Goal: Information Seeking & Learning: Learn about a topic

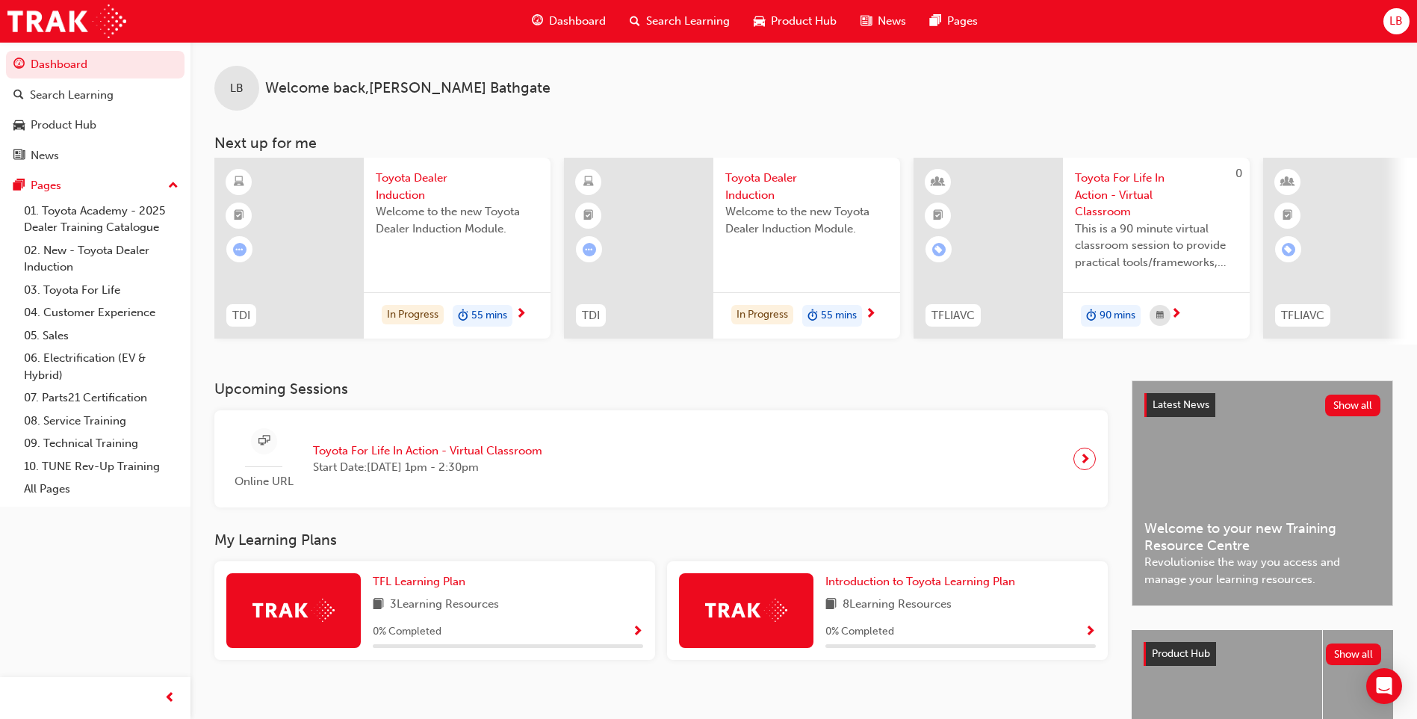
click at [487, 316] on span "55 mins" at bounding box center [489, 315] width 36 height 17
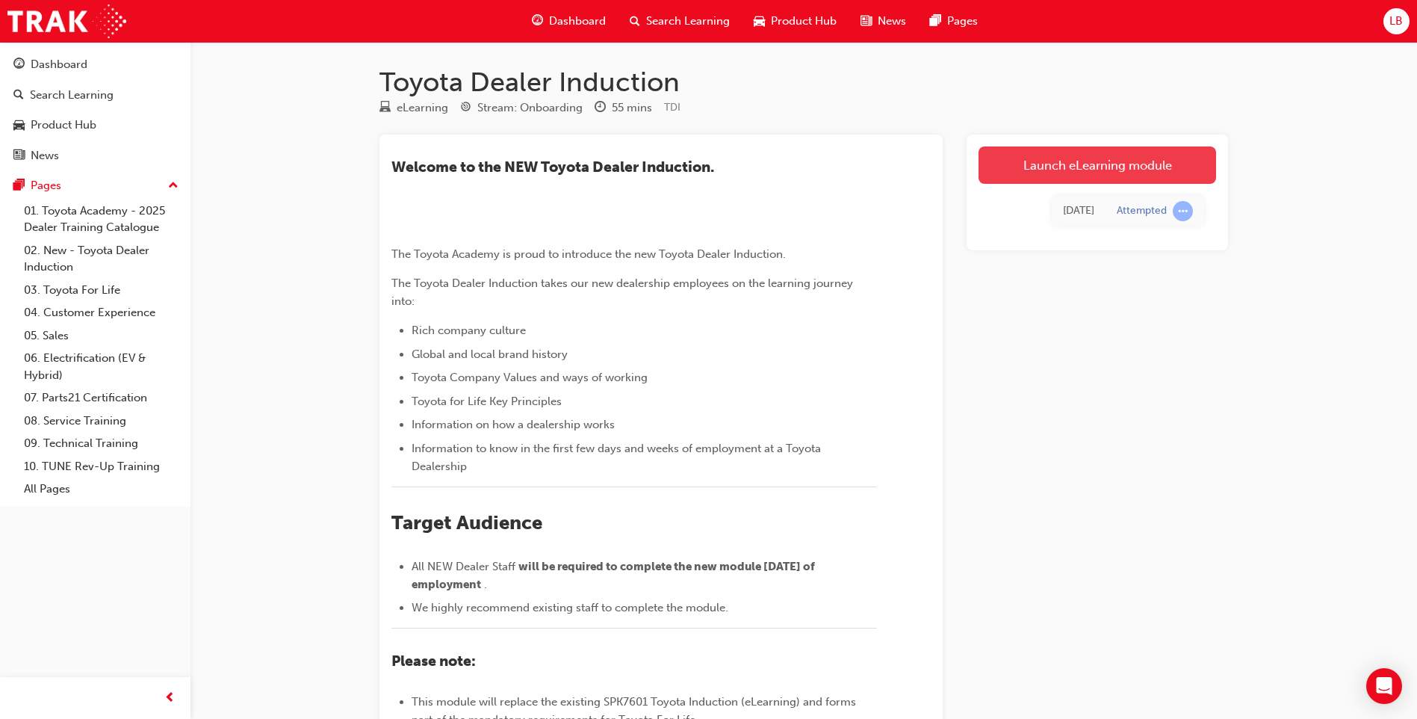
click at [1168, 161] on link "Launch eLearning module" at bounding box center [1098, 164] width 238 height 37
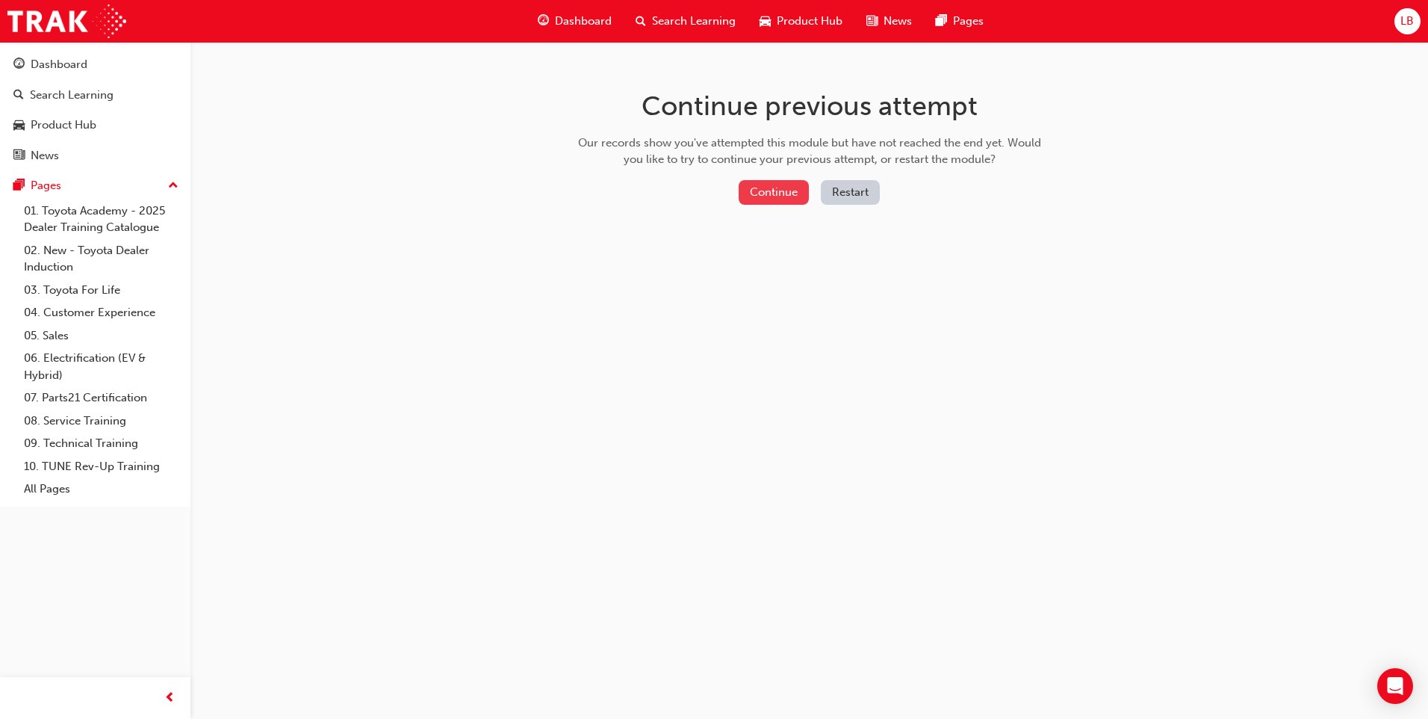
click at [776, 188] on button "Continue" at bounding box center [774, 192] width 70 height 25
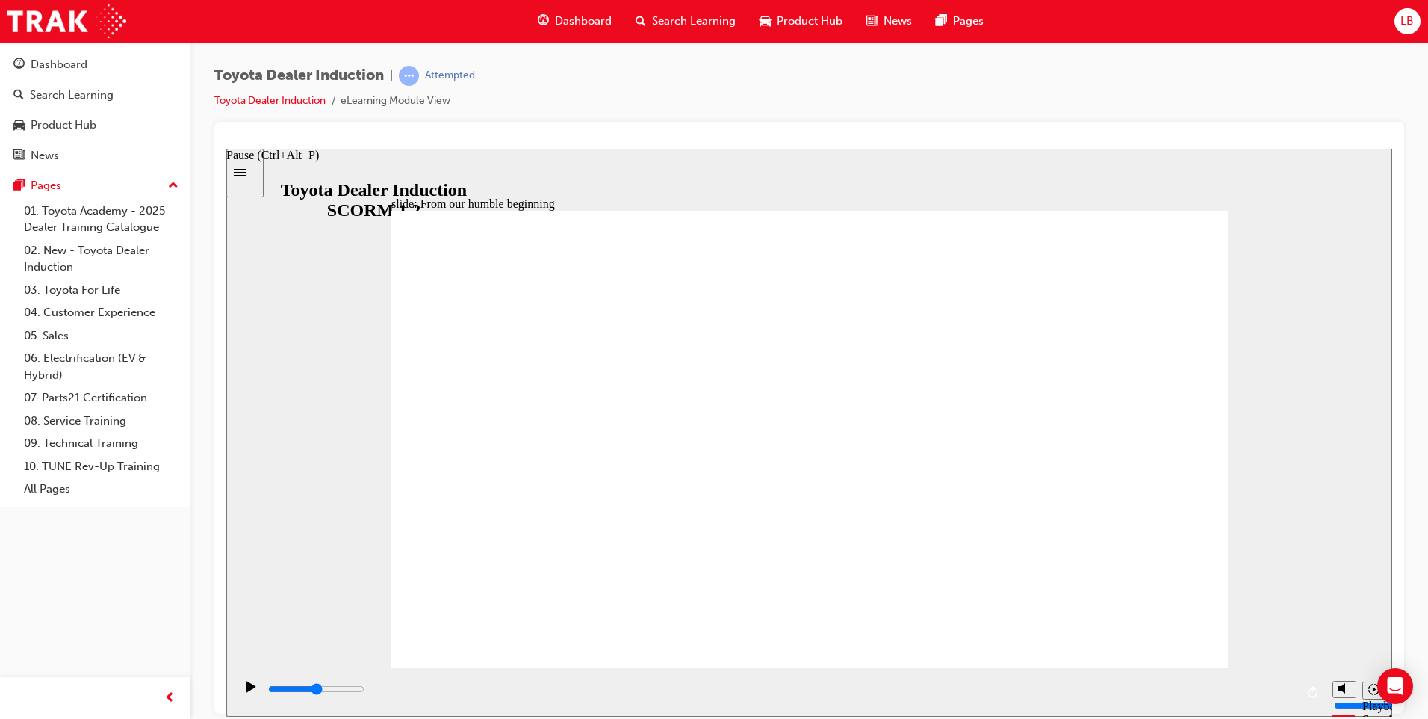
click at [248, 691] on icon "Pause (Ctrl+Alt+P)" at bounding box center [251, 685] width 10 height 11
click at [250, 691] on icon "Pause (Ctrl+Alt+P)" at bounding box center [251, 685] width 10 height 11
click at [244, 101] on link "Toyota Dealer Induction" at bounding box center [269, 100] width 111 height 13
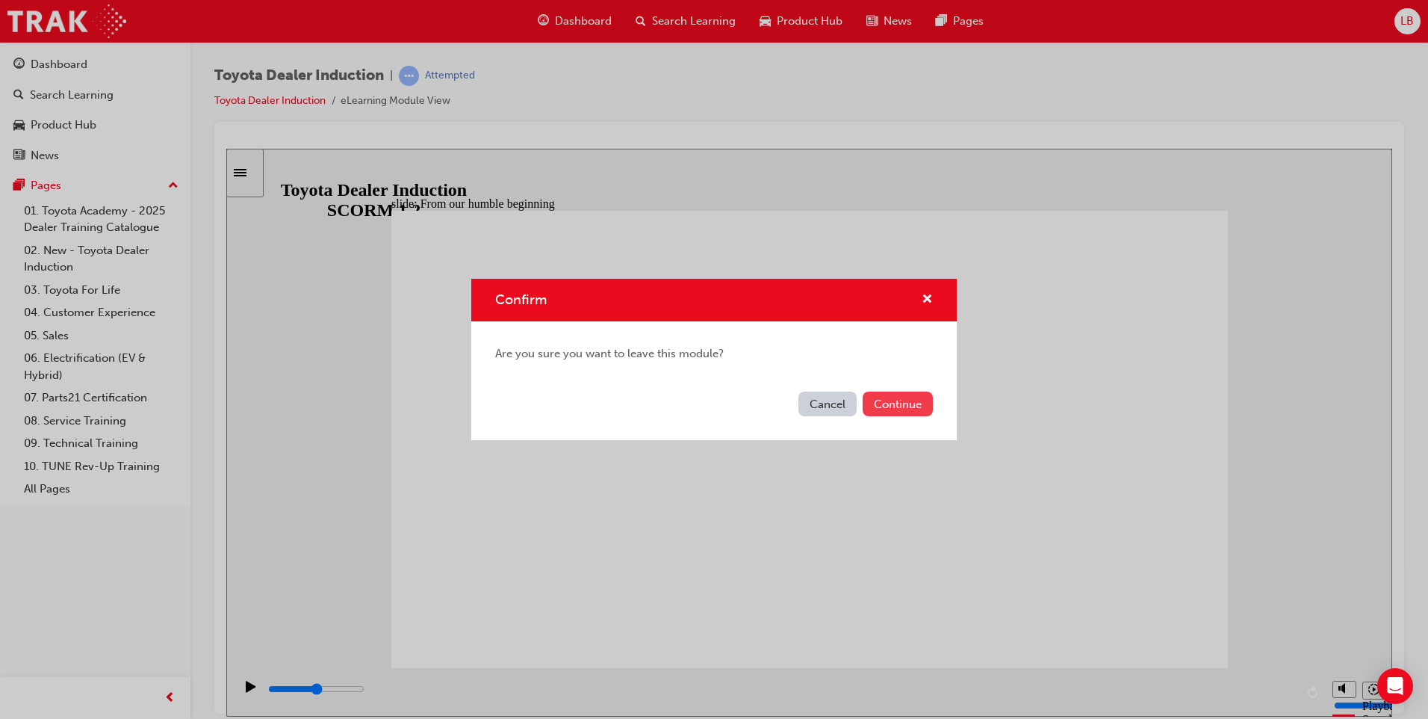
click at [887, 405] on button "Continue" at bounding box center [898, 403] width 70 height 25
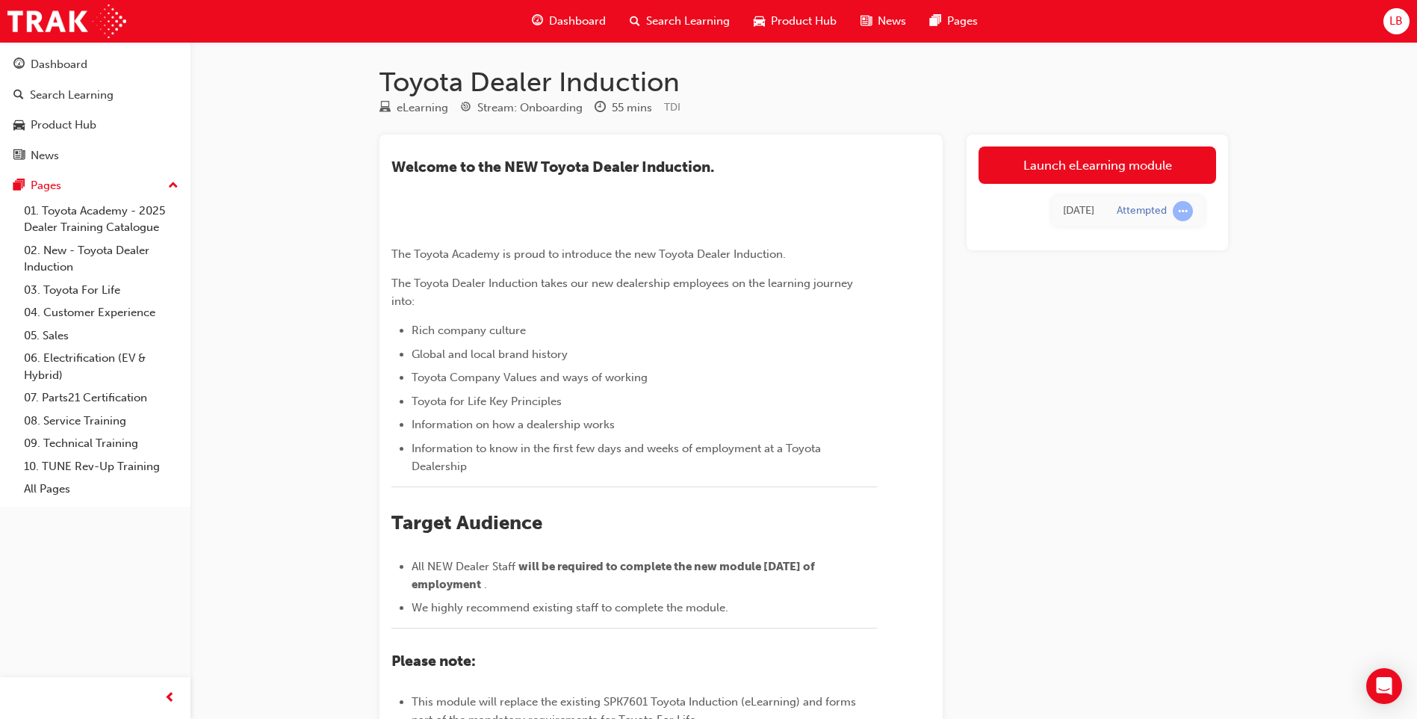
click at [1068, 166] on link "Launch eLearning module" at bounding box center [1098, 164] width 238 height 37
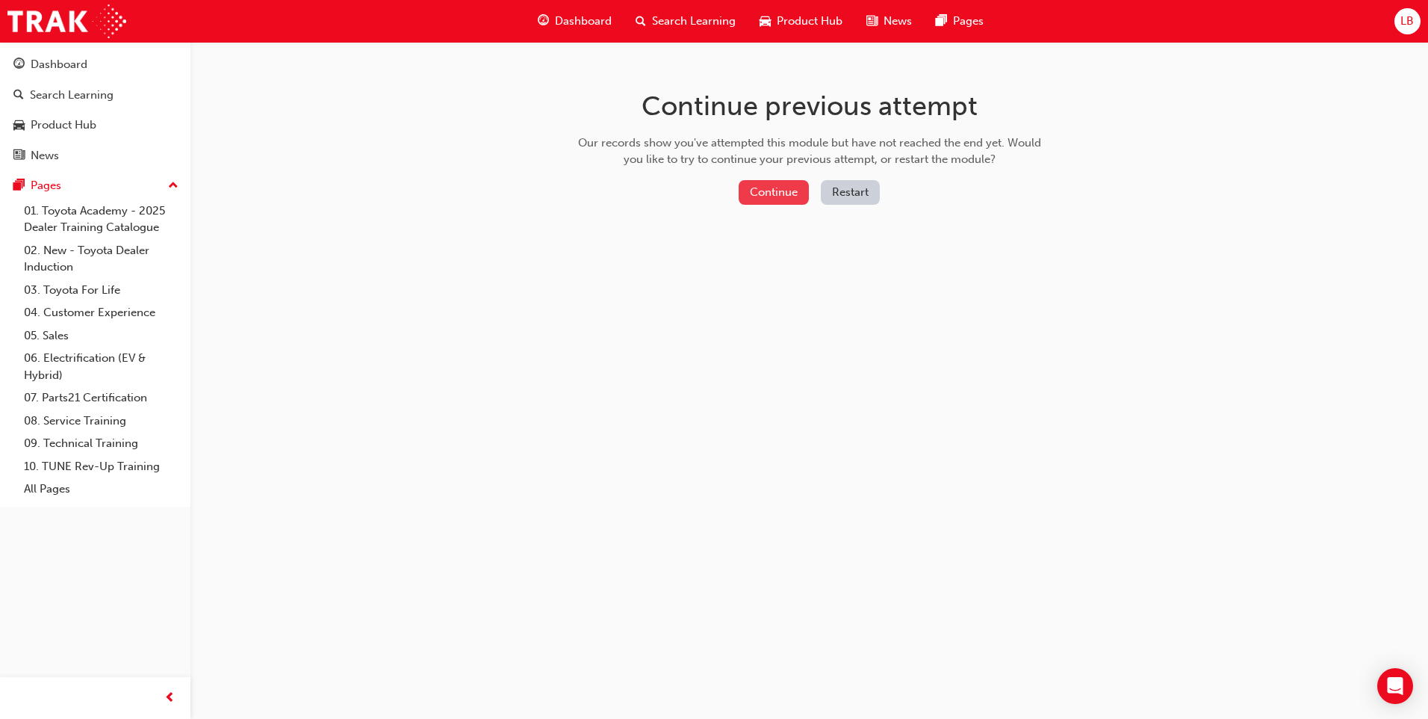
click at [787, 193] on button "Continue" at bounding box center [774, 192] width 70 height 25
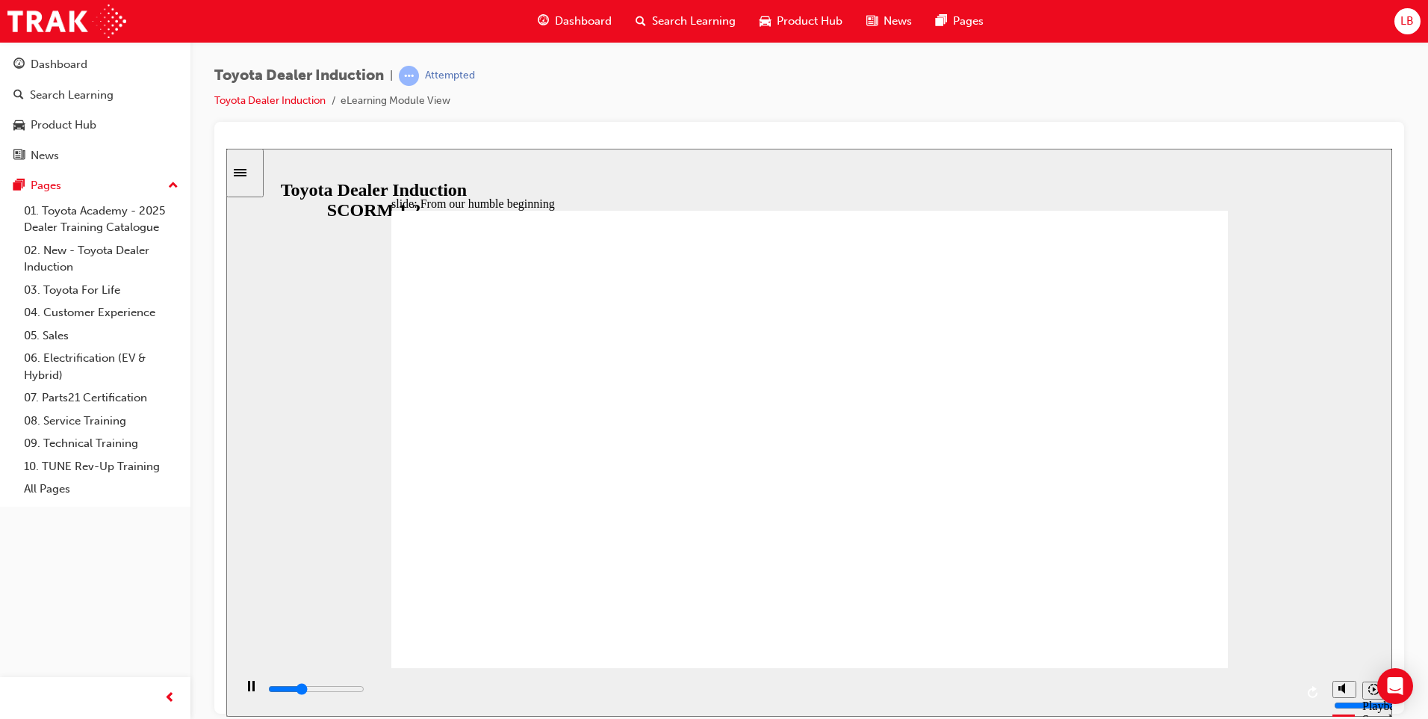
click at [1310, 462] on div "slide: From our humble beginning Rectangle 1 From our humble beginning in Japan…" at bounding box center [809, 432] width 1166 height 568
click at [240, 691] on div "Play (Ctrl+Alt+P)" at bounding box center [250, 692] width 25 height 25
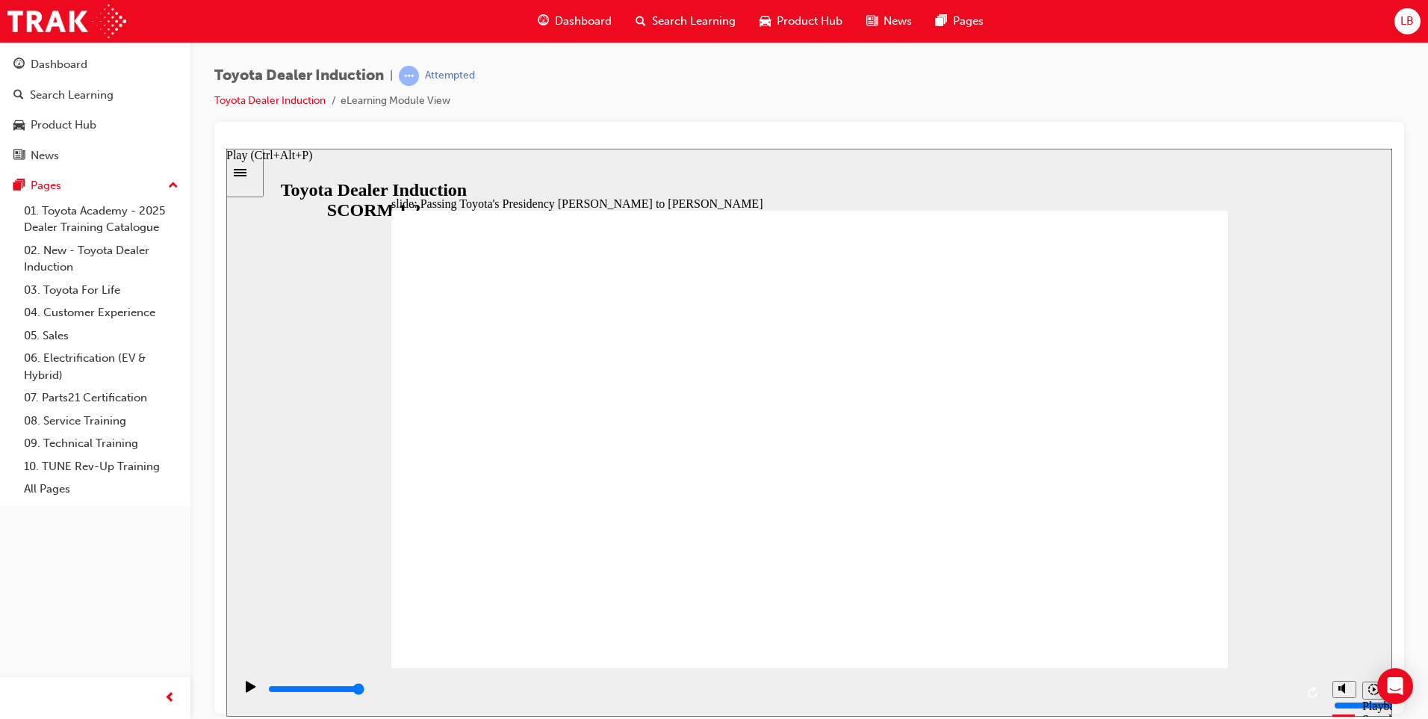
type input "25000"
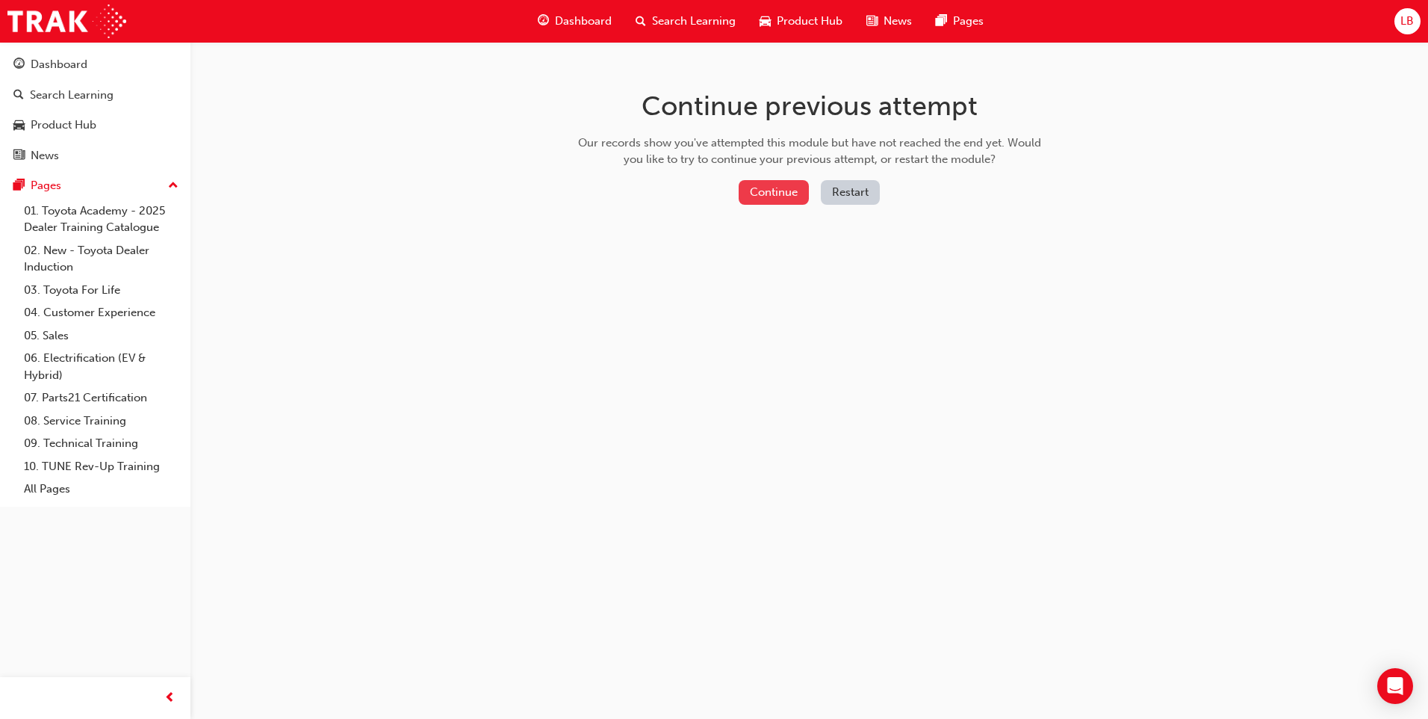
click at [761, 194] on button "Continue" at bounding box center [774, 192] width 70 height 25
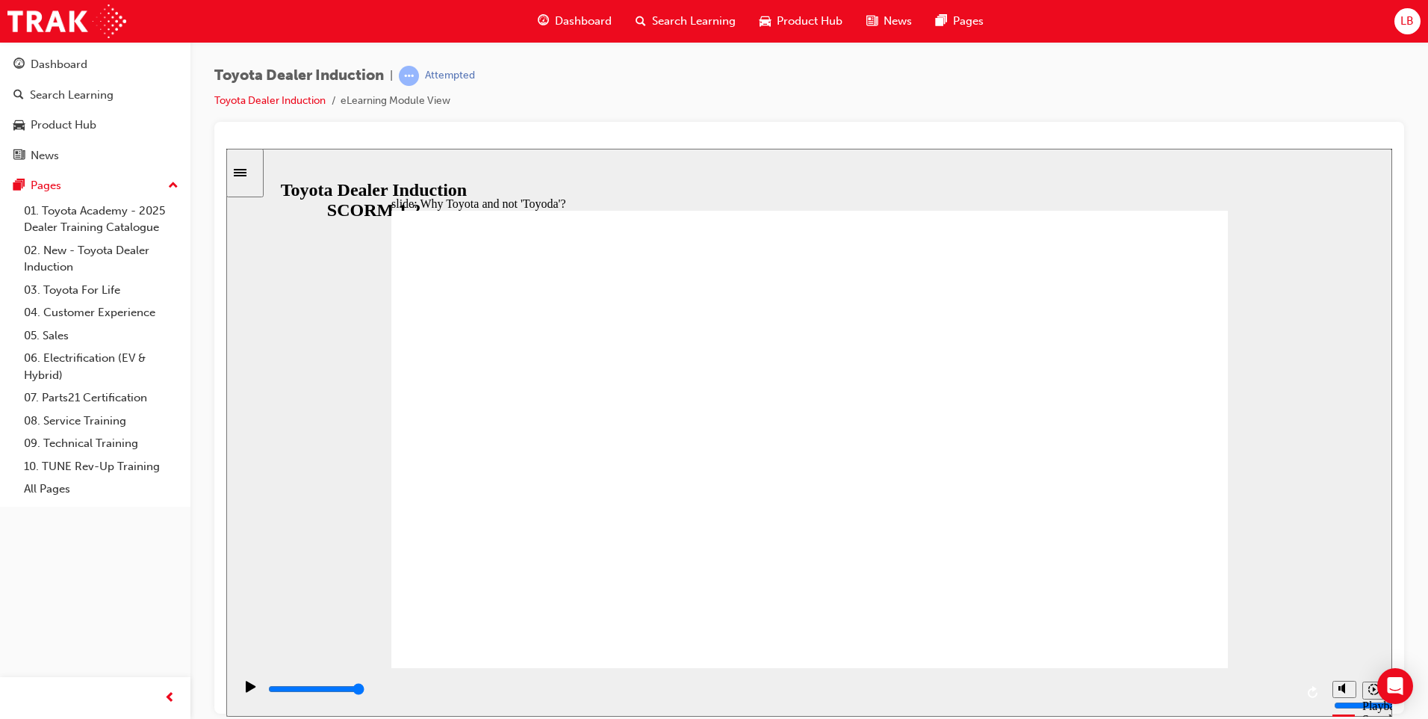
type input "8300"
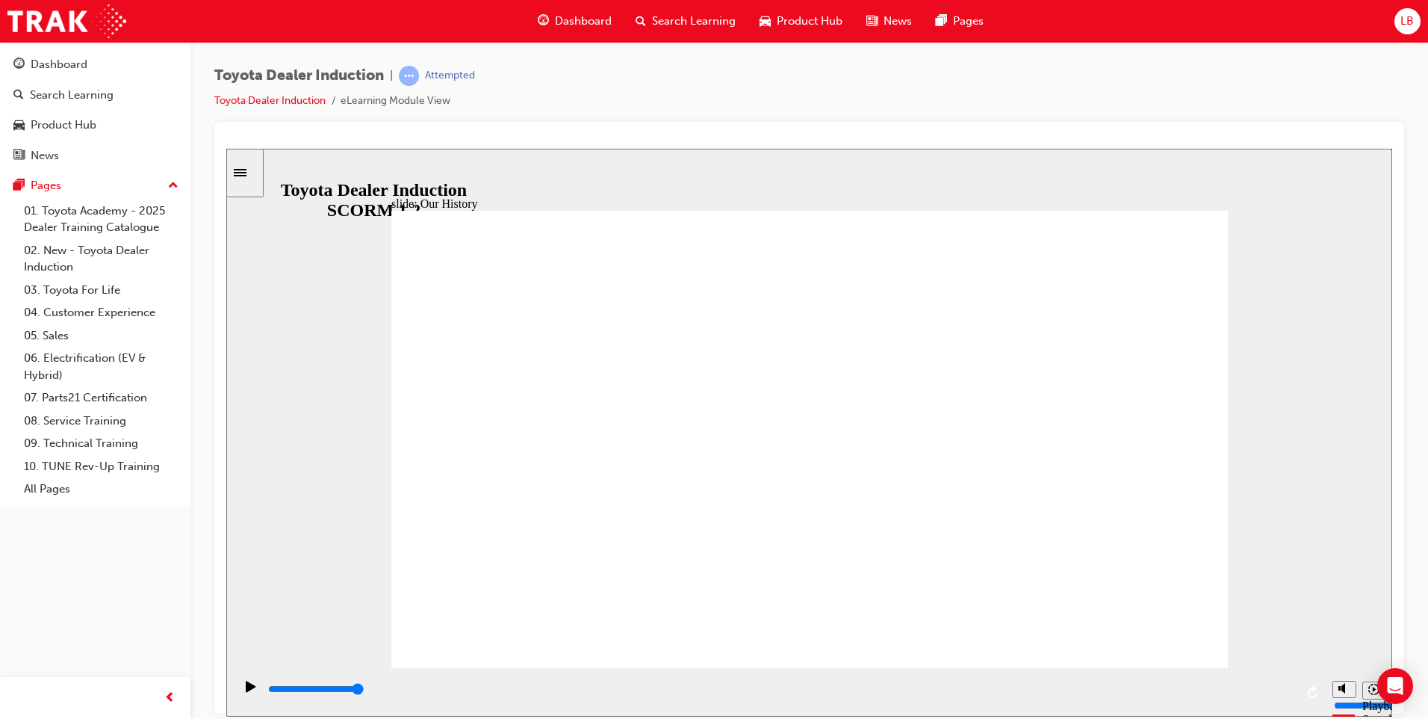
drag, startPoint x: 574, startPoint y: 576, endPoint x: 740, endPoint y: 579, distance: 165.9
type input "2"
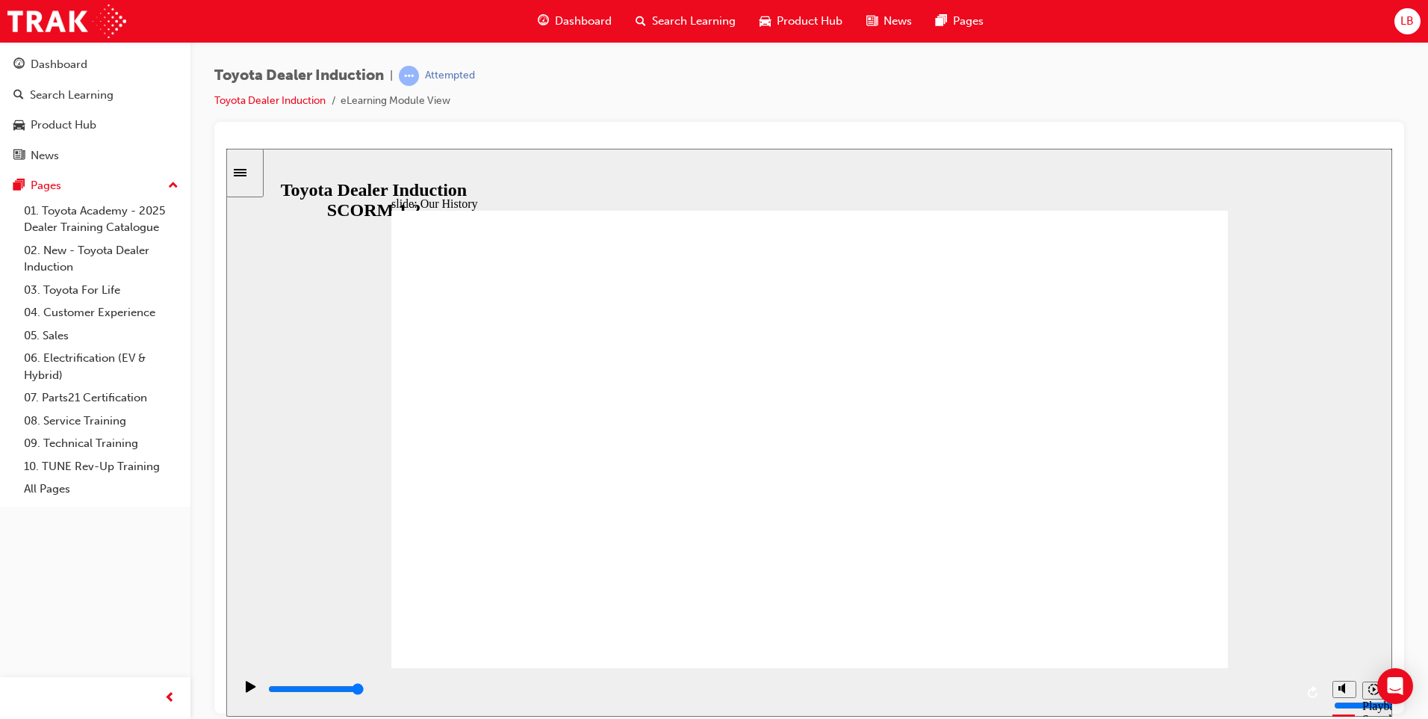
drag, startPoint x: 1017, startPoint y: 574, endPoint x: 831, endPoint y: 573, distance: 186.8
type input "7500"
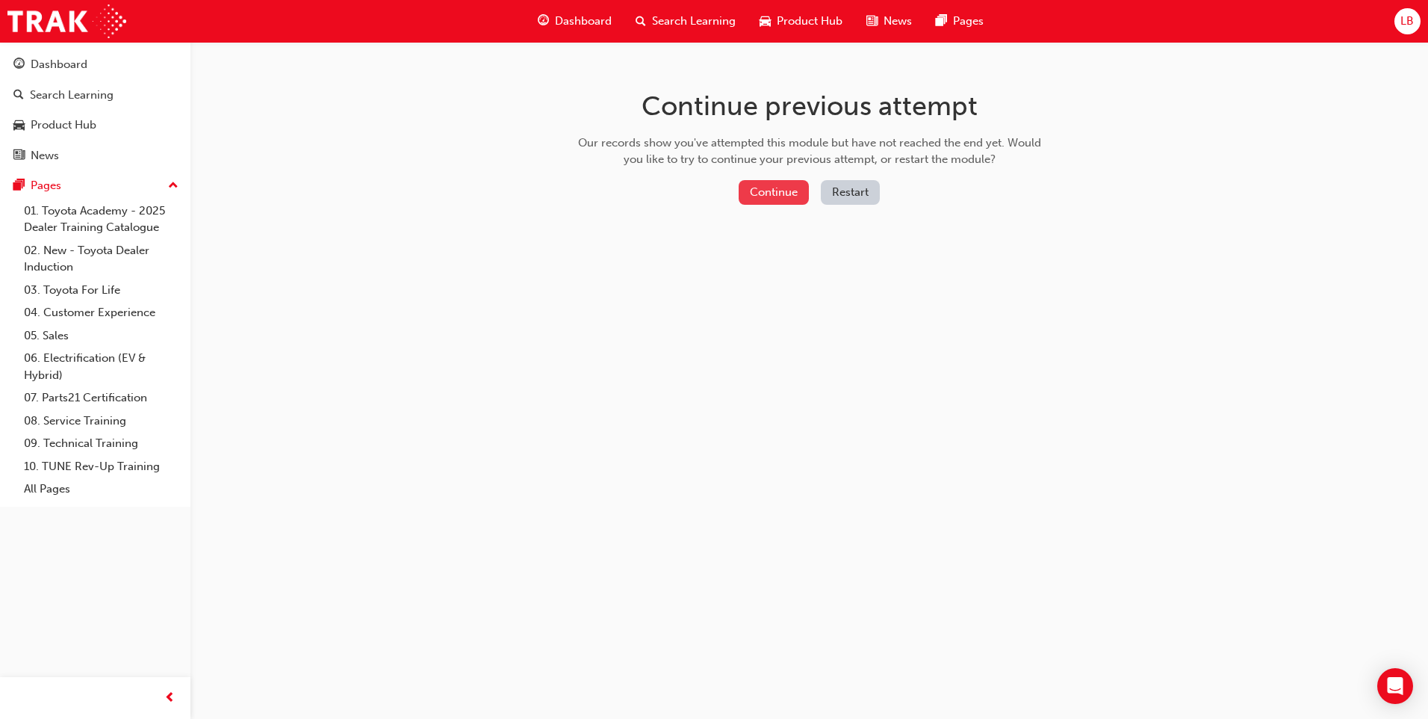
click at [785, 190] on button "Continue" at bounding box center [774, 192] width 70 height 25
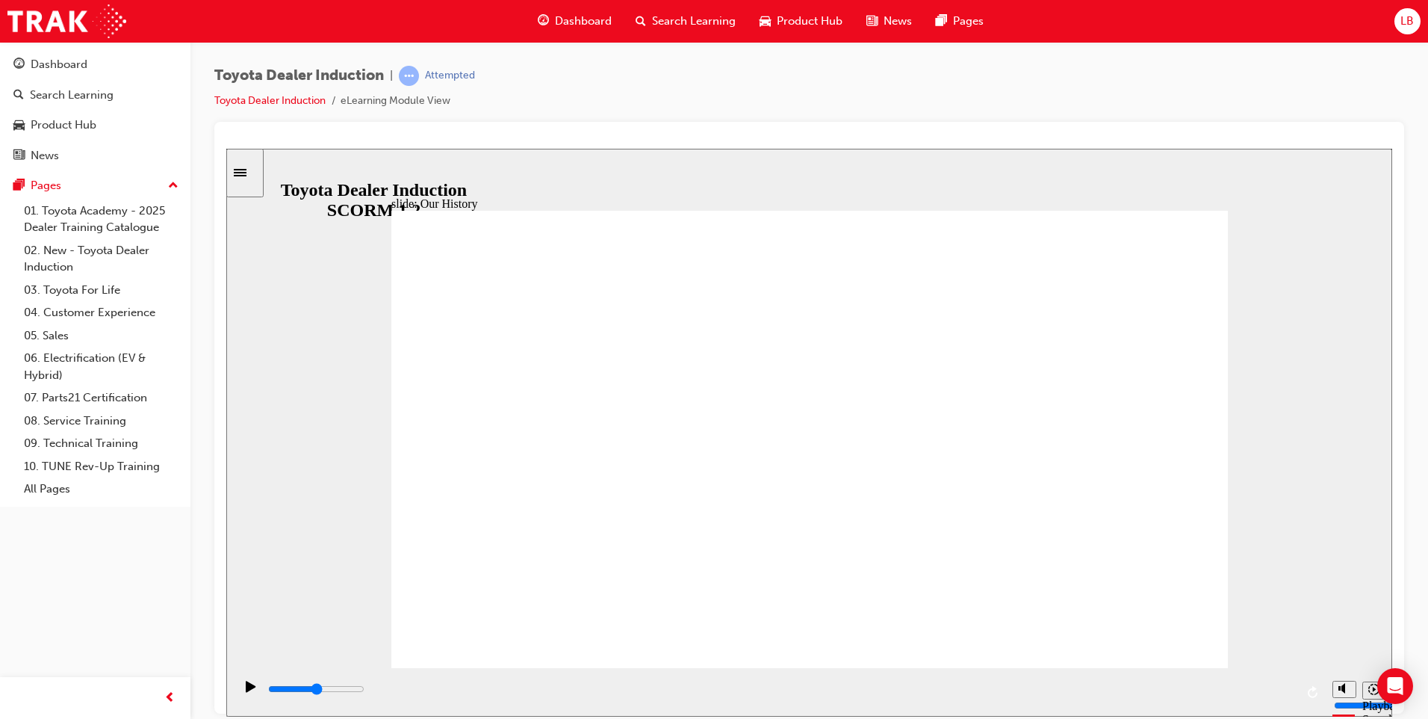
type input "8300"
drag, startPoint x: 803, startPoint y: 574, endPoint x: 598, endPoint y: 575, distance: 205.4
type input "2"
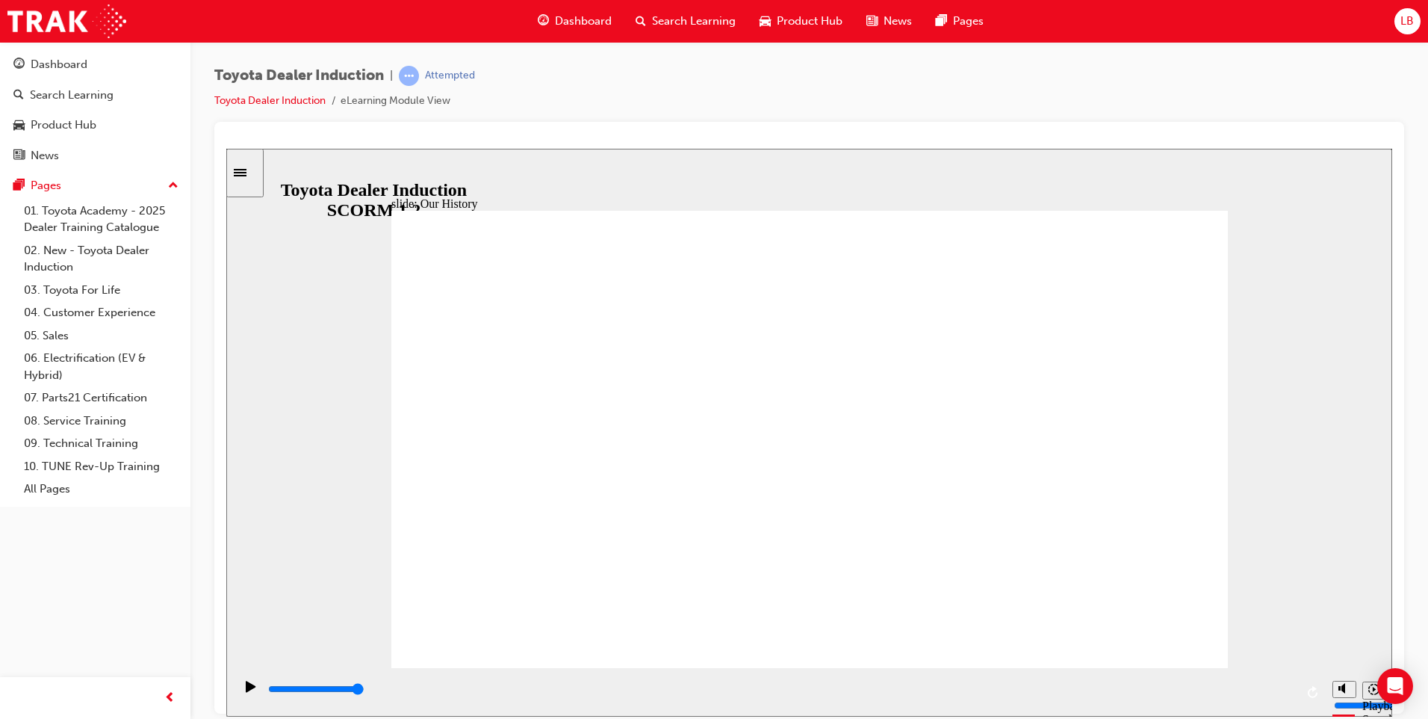
drag, startPoint x: 574, startPoint y: 574, endPoint x: 784, endPoint y: 574, distance: 209.9
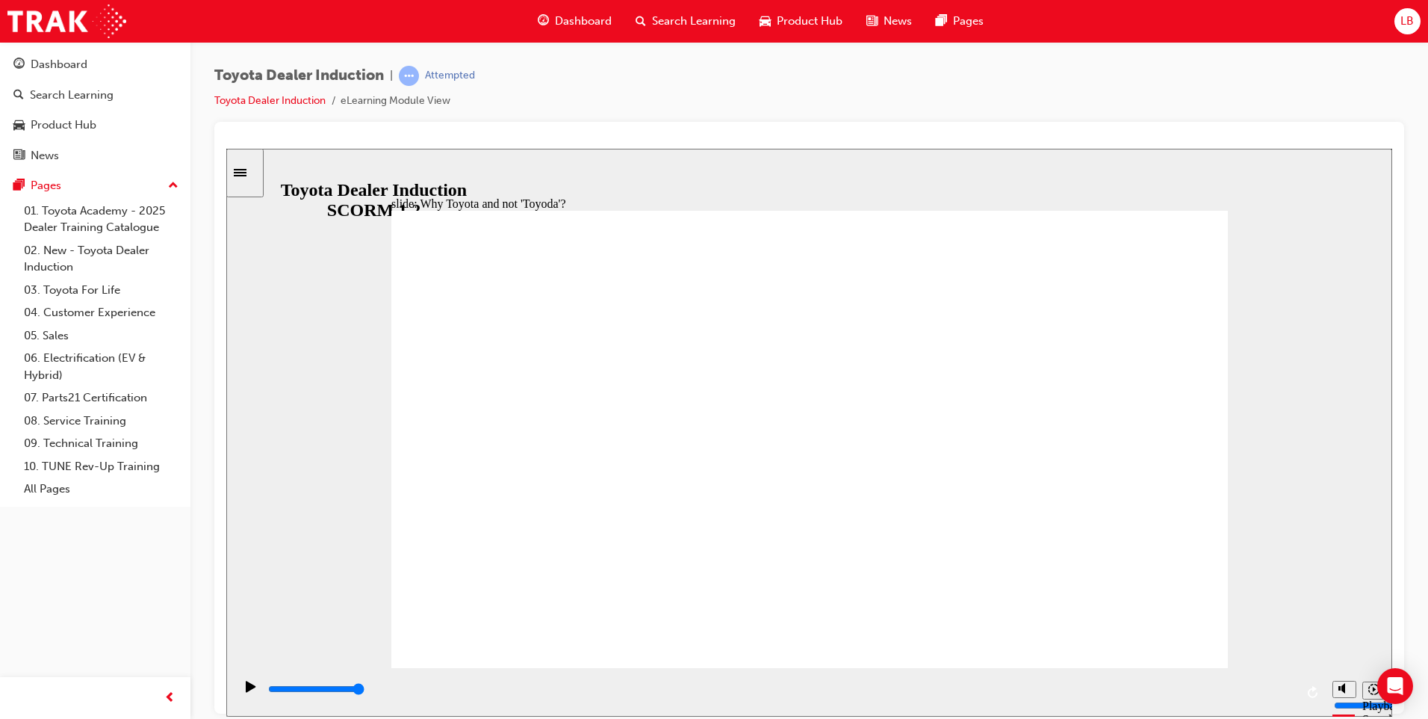
type input "2100"
radio input "true"
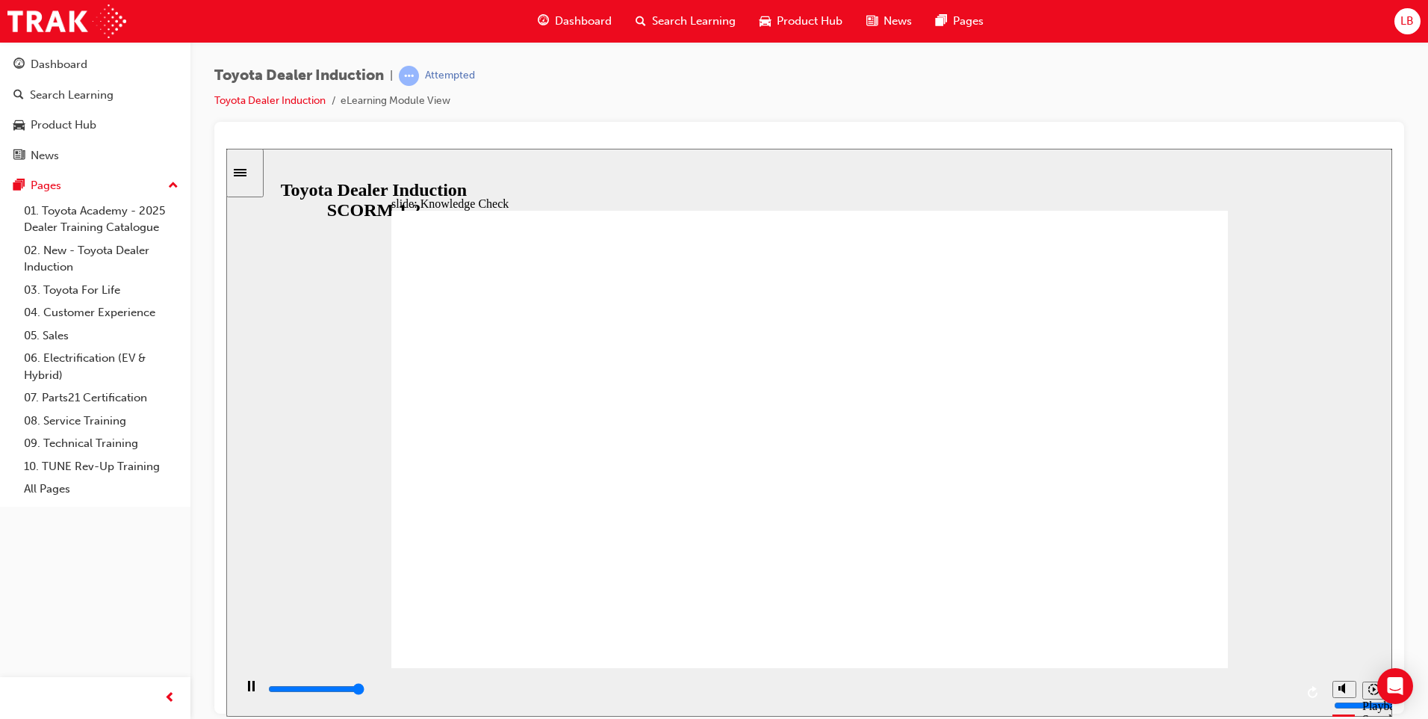
type input "5000"
radio input "true"
type input "3300"
type input "5"
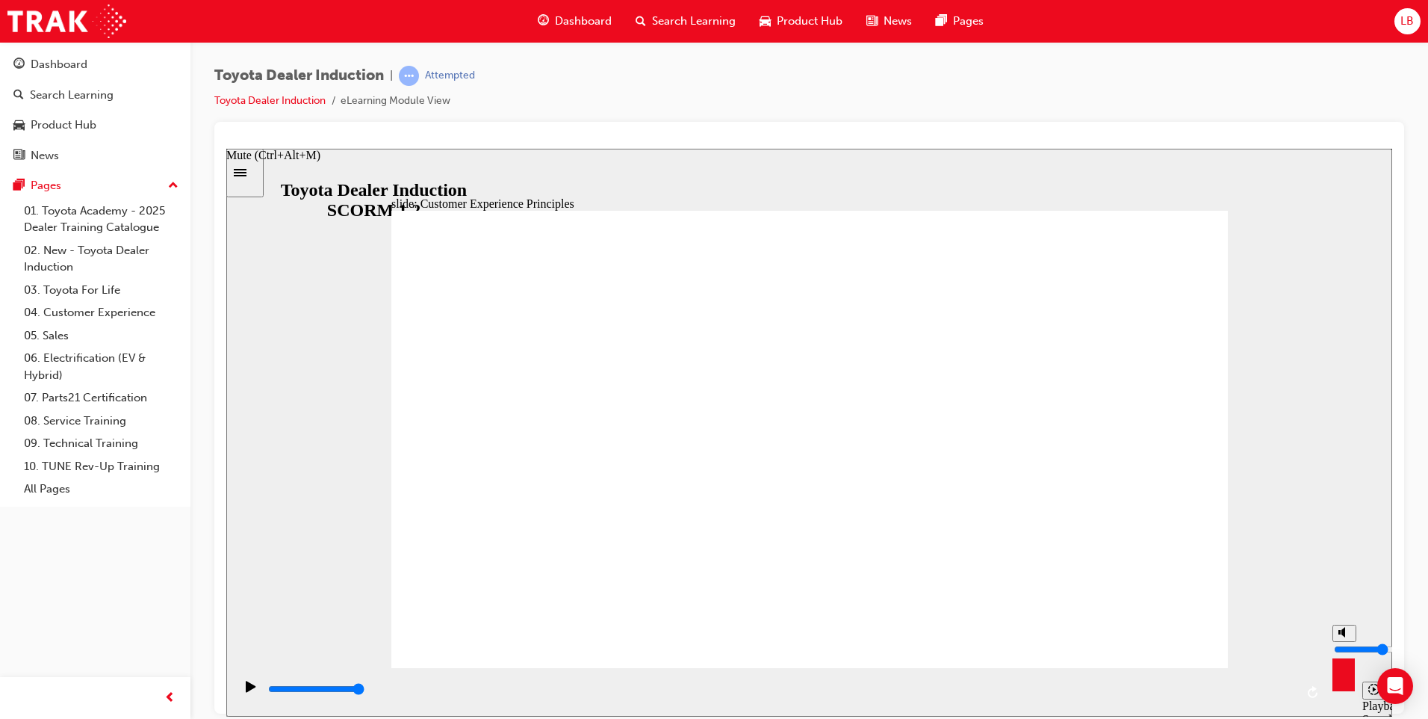
click at [1343, 645] on input "volume" at bounding box center [1382, 648] width 96 height 12
type input "37600"
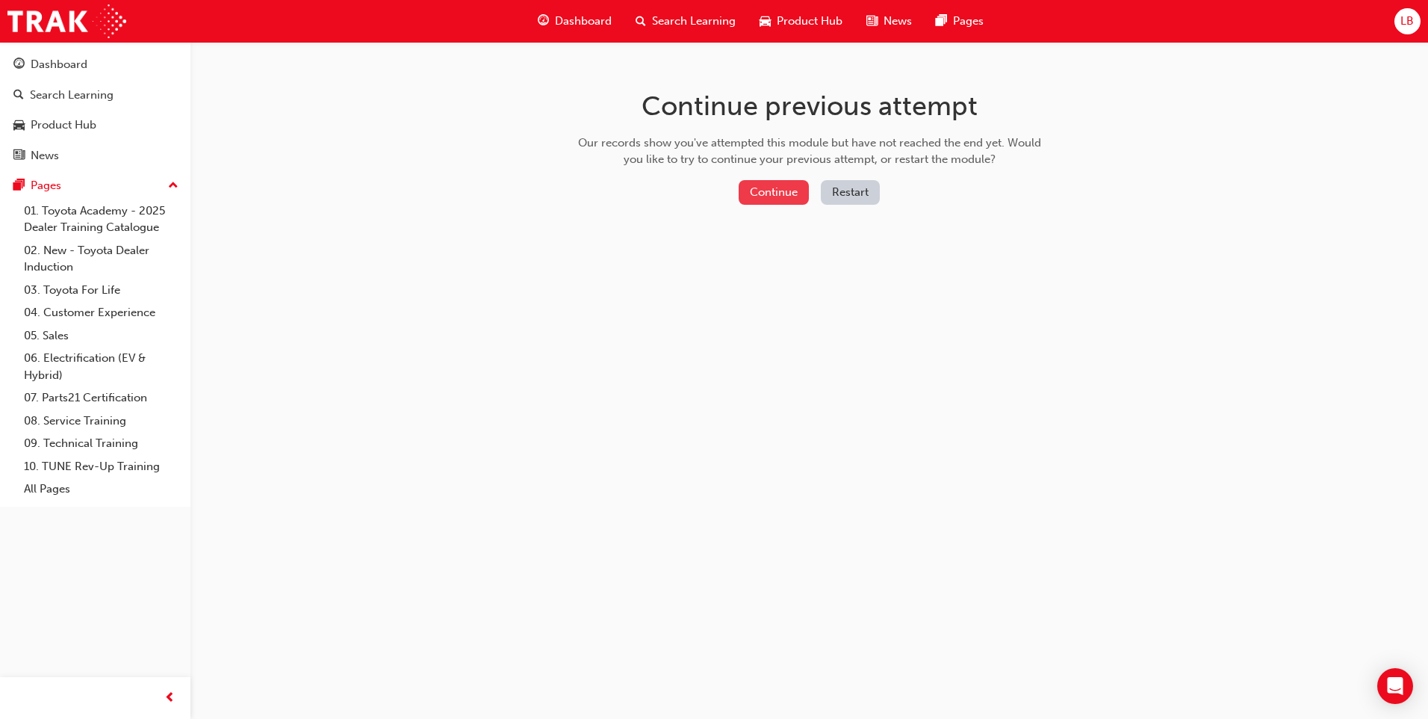
click at [760, 197] on button "Continue" at bounding box center [774, 192] width 70 height 25
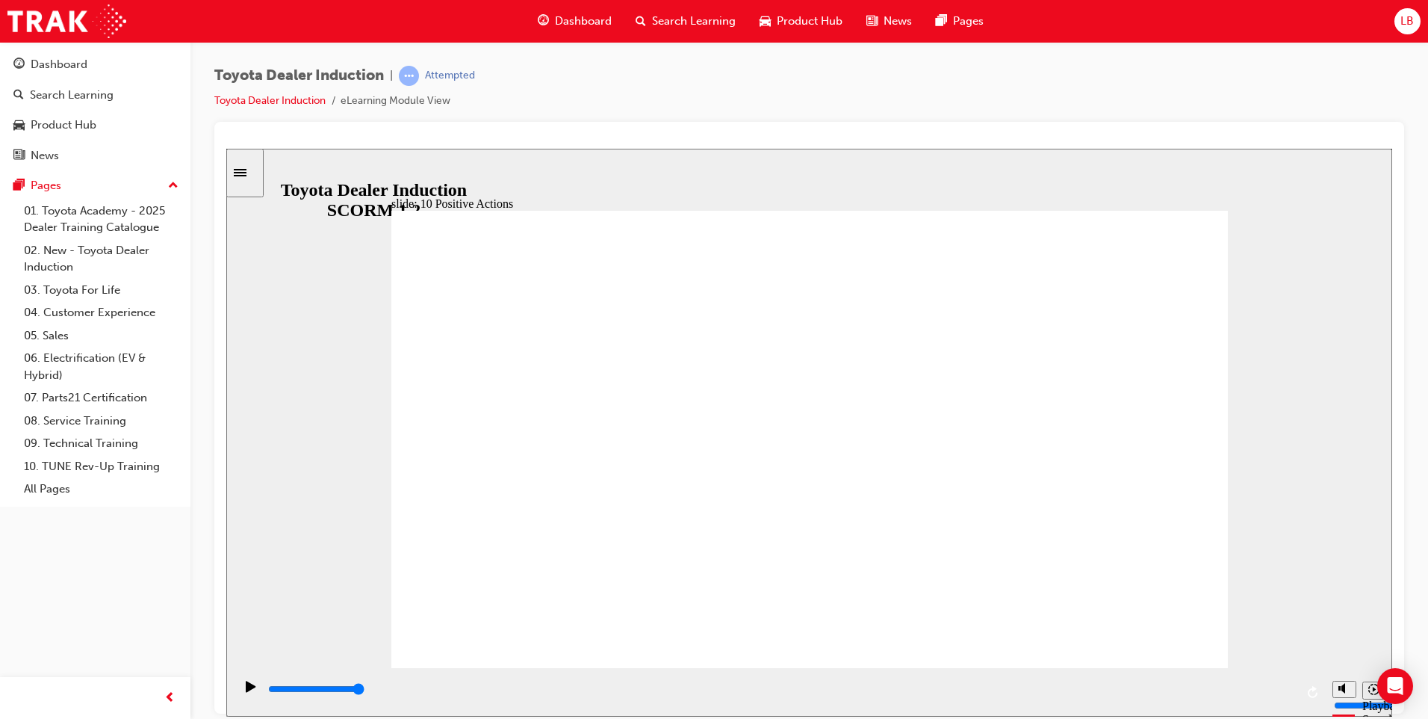
type input "10700"
click at [1343, 634] on circle "Mute (Ctrl+Alt+M)" at bounding box center [1345, 631] width 5 height 5
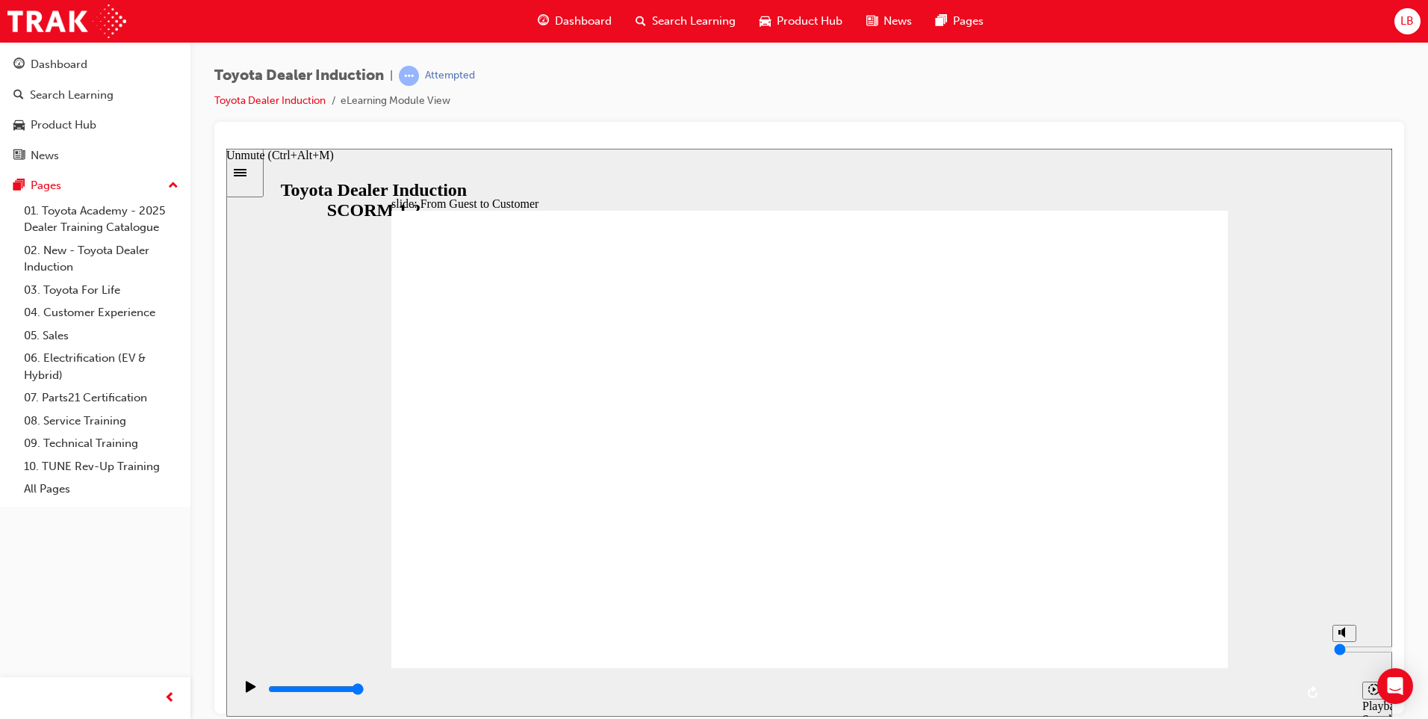
click at [1343, 636] on polygon "Unmute (Ctrl+Alt+M)" at bounding box center [1344, 631] width 4 height 10
click at [1340, 636] on icon "Mute (Ctrl+Alt+M)" at bounding box center [1345, 631] width 12 height 10
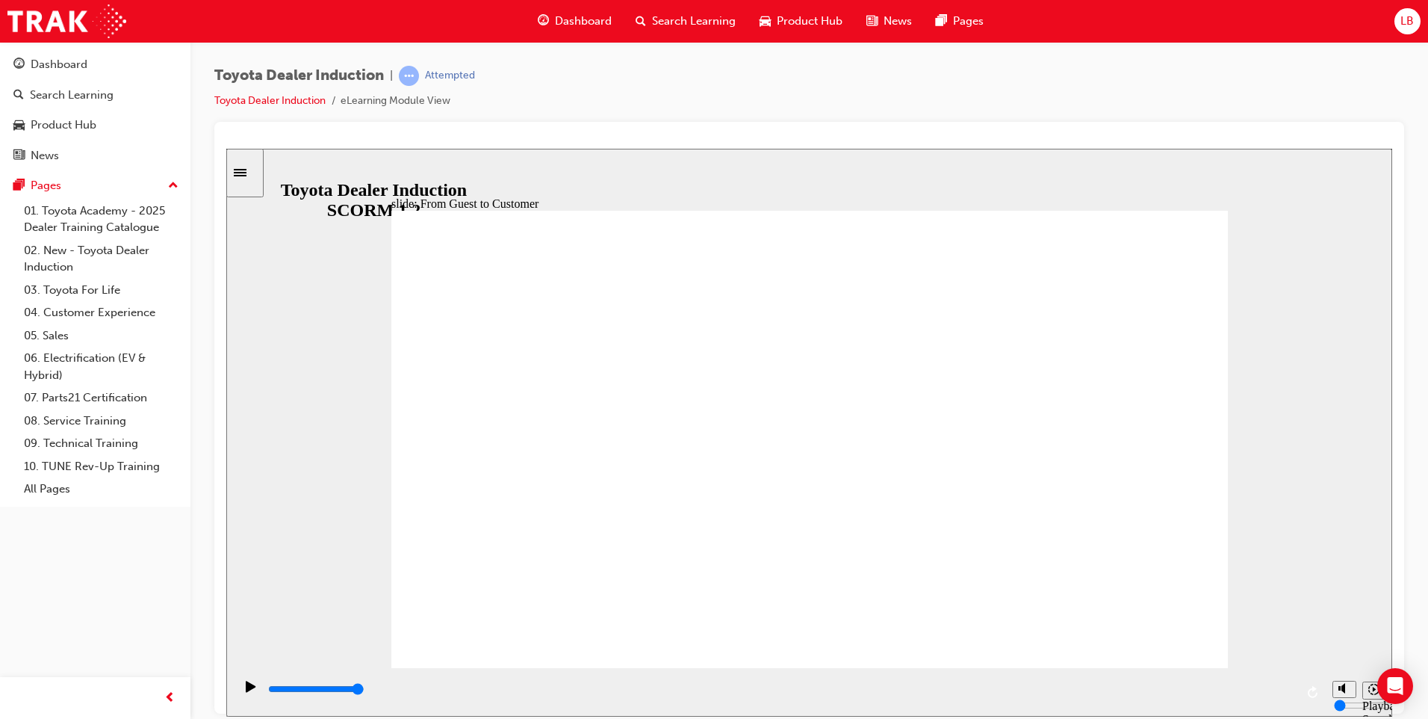
click at [1341, 636] on circle "Unmute (Ctrl+Alt+M)" at bounding box center [1346, 632] width 10 height 10
type input "8"
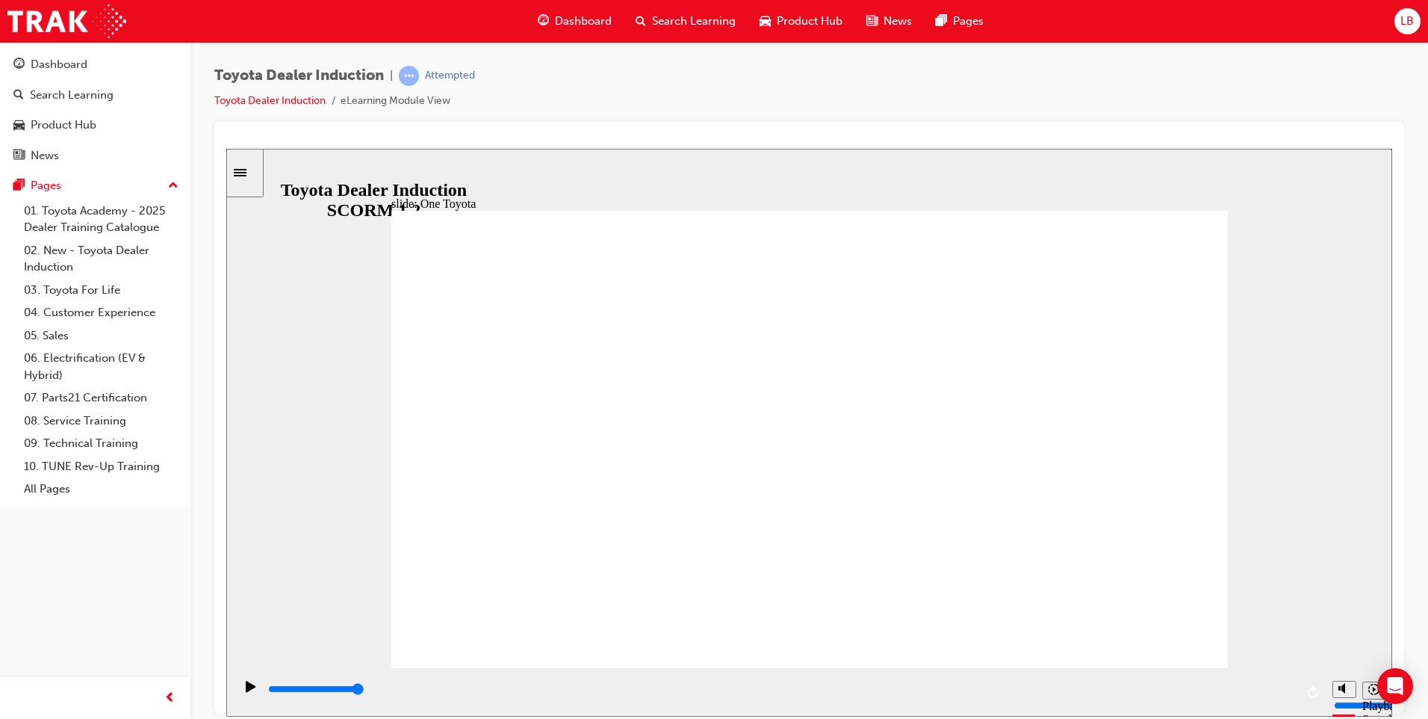
type input "15300"
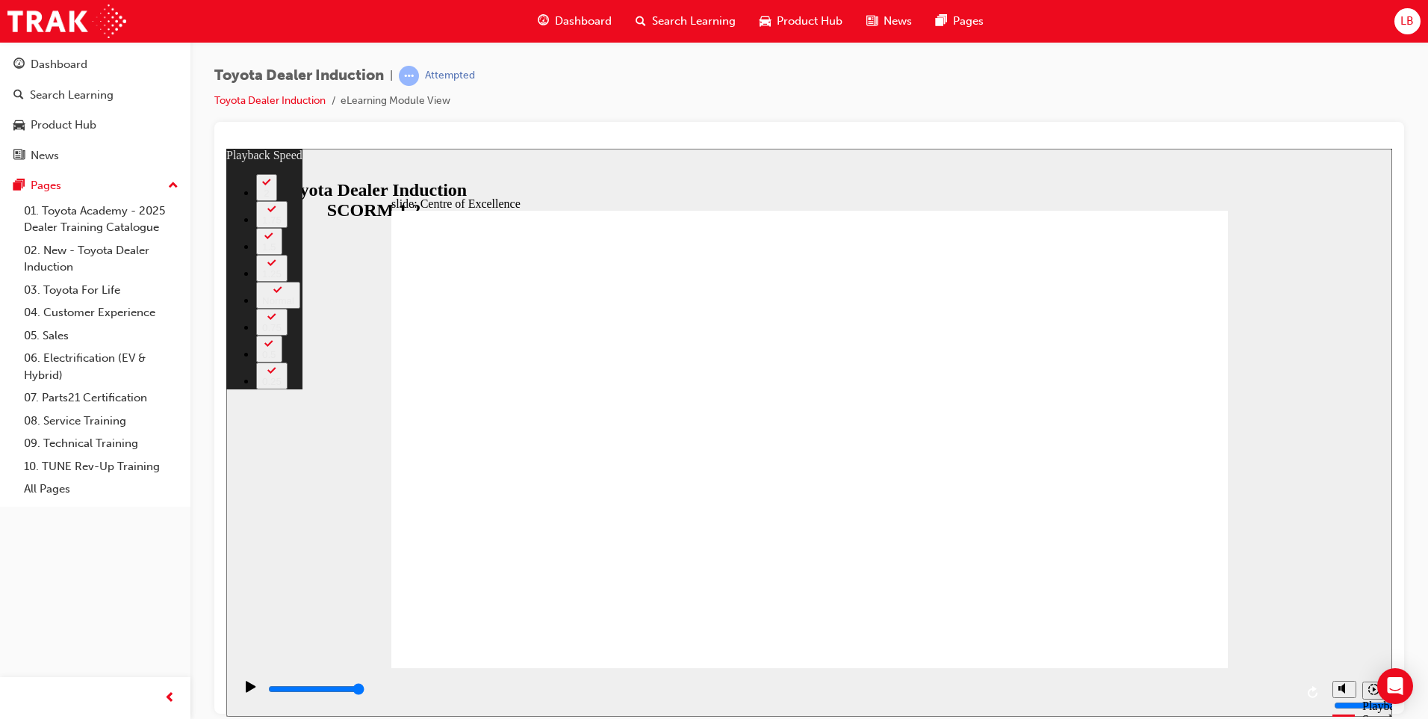
type input "248"
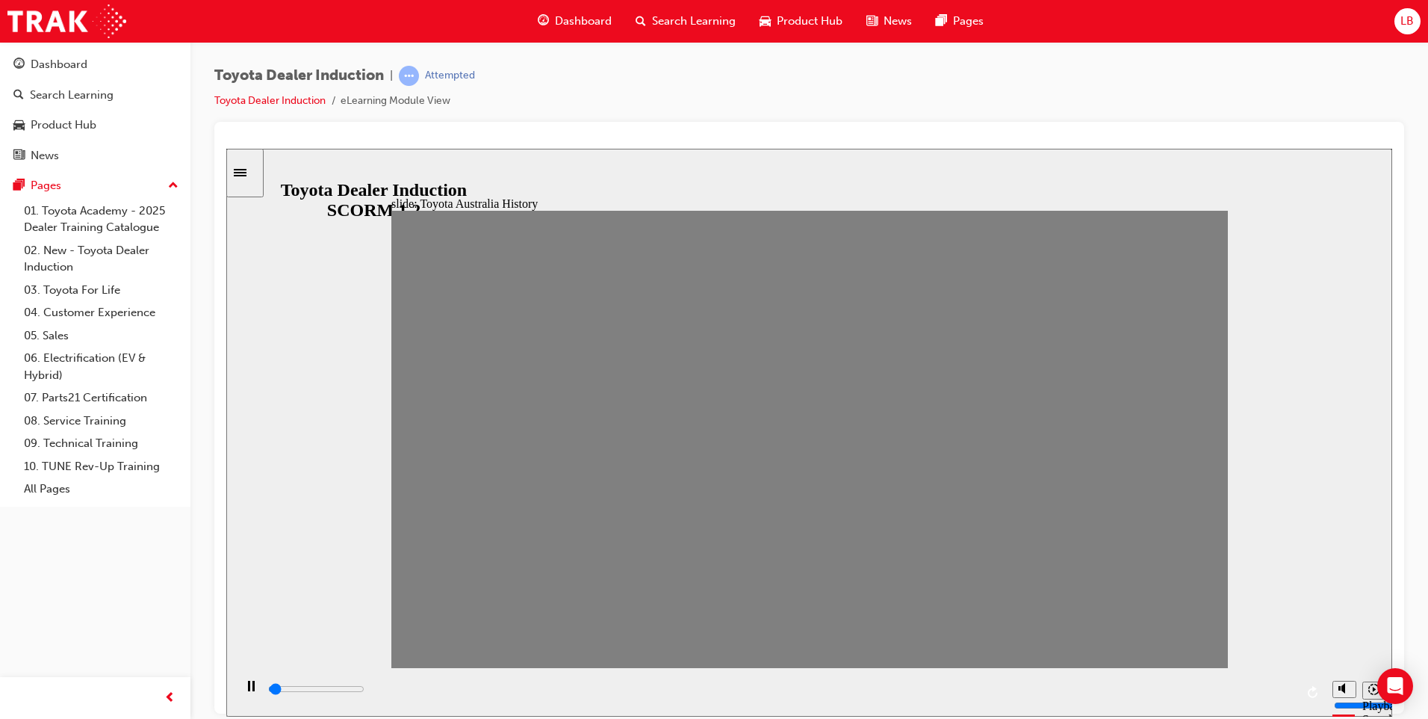
drag, startPoint x: 419, startPoint y: 450, endPoint x: 450, endPoint y: 452, distance: 31.5
click at [1345, 636] on icon "Mute (Ctrl+Alt+M)" at bounding box center [1345, 631] width 12 height 10
type input "14600"
type input "0"
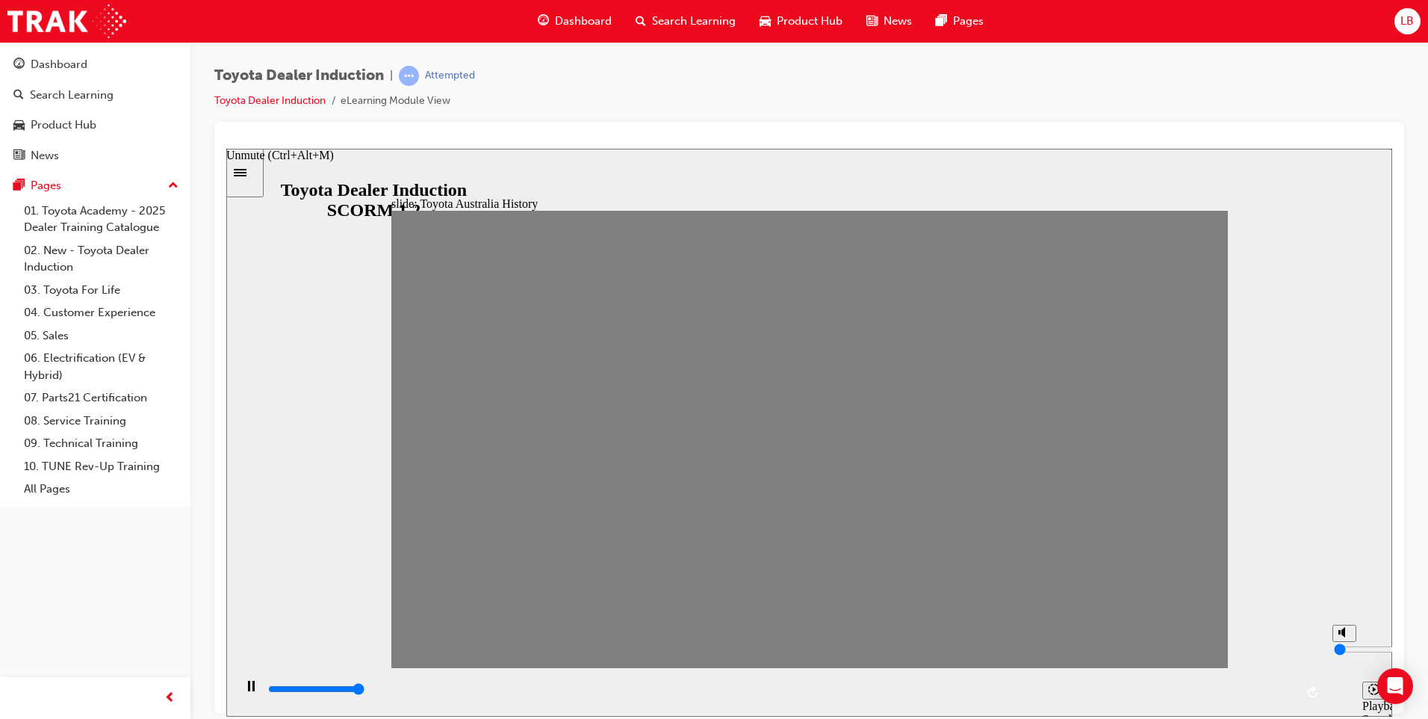
type input "21800"
click at [1343, 634] on circle "Unmute (Ctrl+Alt+M)" at bounding box center [1345, 631] width 5 height 5
type input "8"
drag, startPoint x: 447, startPoint y: 448, endPoint x: 486, endPoint y: 457, distance: 39.9
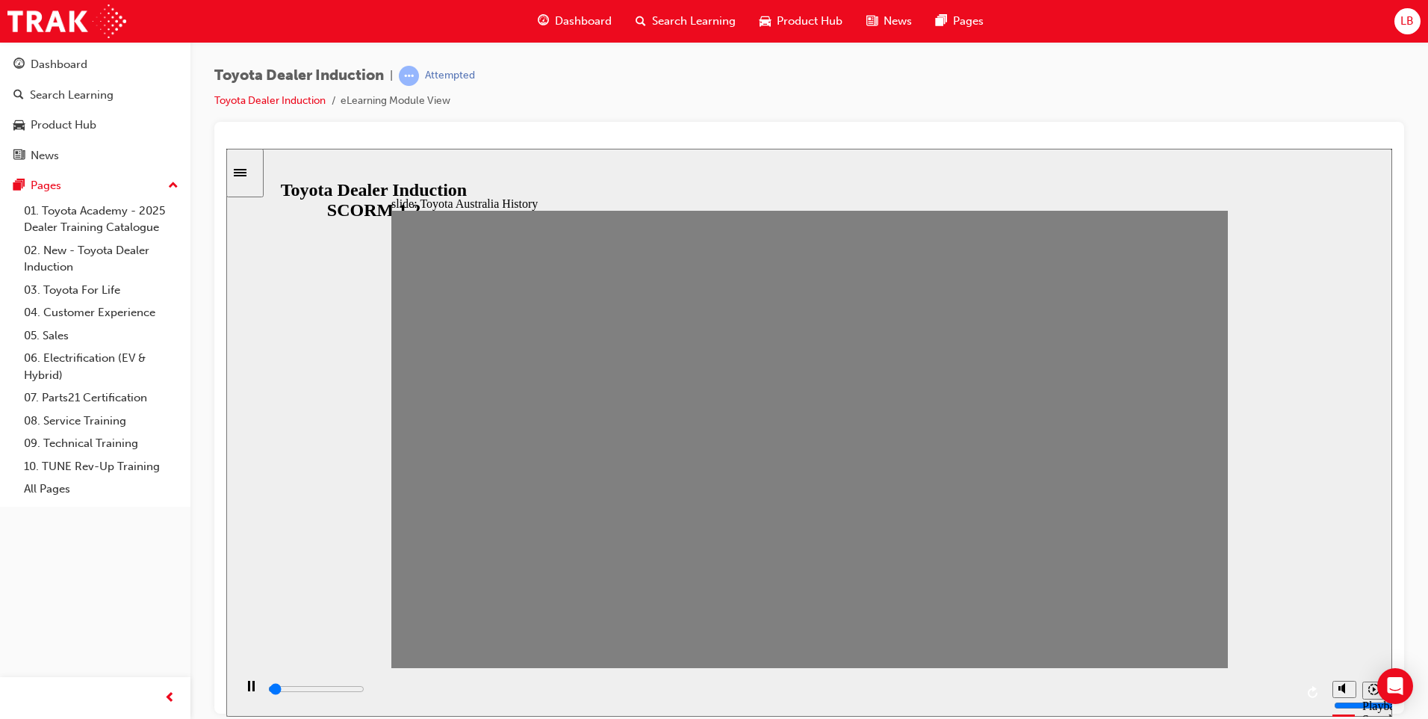
drag, startPoint x: 495, startPoint y: 449, endPoint x: 532, endPoint y: 454, distance: 37.0
drag, startPoint x: 535, startPoint y: 450, endPoint x: 561, endPoint y: 450, distance: 26.2
drag, startPoint x: 586, startPoint y: 453, endPoint x: 607, endPoint y: 449, distance: 20.5
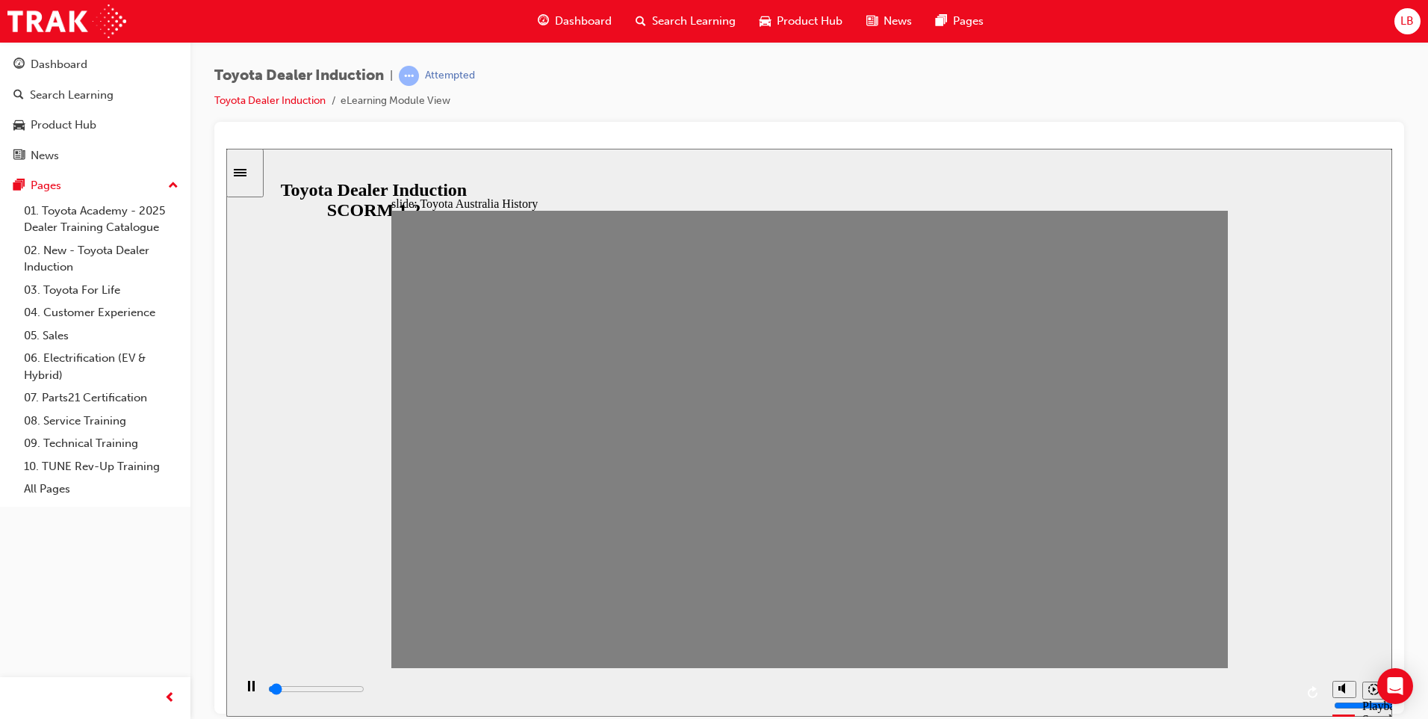
drag, startPoint x: 607, startPoint y: 447, endPoint x: 654, endPoint y: 452, distance: 47.4
drag, startPoint x: 650, startPoint y: 446, endPoint x: 693, endPoint y: 449, distance: 43.4
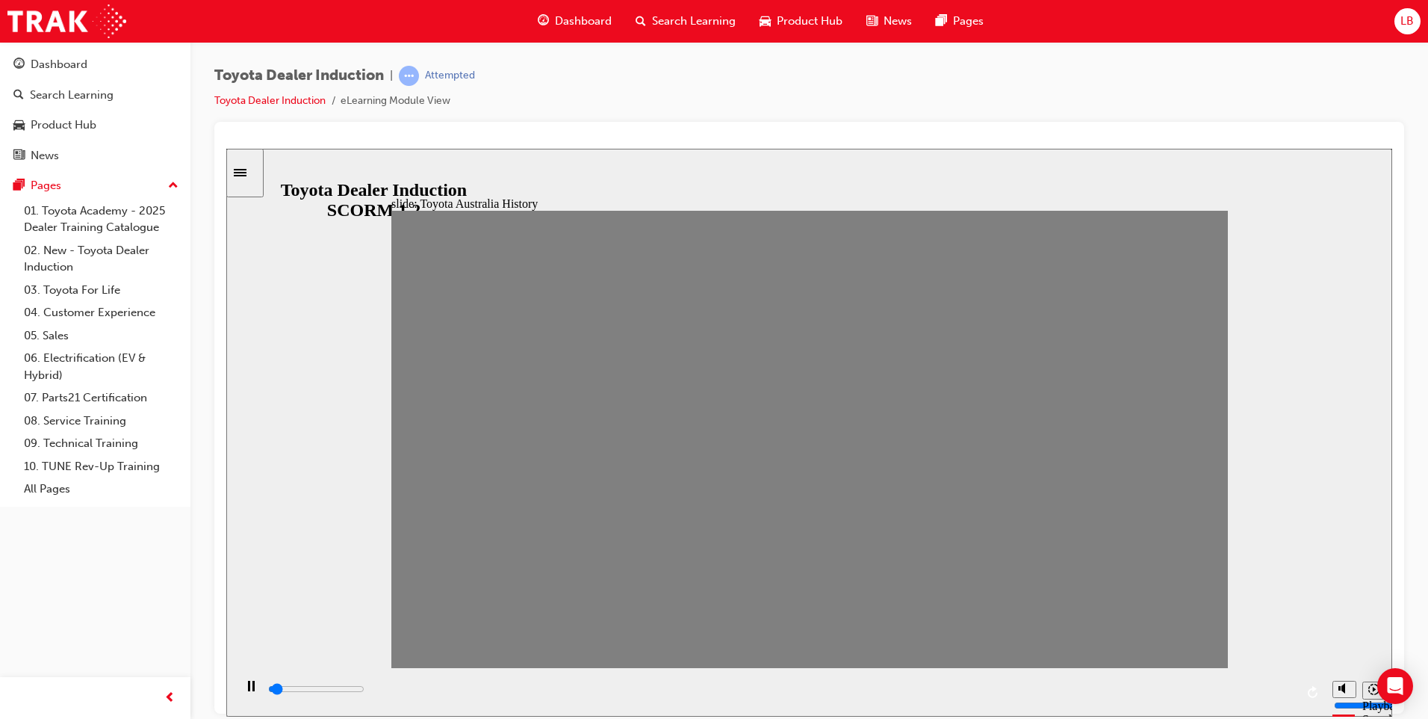
drag, startPoint x: 688, startPoint y: 456, endPoint x: 733, endPoint y: 454, distance: 44.8
drag, startPoint x: 727, startPoint y: 451, endPoint x: 763, endPoint y: 451, distance: 35.9
drag, startPoint x: 764, startPoint y: 449, endPoint x: 804, endPoint y: 453, distance: 39.8
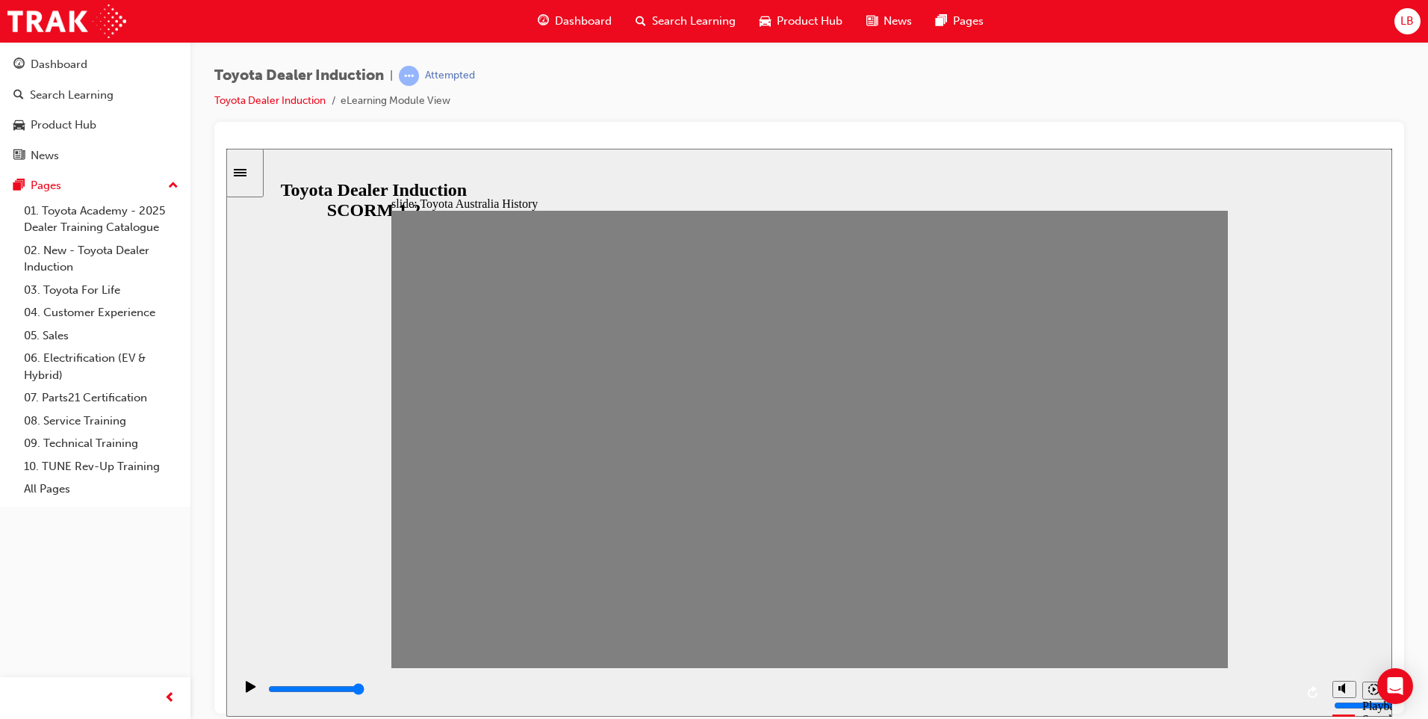
drag, startPoint x: 808, startPoint y: 461, endPoint x: 837, endPoint y: 447, distance: 32.1
drag, startPoint x: 845, startPoint y: 447, endPoint x: 878, endPoint y: 447, distance: 33.6
drag, startPoint x: 883, startPoint y: 449, endPoint x: 929, endPoint y: 457, distance: 46.3
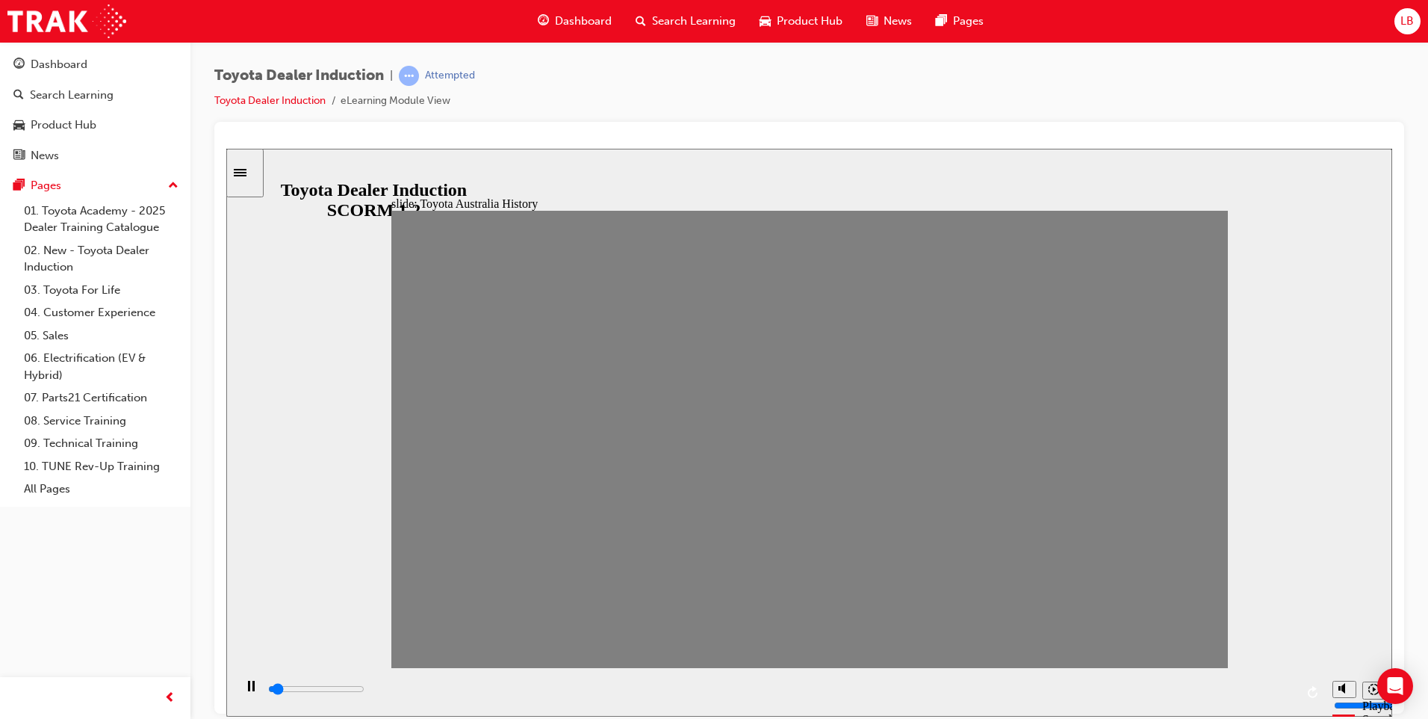
drag, startPoint x: 924, startPoint y: 449, endPoint x: 960, endPoint y: 453, distance: 36.1
drag, startPoint x: 957, startPoint y: 452, endPoint x: 998, endPoint y: 456, distance: 41.3
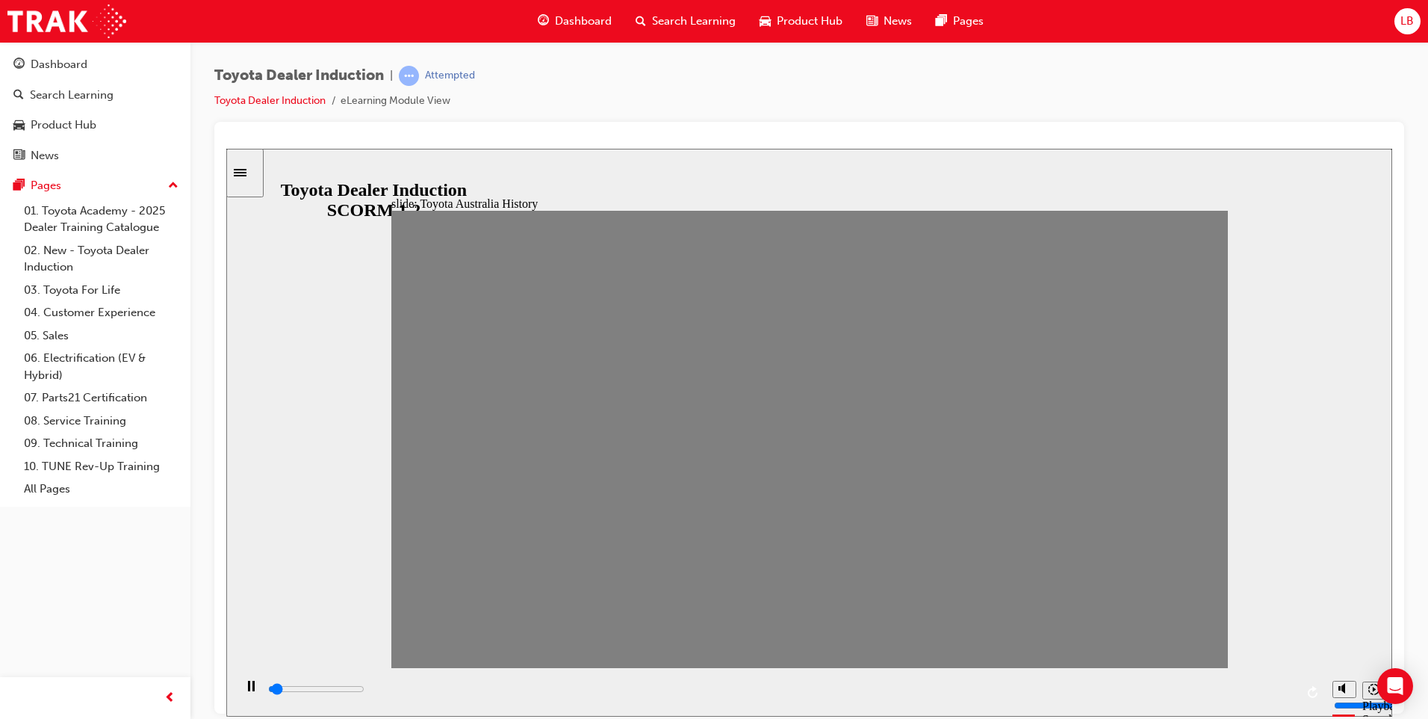
drag, startPoint x: 995, startPoint y: 447, endPoint x: 1038, endPoint y: 453, distance: 43.0
drag, startPoint x: 1033, startPoint y: 450, endPoint x: 1075, endPoint y: 454, distance: 42.1
drag, startPoint x: 1071, startPoint y: 450, endPoint x: 1127, endPoint y: 446, distance: 56.2
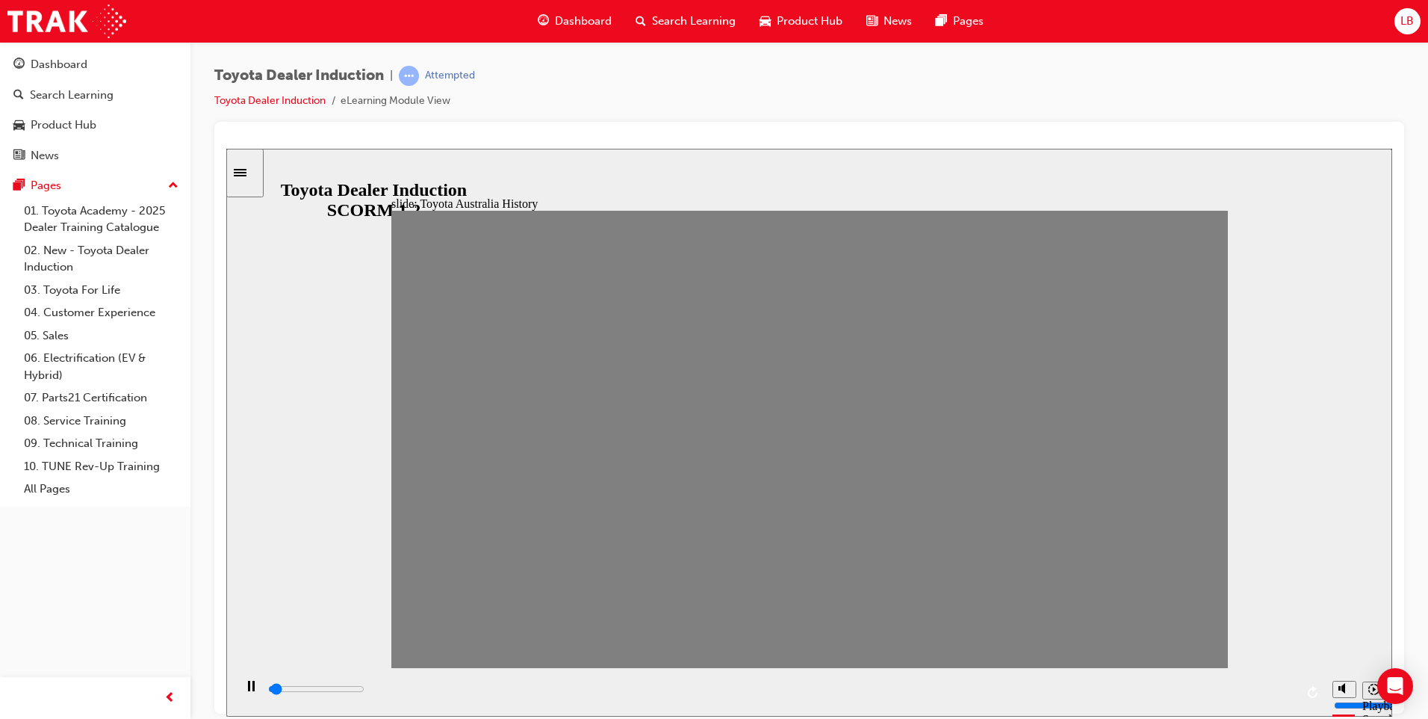
drag, startPoint x: 1154, startPoint y: 450, endPoint x: 1217, endPoint y: 453, distance: 62.8
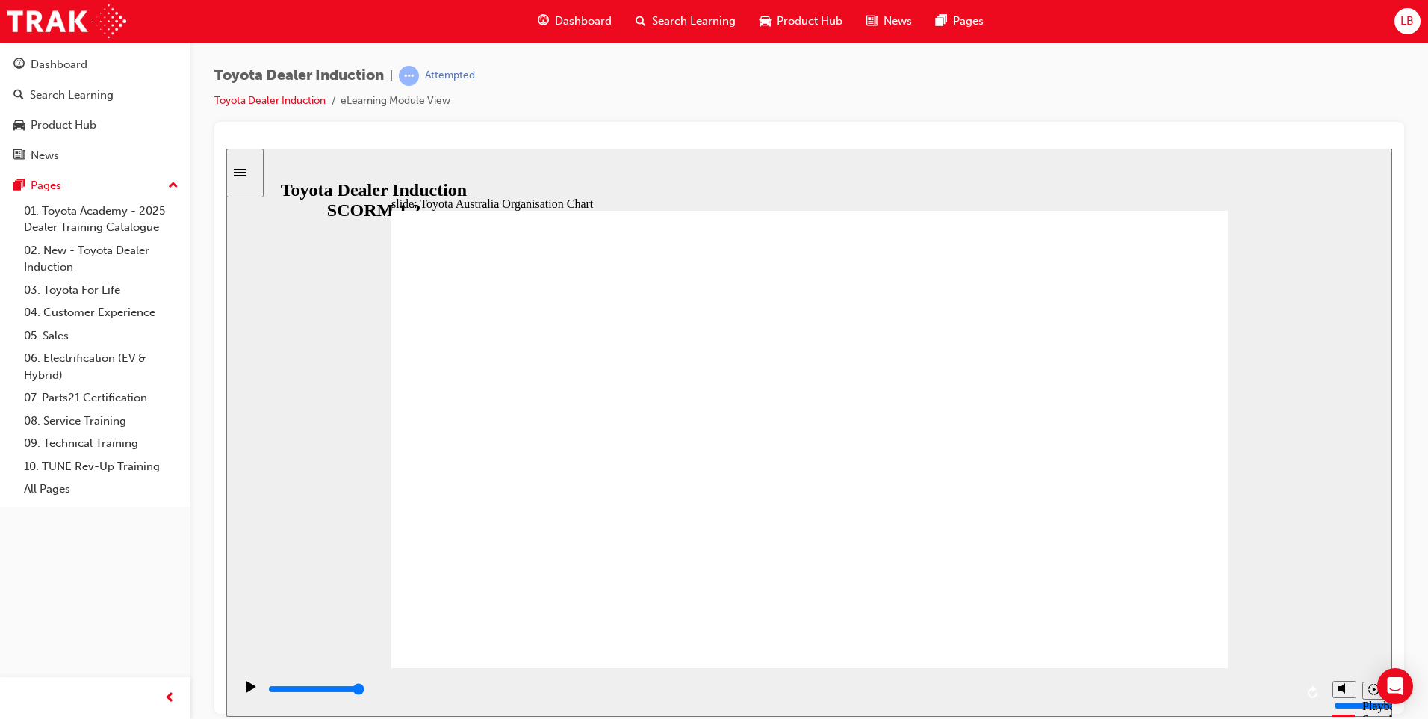
drag, startPoint x: 498, startPoint y: 616, endPoint x: 486, endPoint y: 625, distance: 13.9
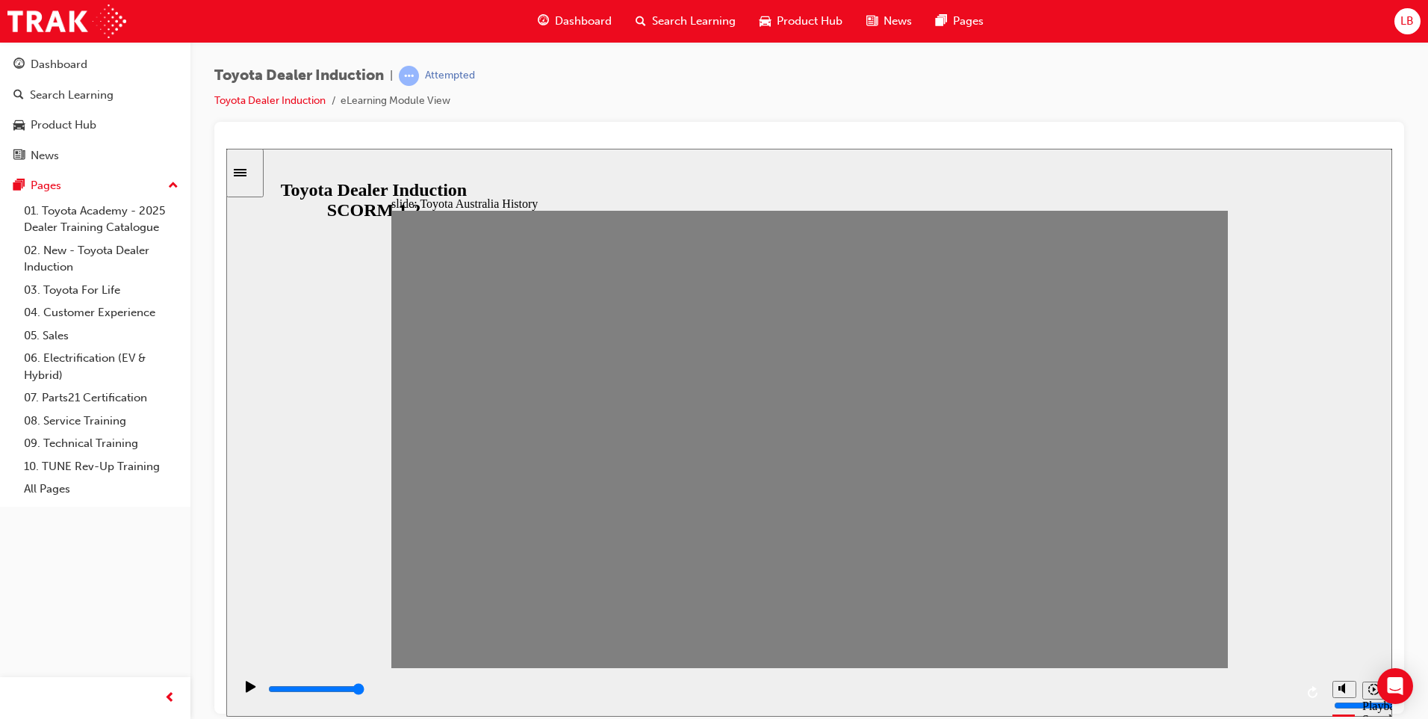
drag, startPoint x: 1189, startPoint y: 451, endPoint x: 444, endPoint y: 430, distance: 745.8
type input "0"
type input "2"
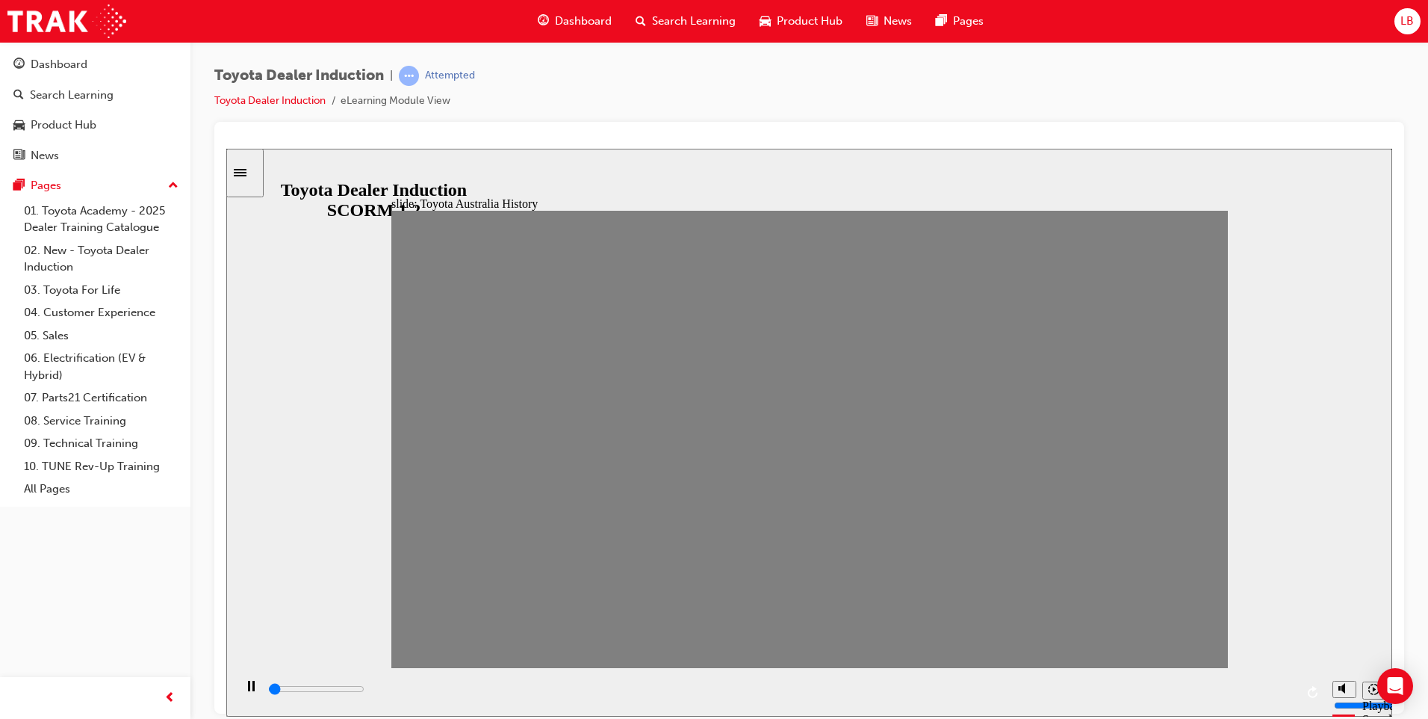
drag, startPoint x: 461, startPoint y: 447, endPoint x: 498, endPoint y: 450, distance: 37.5
drag, startPoint x: 497, startPoint y: 451, endPoint x: 567, endPoint y: 452, distance: 70.2
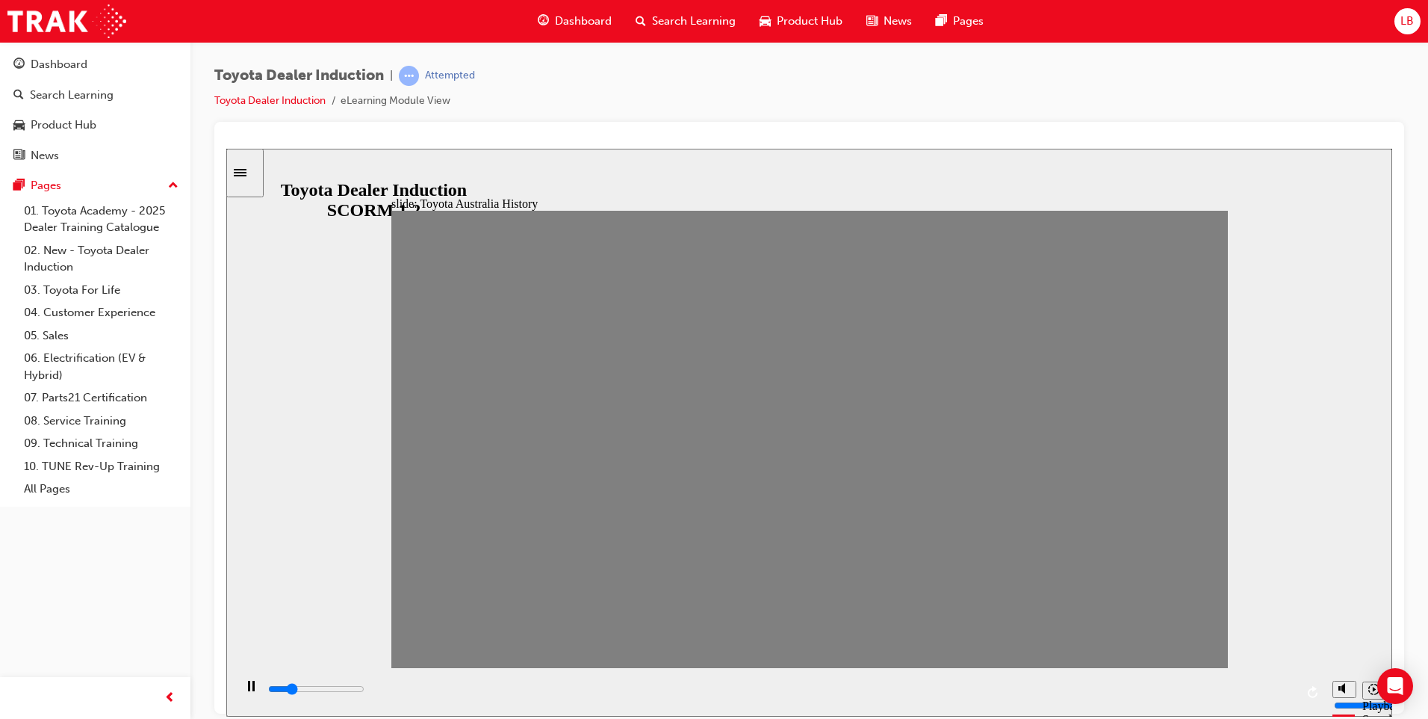
type input "100"
type input "3"
drag, startPoint x: 570, startPoint y: 450, endPoint x: 536, endPoint y: 456, distance: 34.0
type input "100"
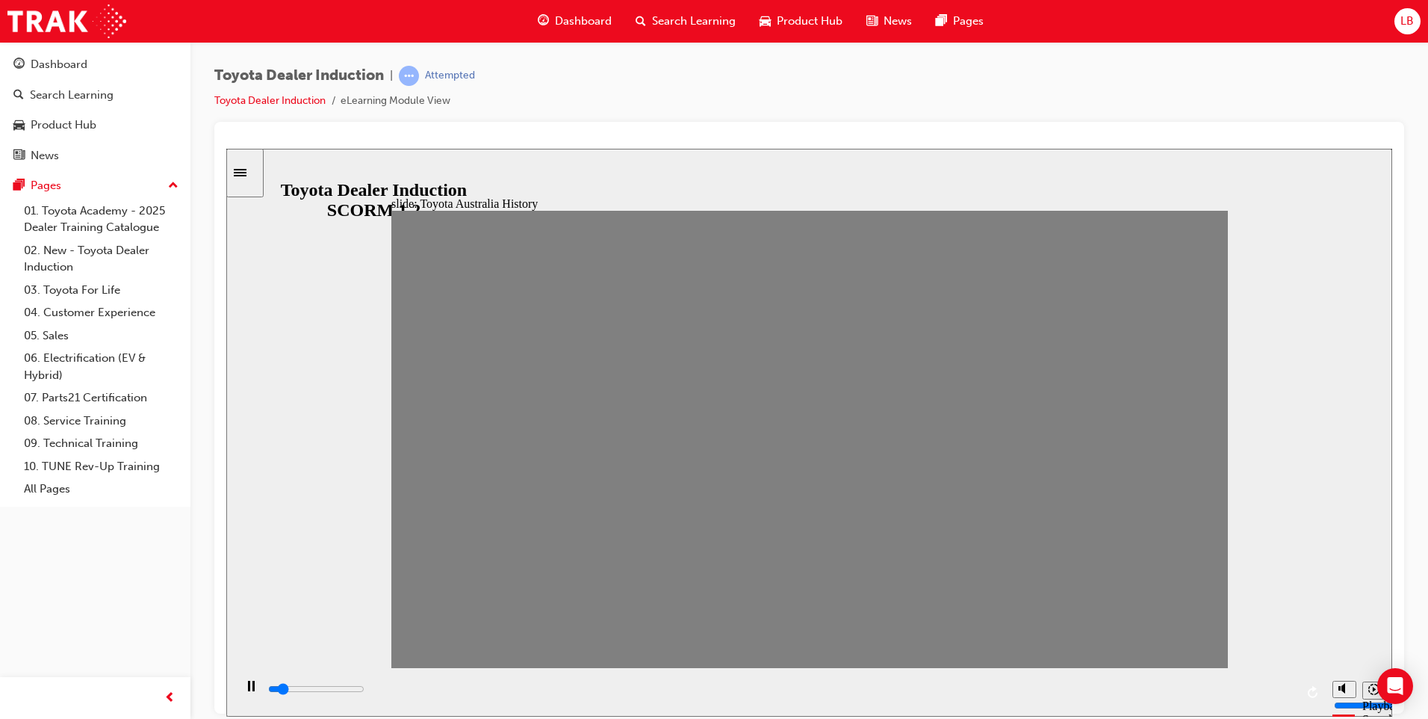
type input "4"
type input "100"
type input "5"
drag, startPoint x: 538, startPoint y: 452, endPoint x: 627, endPoint y: 450, distance: 89.7
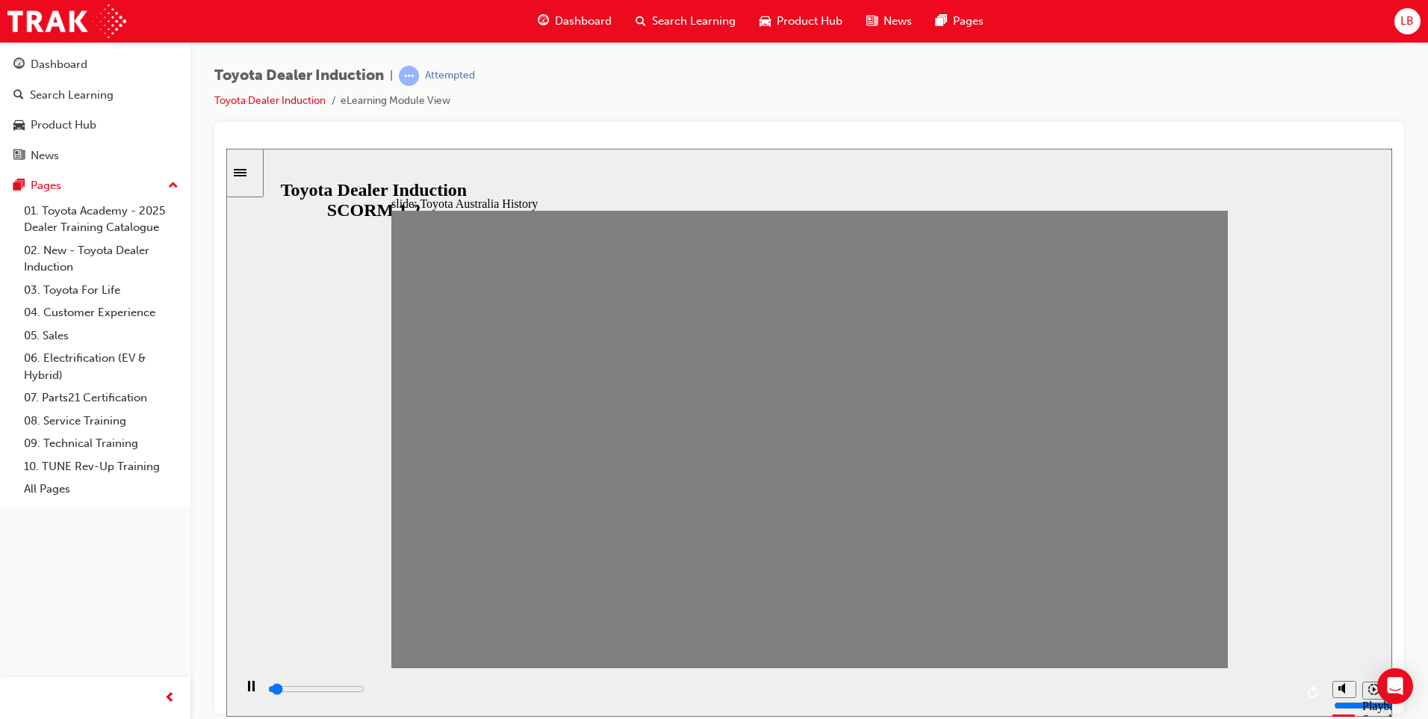
drag, startPoint x: 607, startPoint y: 444, endPoint x: 655, endPoint y: 447, distance: 47.9
type input "100"
type input "4"
type input "100"
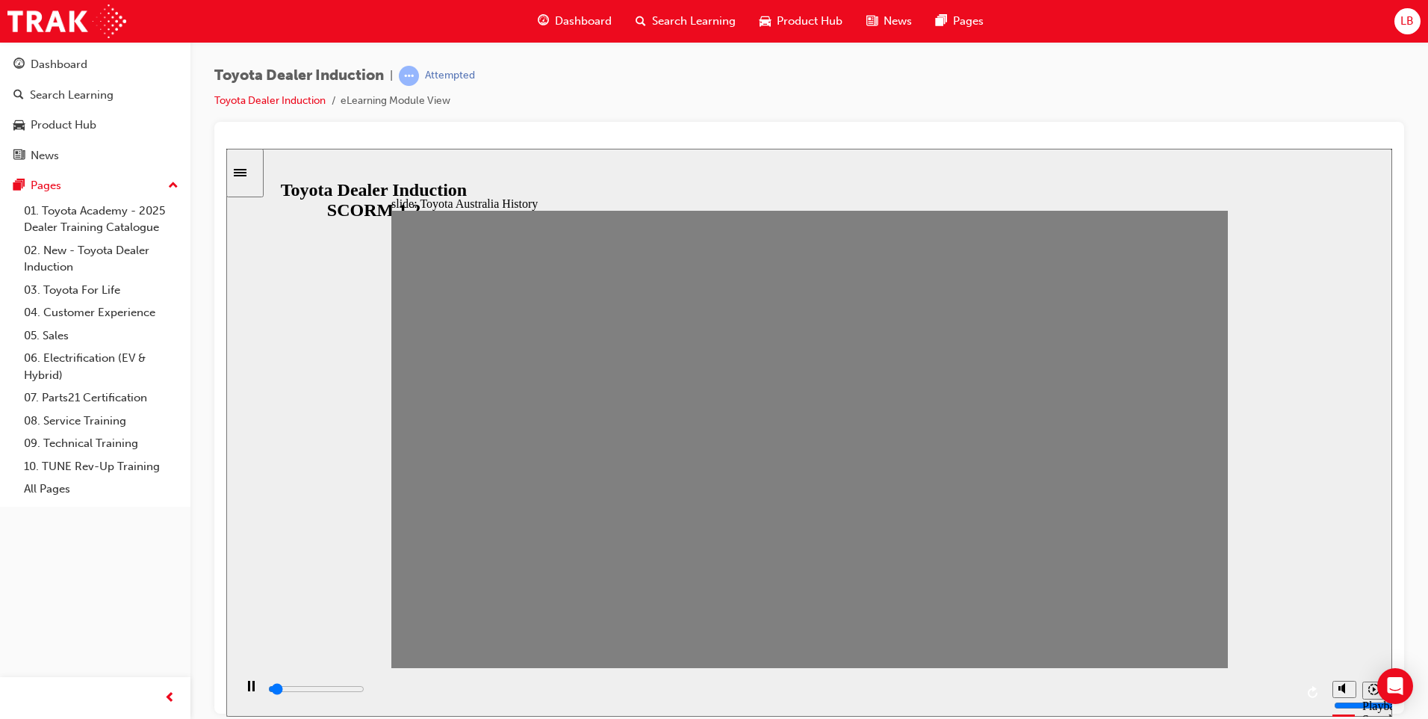
type input "3"
drag, startPoint x: 651, startPoint y: 447, endPoint x: 533, endPoint y: 447, distance: 118.0
type input "100"
type input "2"
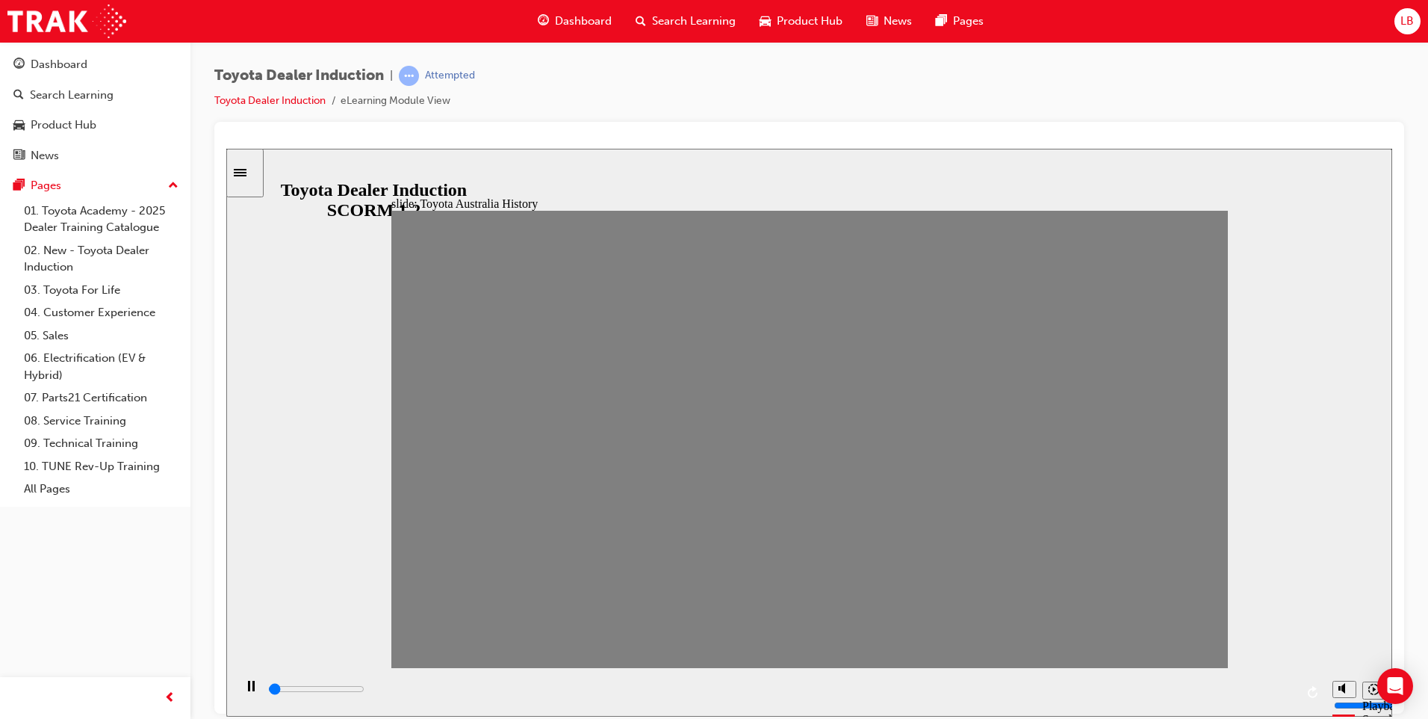
drag, startPoint x: 534, startPoint y: 447, endPoint x: 499, endPoint y: 449, distance: 35.1
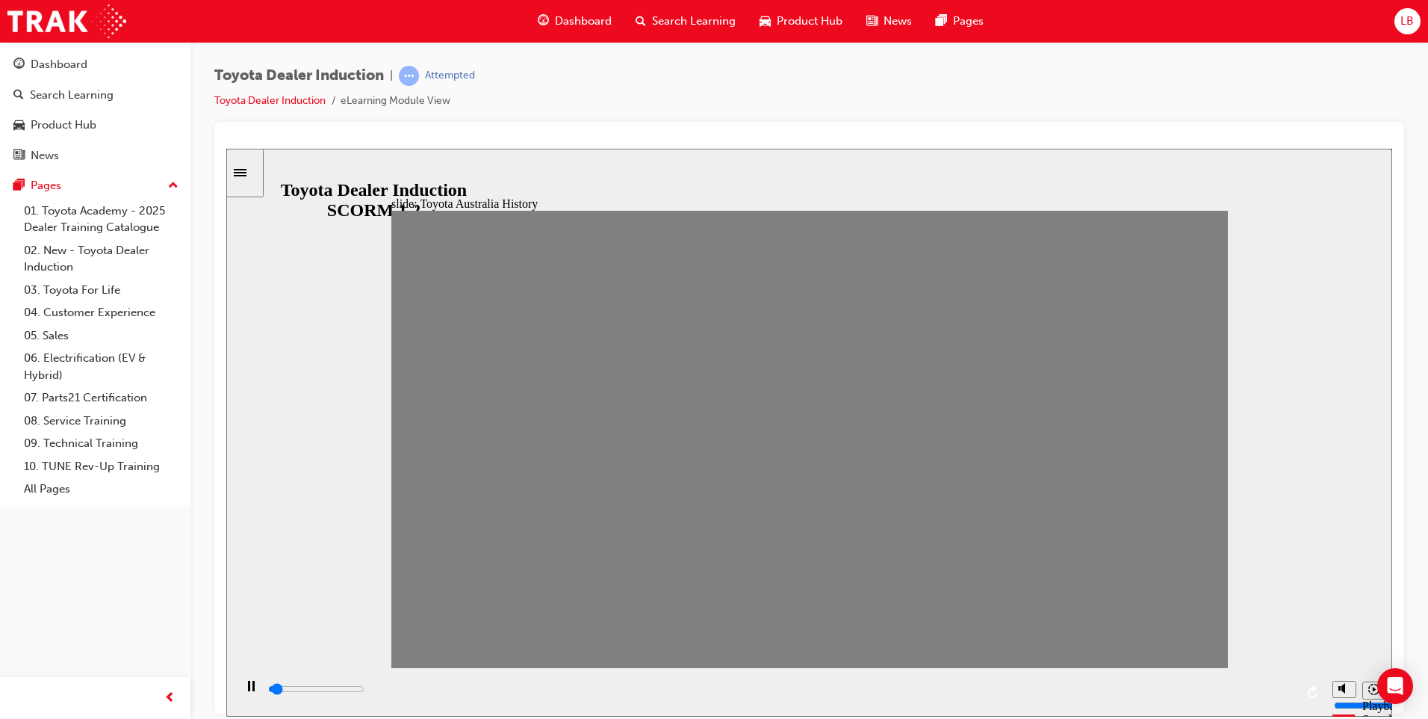
drag, startPoint x: 1459, startPoint y: 441, endPoint x: 1437, endPoint y: 444, distance: 22.5
drag, startPoint x: 1191, startPoint y: 448, endPoint x: 1152, endPoint y: 450, distance: 38.9
drag, startPoint x: 1152, startPoint y: 451, endPoint x: 1121, endPoint y: 449, distance: 30.7
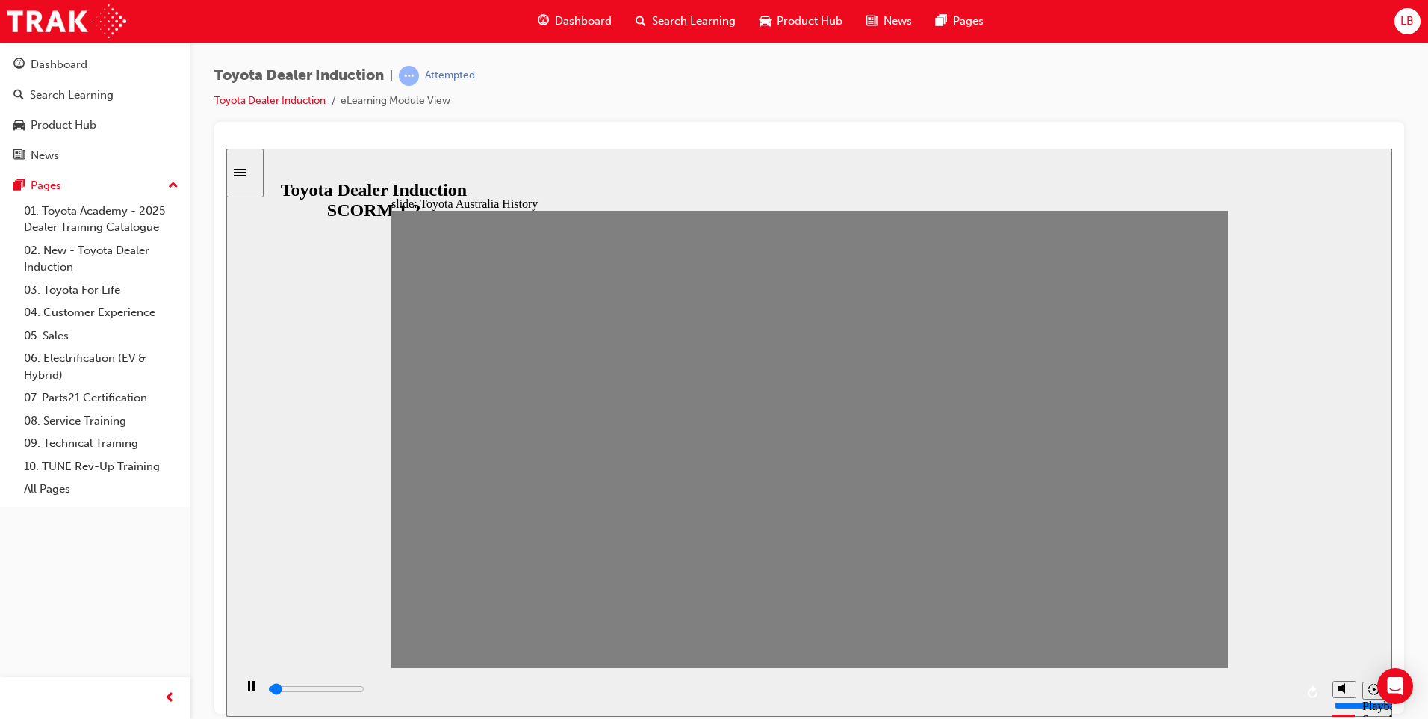
drag, startPoint x: 1109, startPoint y: 446, endPoint x: 1055, endPoint y: 452, distance: 54.9
drag, startPoint x: 1077, startPoint y: 448, endPoint x: 1039, endPoint y: 451, distance: 38.2
drag, startPoint x: 1036, startPoint y: 449, endPoint x: 1002, endPoint y: 452, distance: 34.5
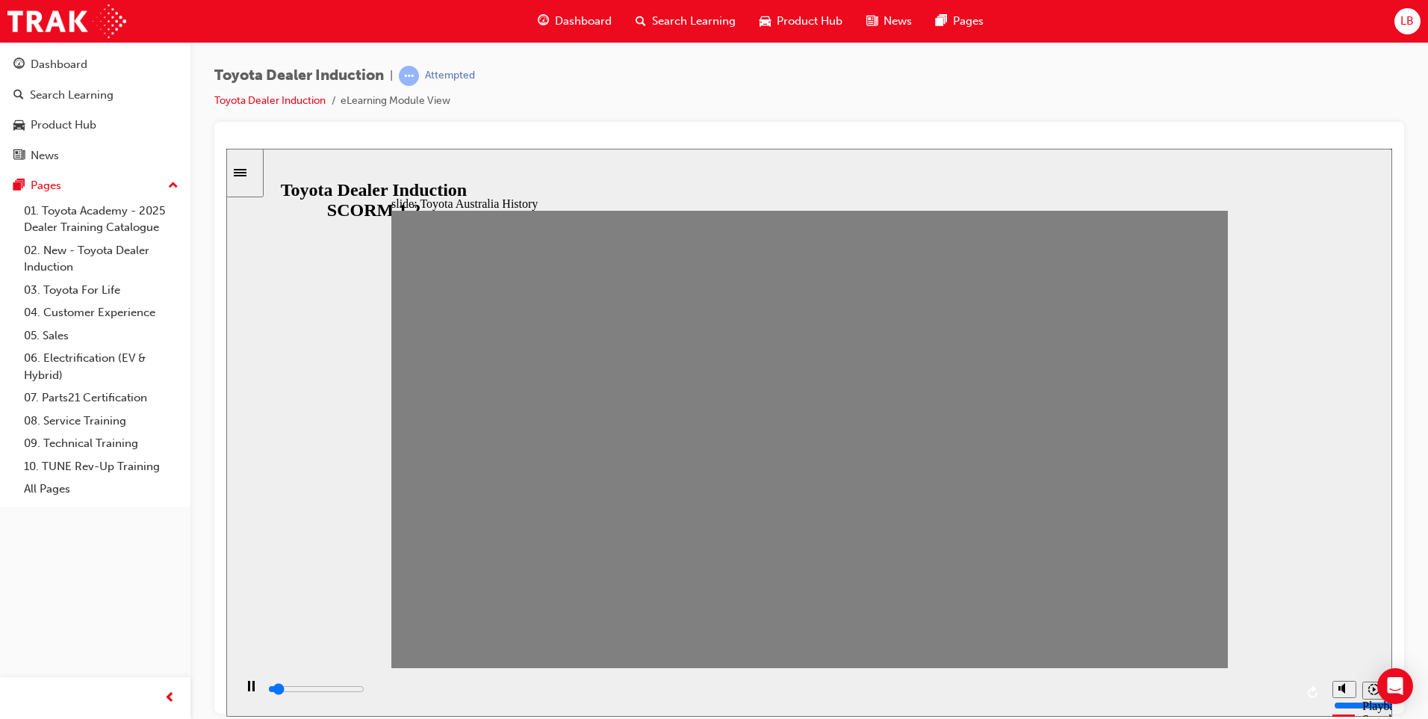
type input "100"
type input "14"
drag, startPoint x: 997, startPoint y: 452, endPoint x: 962, endPoint y: 452, distance: 34.4
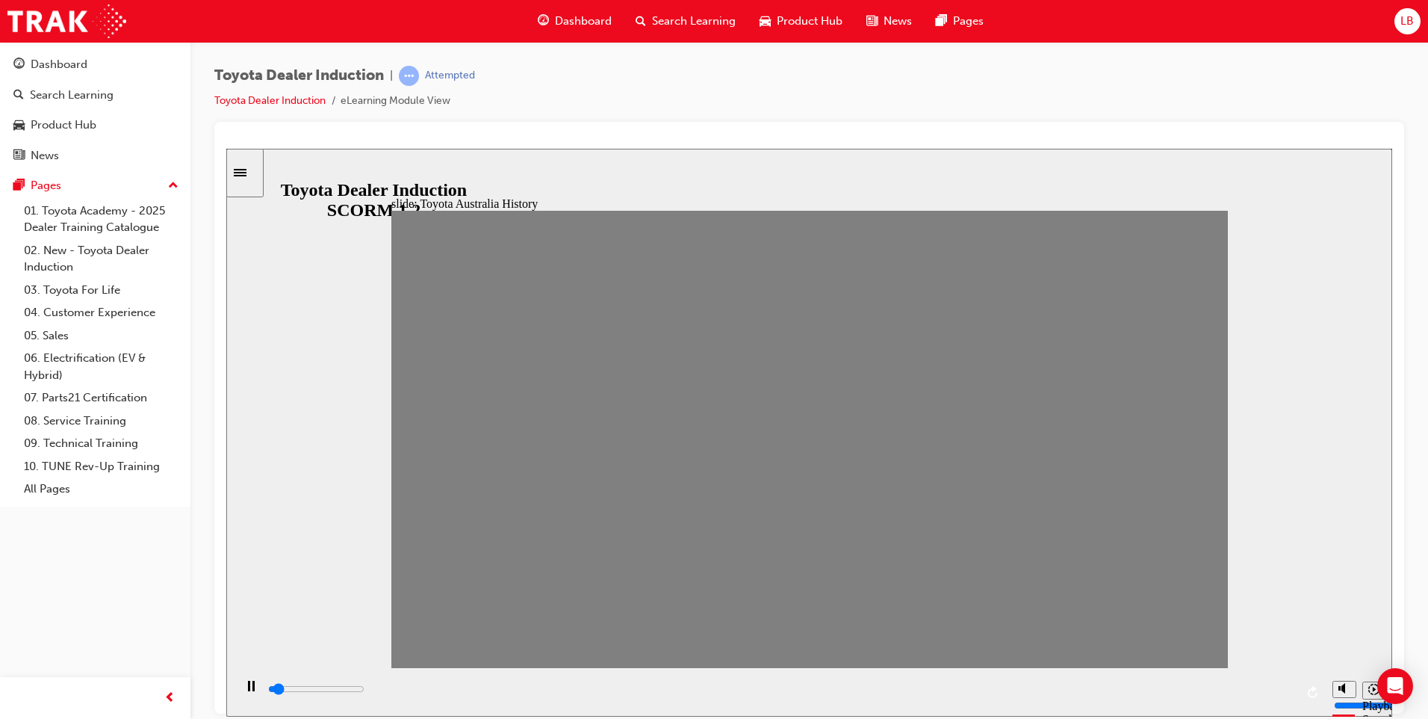
drag, startPoint x: 961, startPoint y: 455, endPoint x: 930, endPoint y: 450, distance: 31.8
drag, startPoint x: 923, startPoint y: 444, endPoint x: 889, endPoint y: 446, distance: 33.7
drag, startPoint x: 876, startPoint y: 449, endPoint x: 836, endPoint y: 449, distance: 39.6
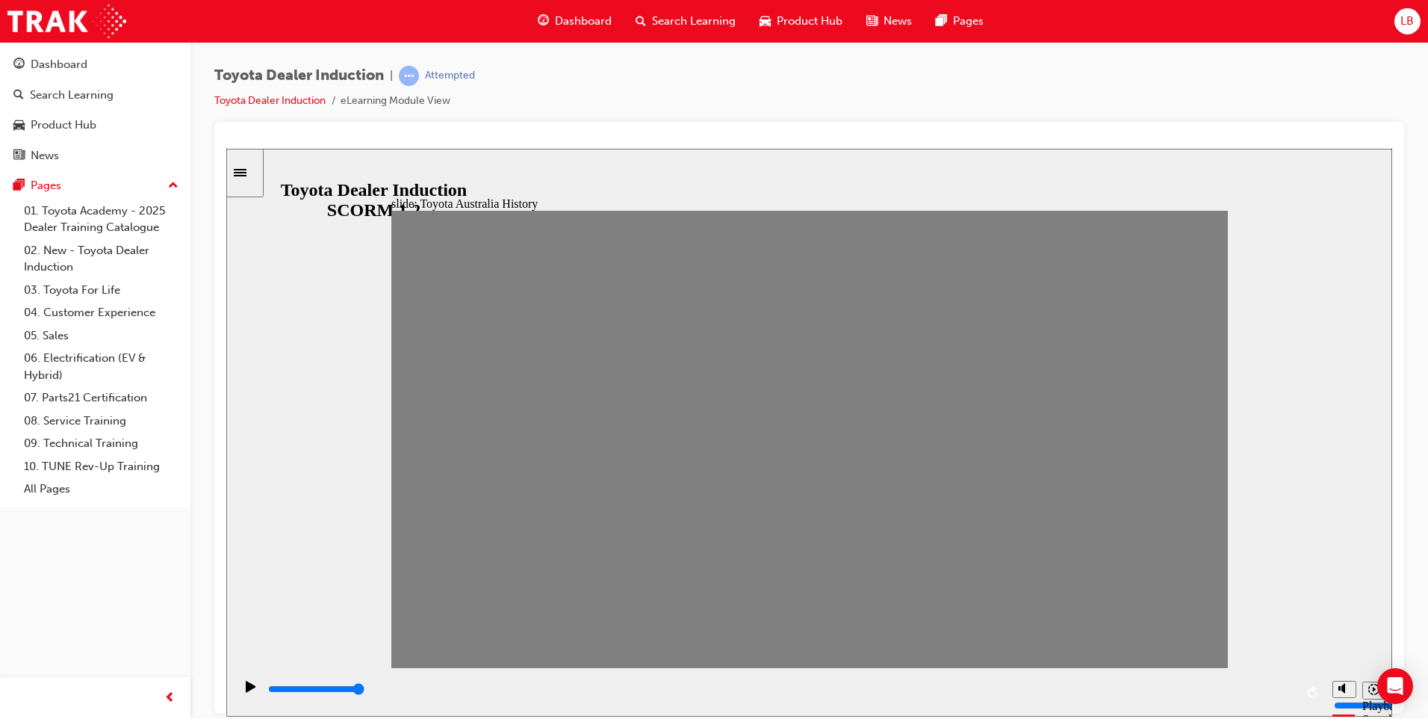
drag, startPoint x: 842, startPoint y: 449, endPoint x: 807, endPoint y: 450, distance: 35.1
drag, startPoint x: 803, startPoint y: 450, endPoint x: 766, endPoint y: 450, distance: 36.6
drag, startPoint x: 760, startPoint y: 456, endPoint x: 736, endPoint y: 456, distance: 24.7
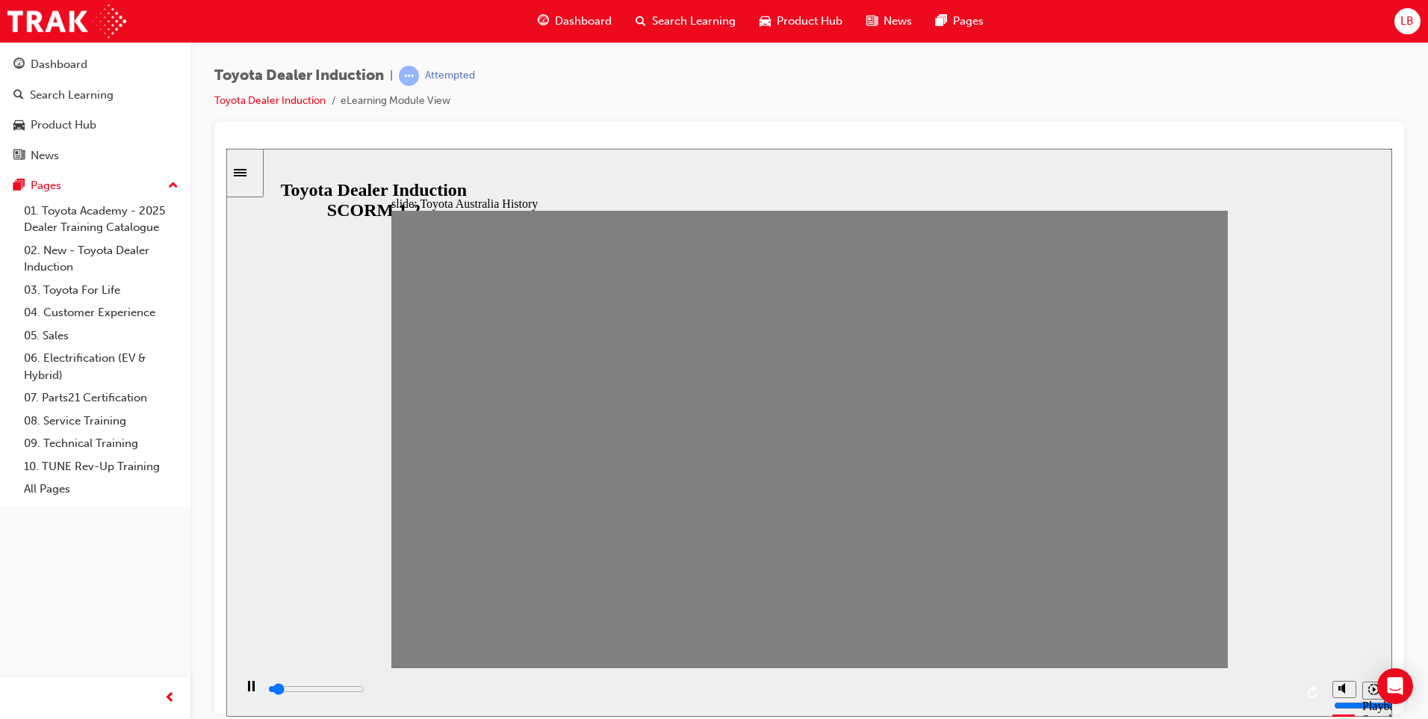
drag, startPoint x: 731, startPoint y: 453, endPoint x: 695, endPoint y: 453, distance: 35.1
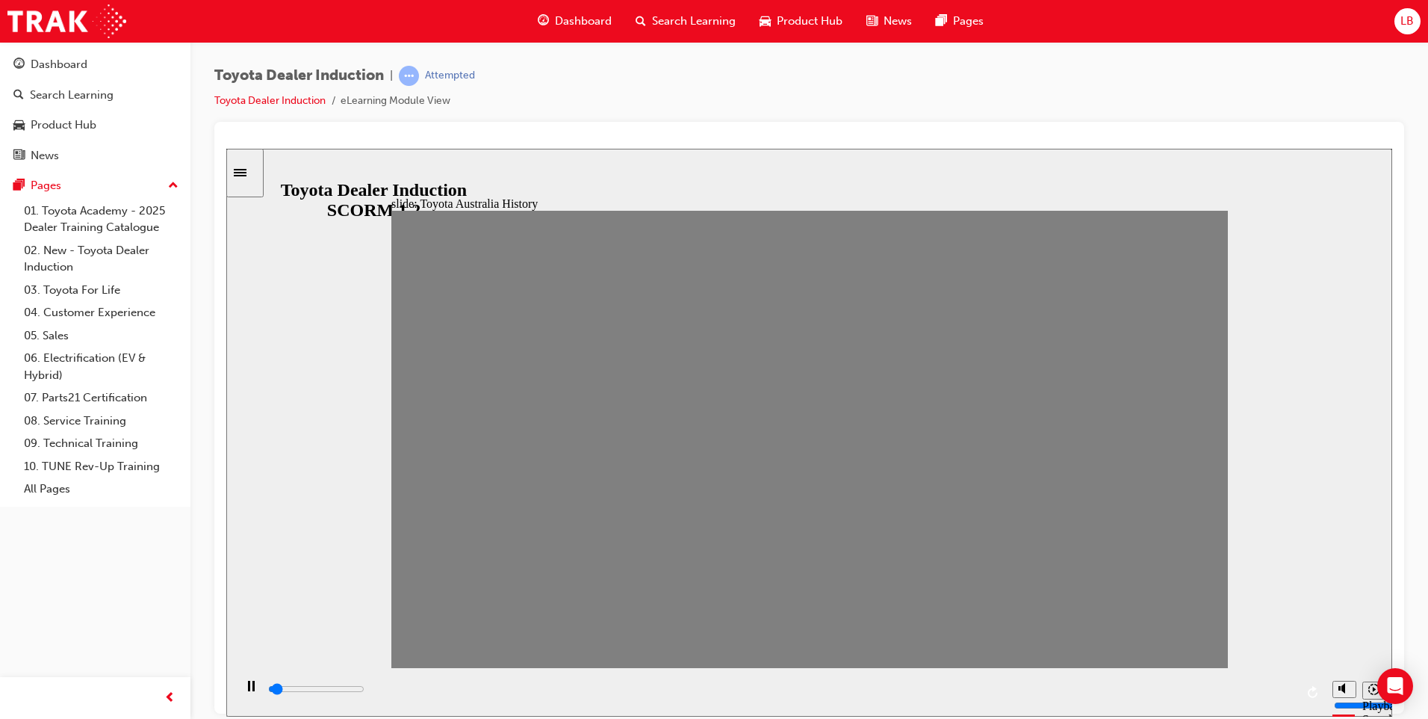
drag, startPoint x: 684, startPoint y: 452, endPoint x: 649, endPoint y: 455, distance: 35.2
type input "1900"
drag, startPoint x: 226, startPoint y: 148, endPoint x: 588, endPoint y: 450, distance: 471.0
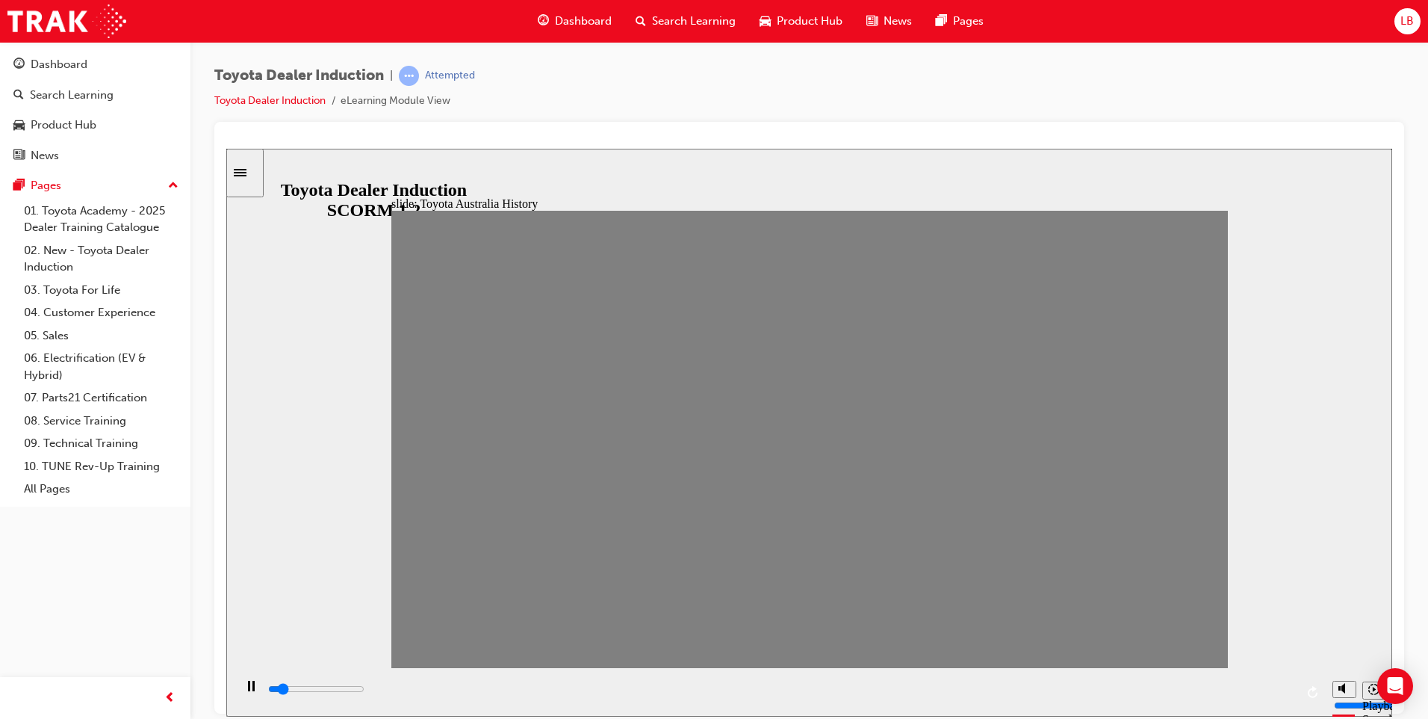
type input "100"
type input "5"
drag, startPoint x: 586, startPoint y: 450, endPoint x: 614, endPoint y: 453, distance: 27.8
drag, startPoint x: 614, startPoint y: 447, endPoint x: 602, endPoint y: 446, distance: 12.0
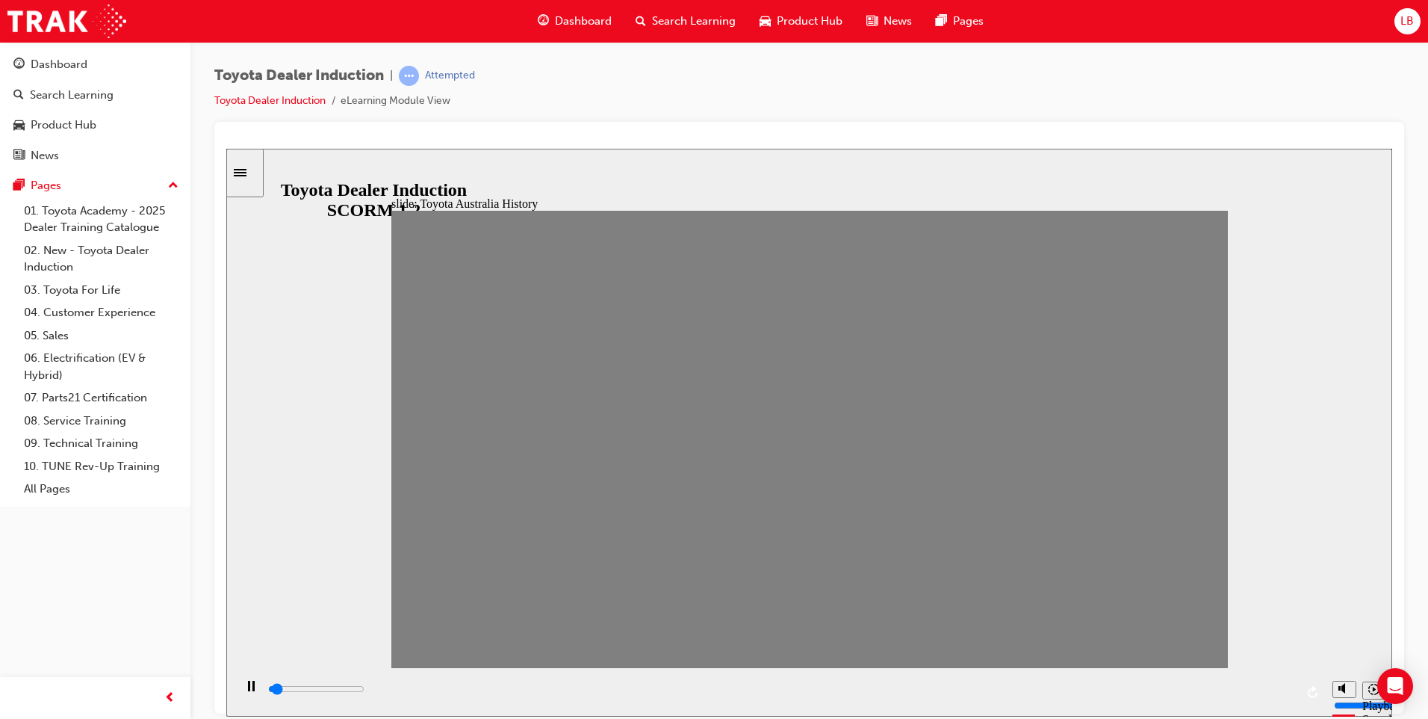
type input "100"
type input "4"
drag, startPoint x: 610, startPoint y: 451, endPoint x: 579, endPoint y: 450, distance: 31.4
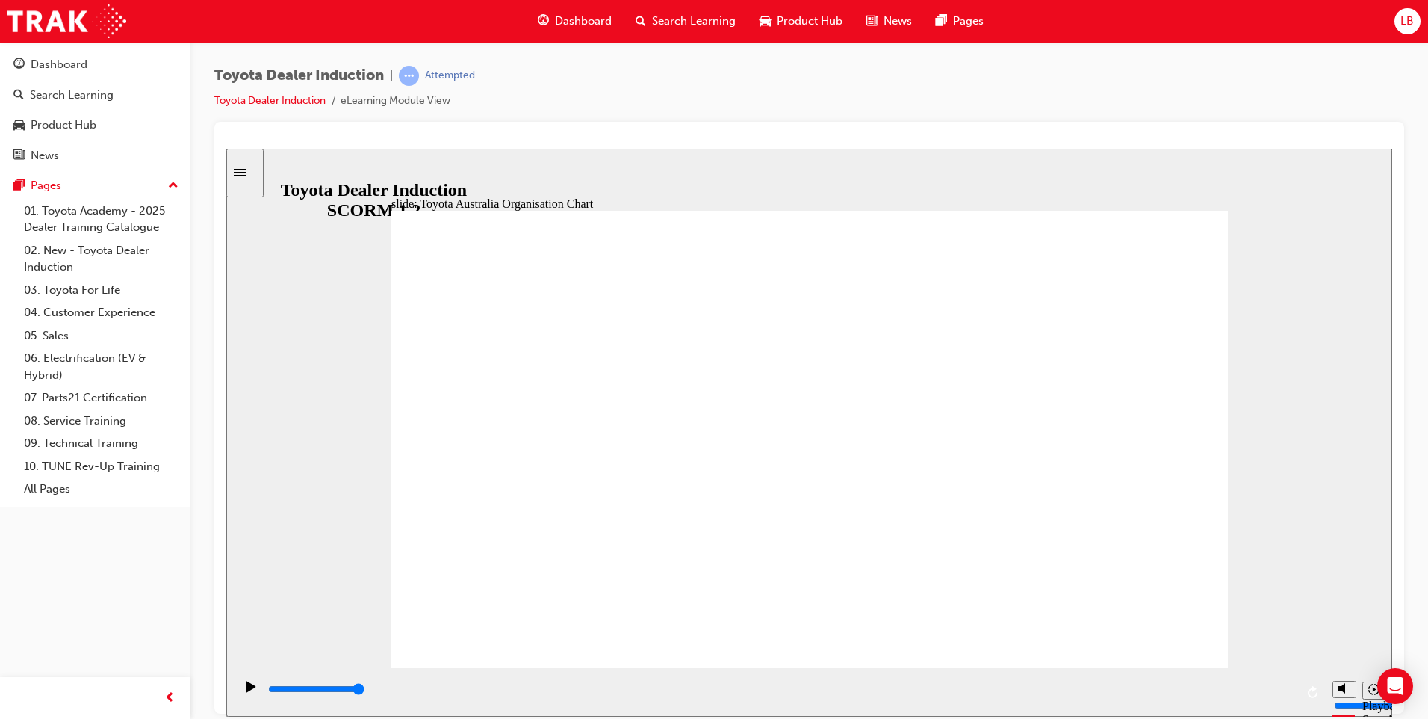
type input "3000"
radio input "true"
type input "5000"
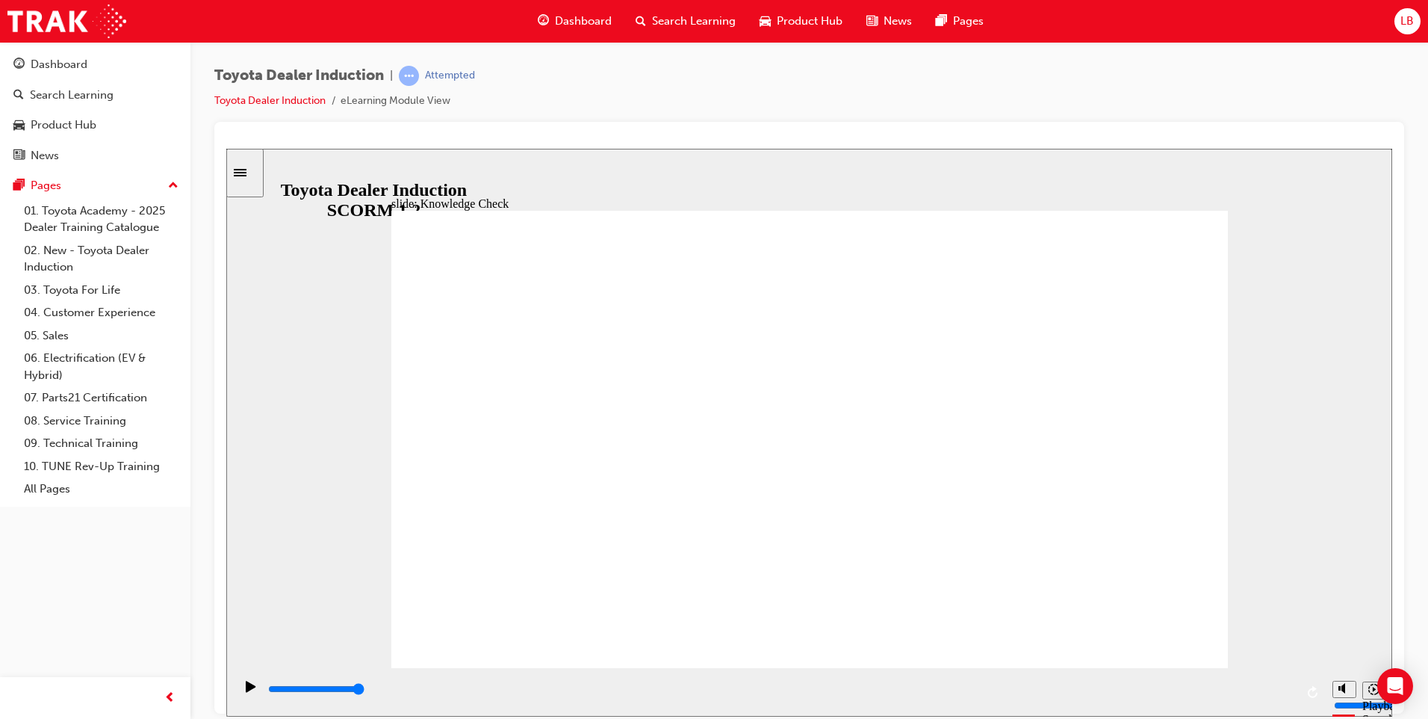
radio input "true"
type input "5000"
radio input "true"
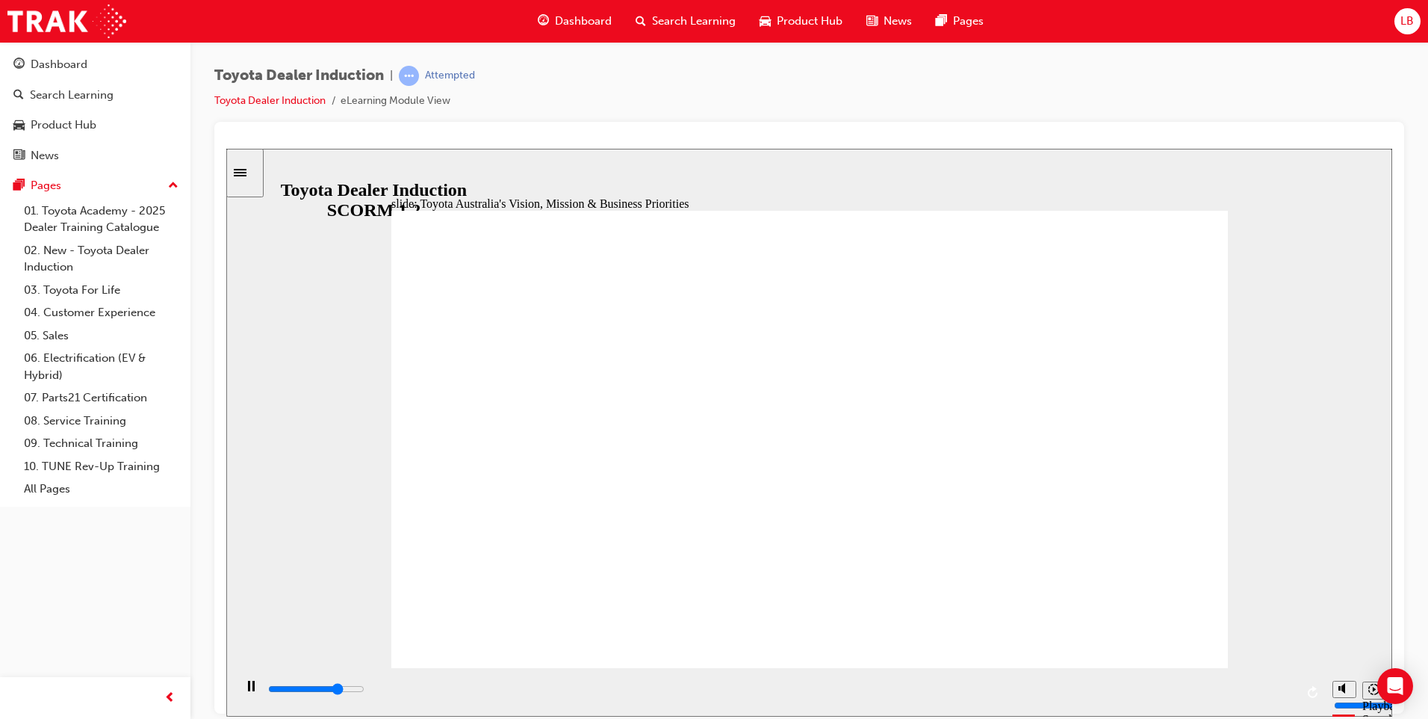
type input "9200"
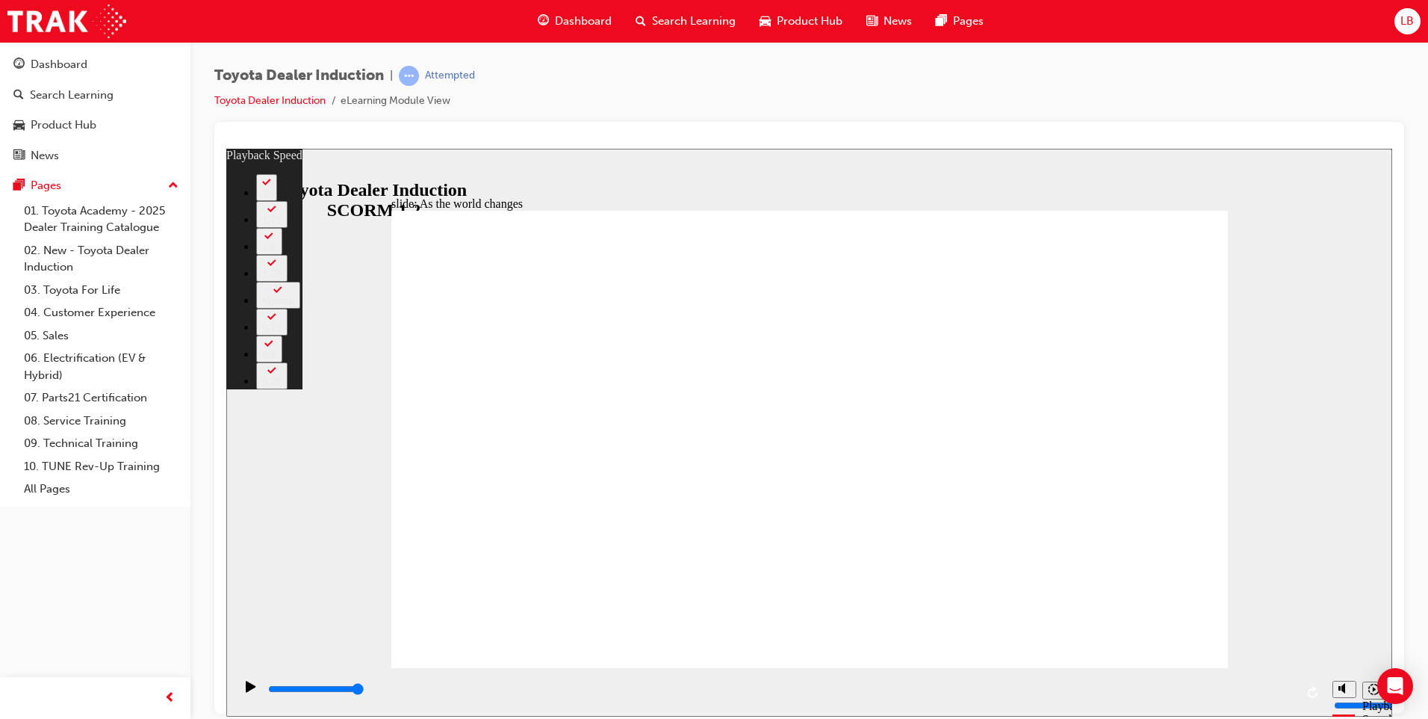
type input "128"
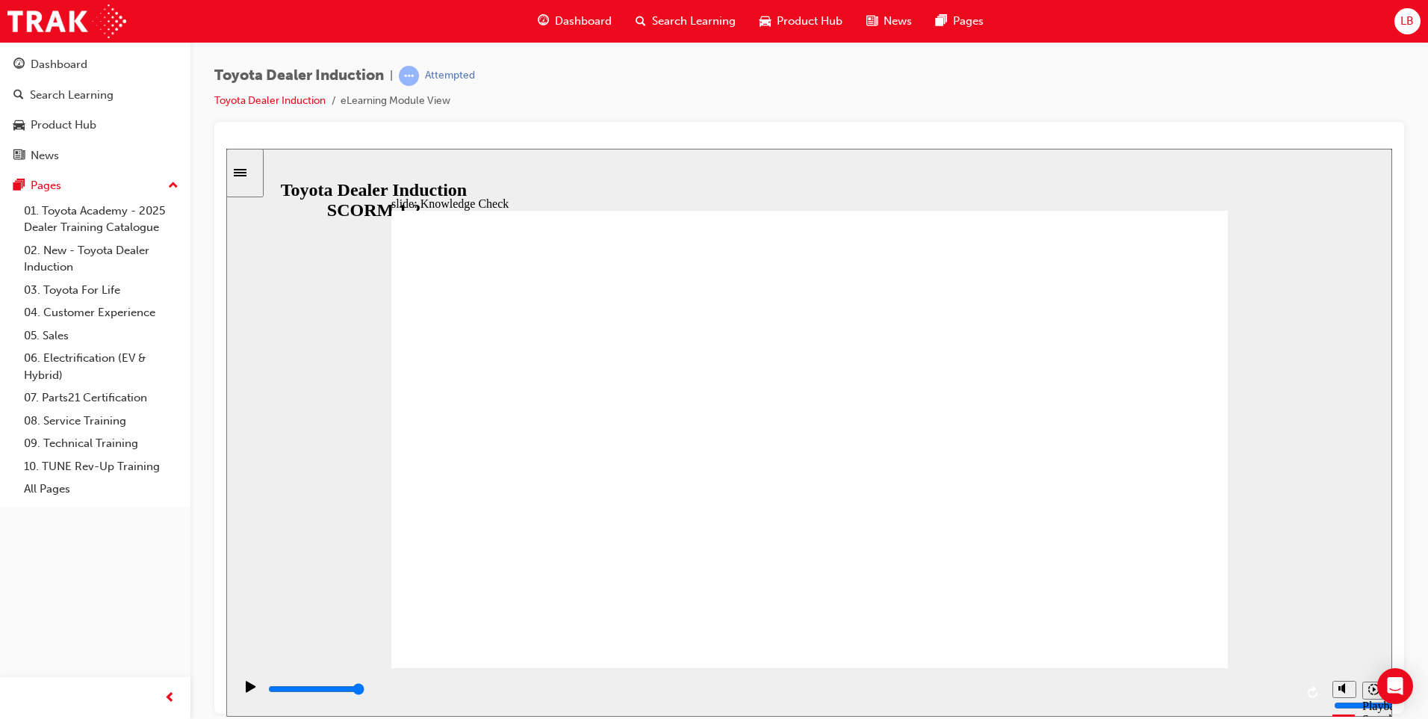
type input "5000"
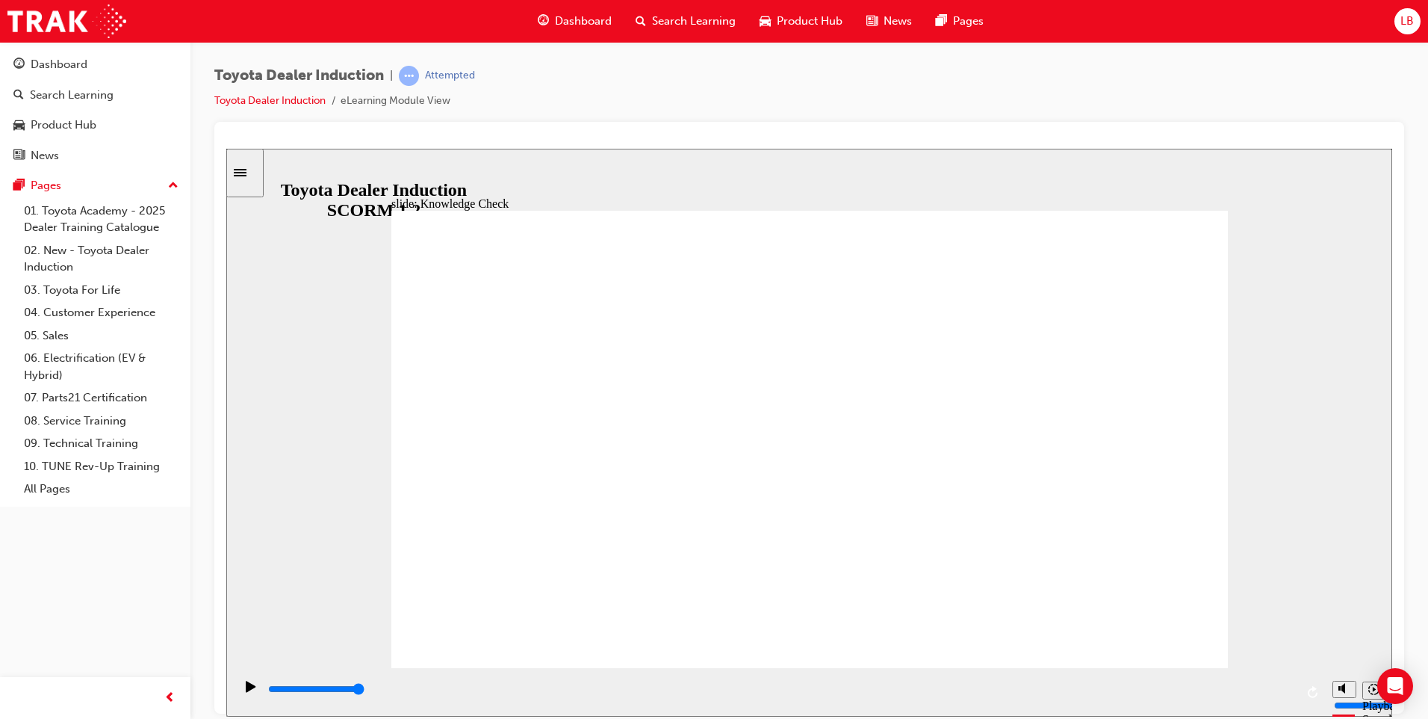
type input "h"
type input "hA"
type input "hAP"
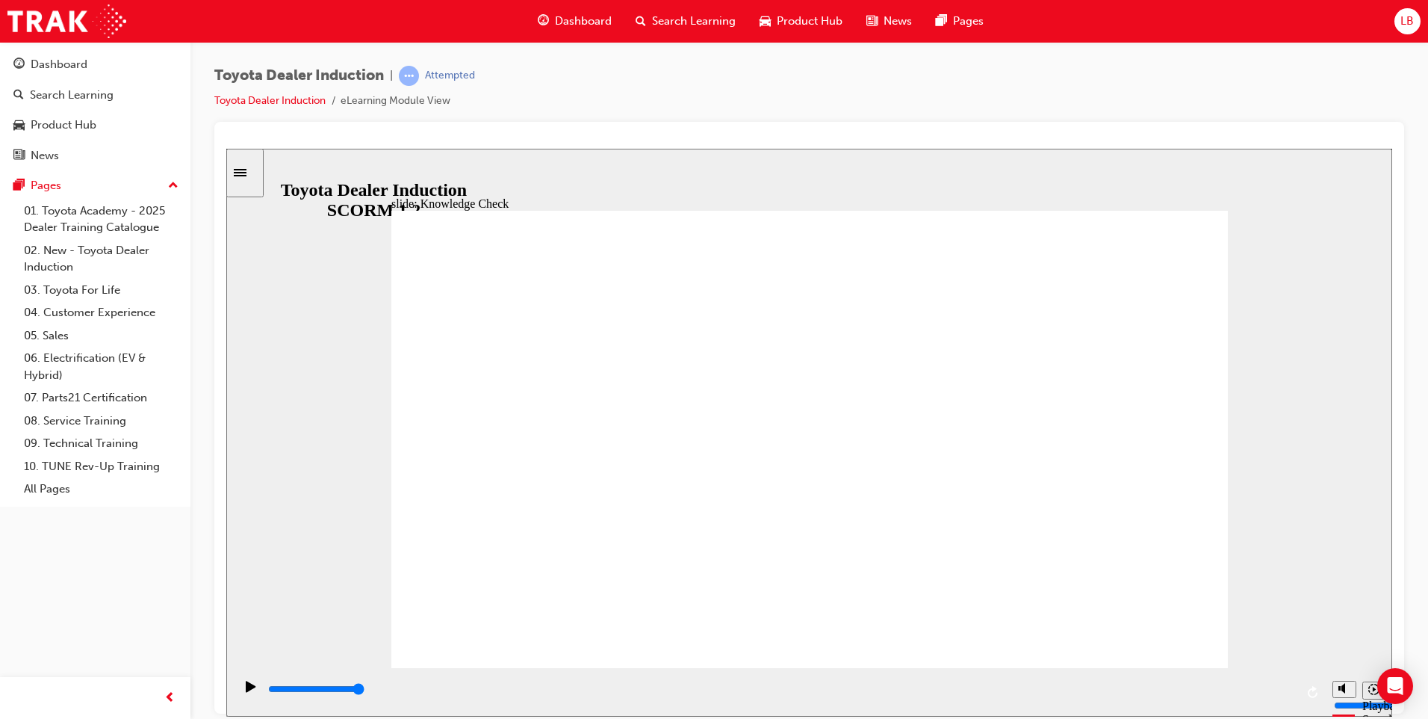
type input "hAP"
type input "hAPP"
type input "hAPPI"
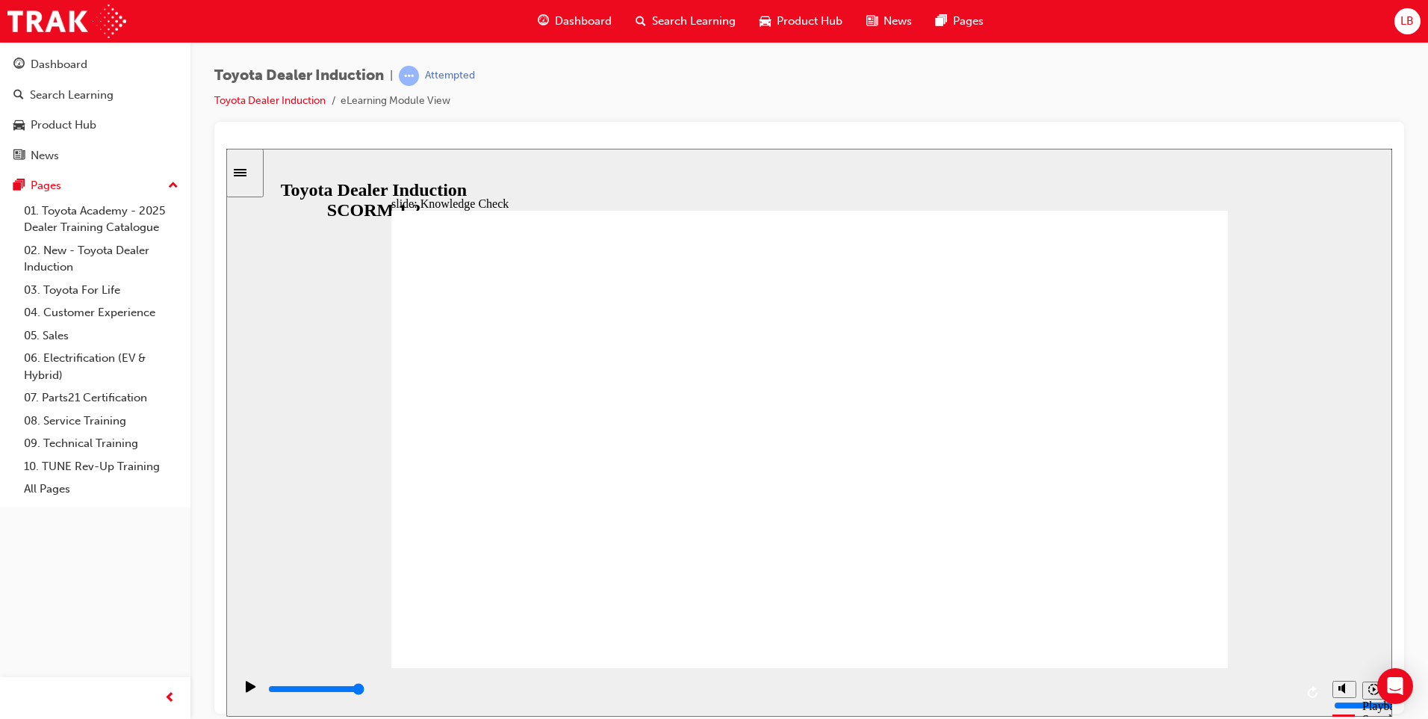
type input "hAPPIN"
type input "hAPPINE"
type input "hAPPINES"
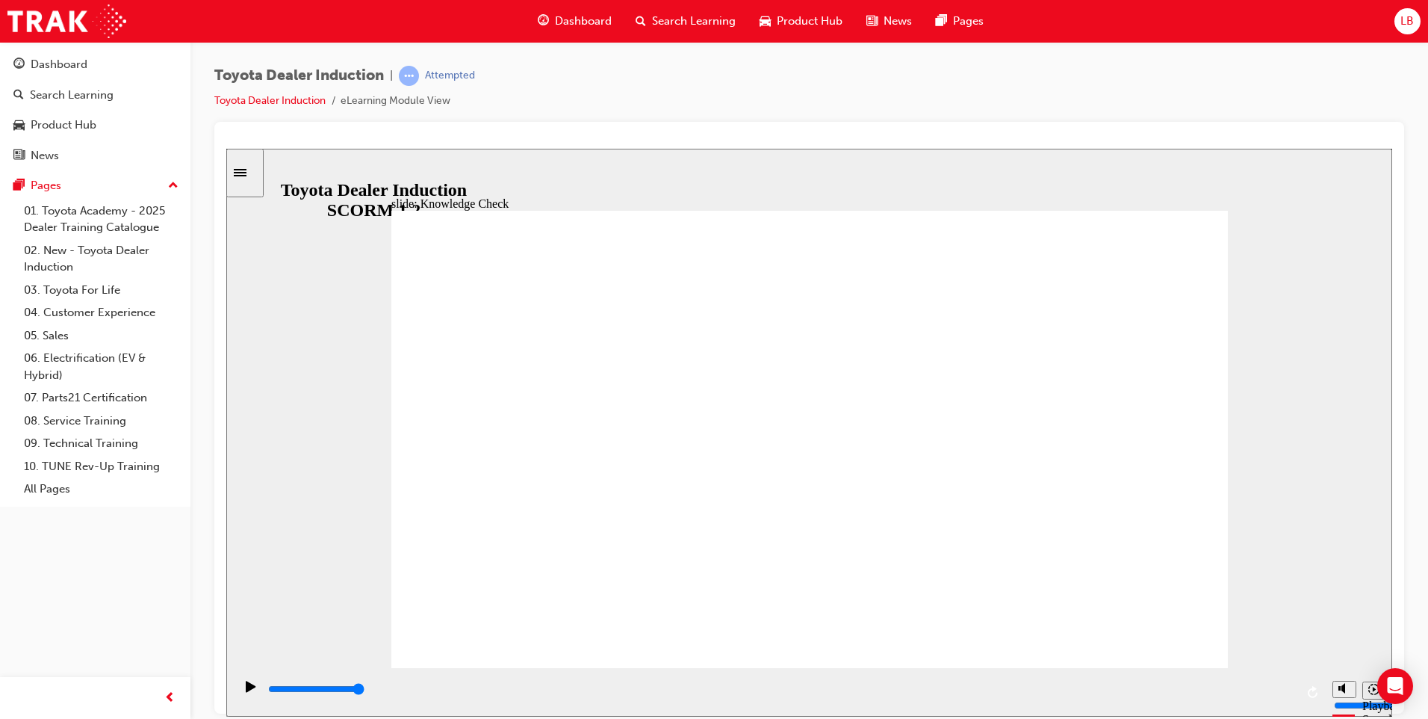
type input "hAPPINES"
type input "hAPPINESS"
type input "hAPPINES"
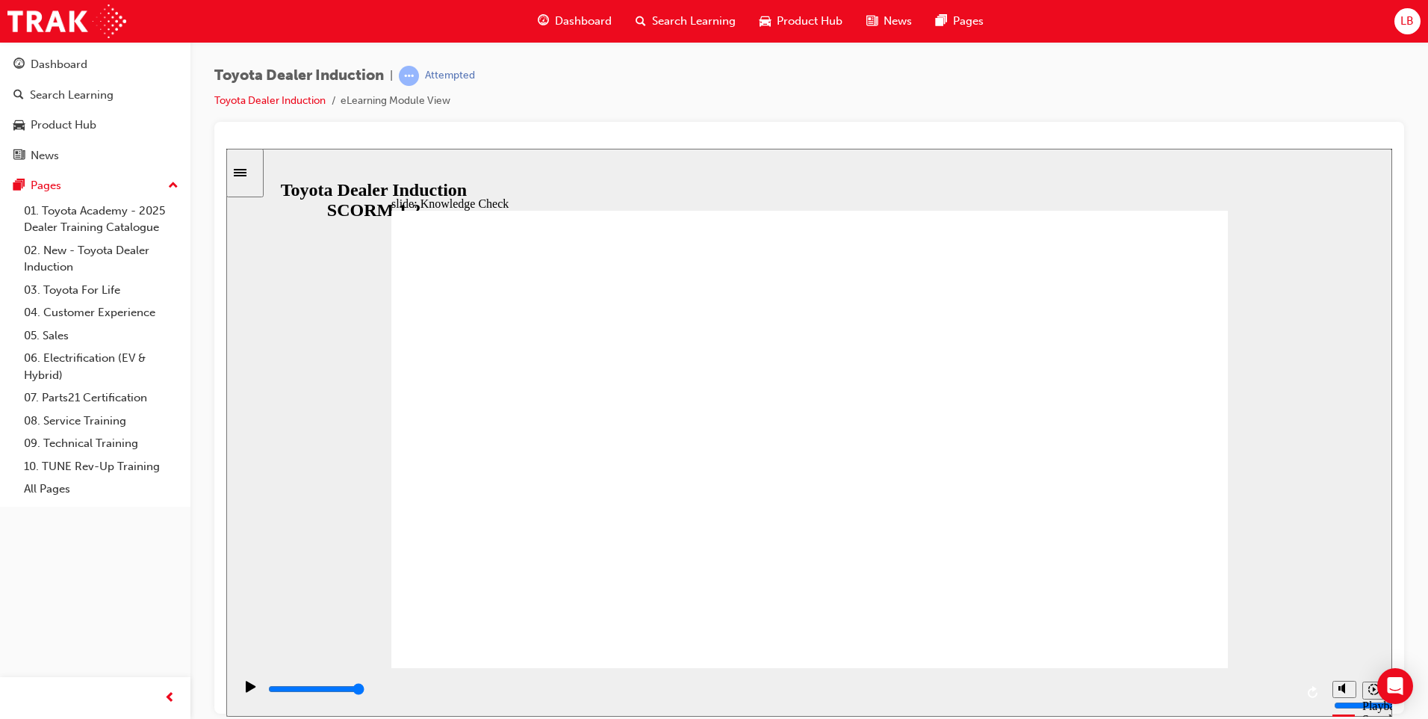
type input "hAPPINE"
type input "hAPPIN"
type input "hAPP"
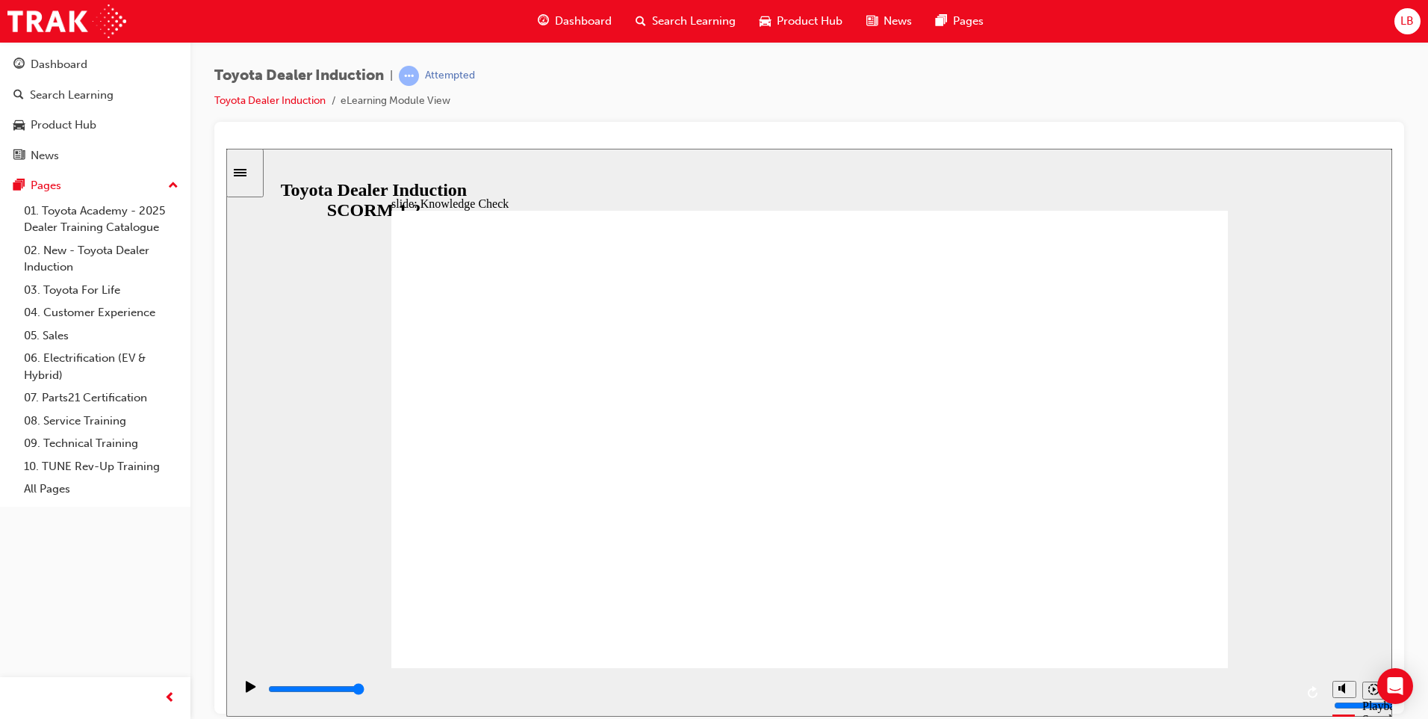
type input "hAPP"
type input "hAP"
type input "hA"
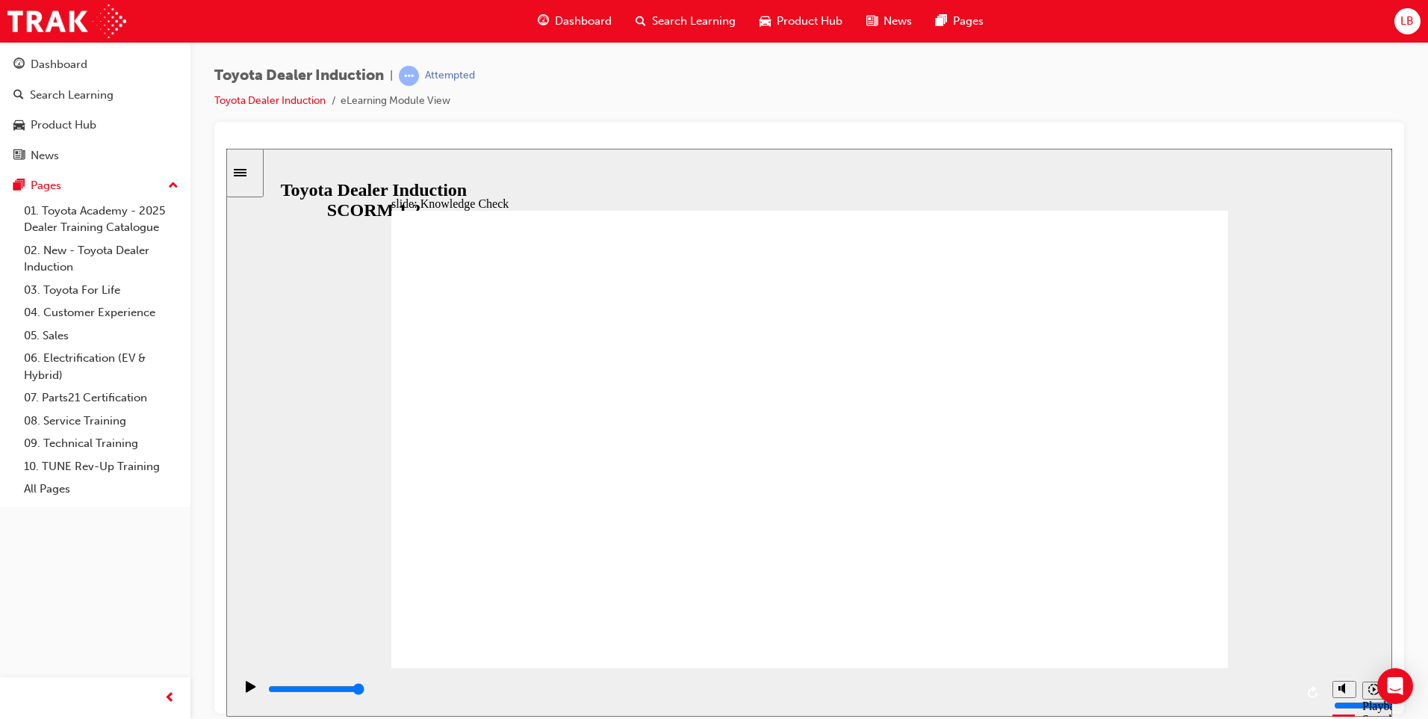
type input "h"
type input "H"
type input "Ha"
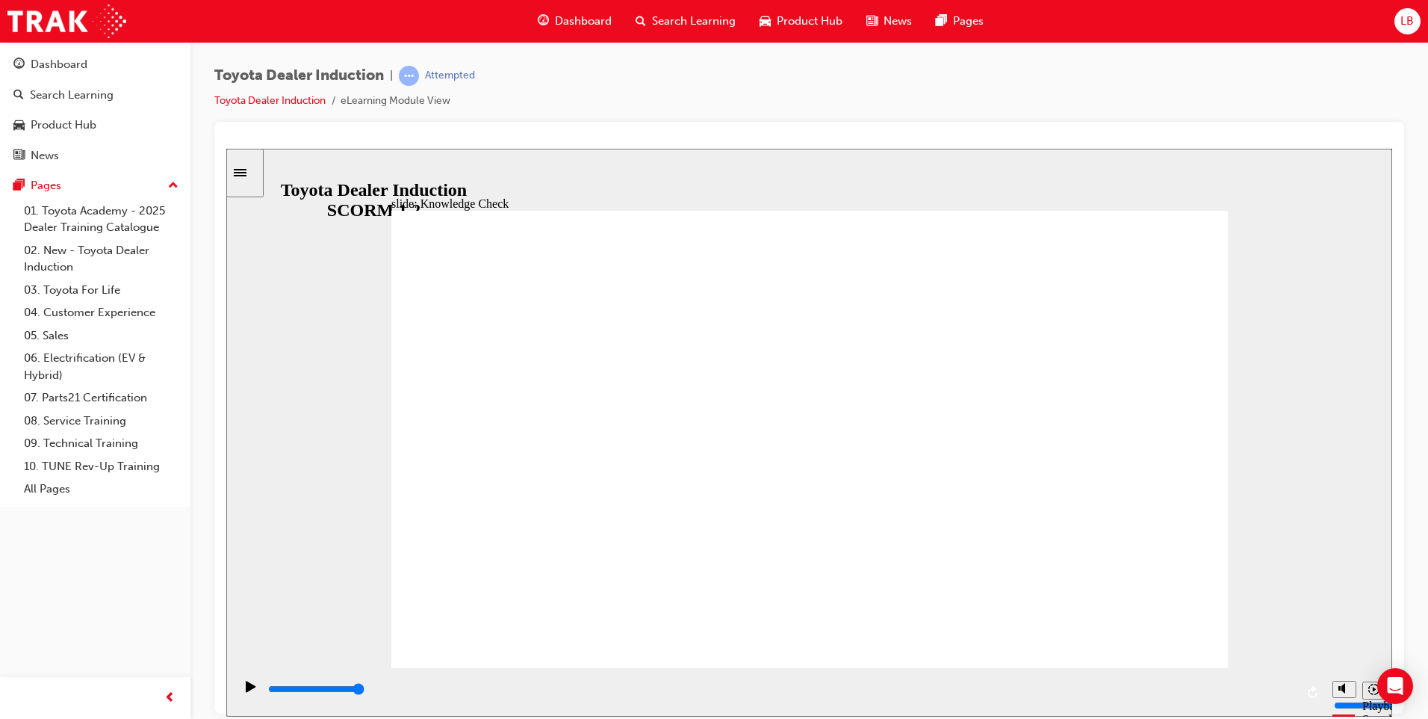
type input "Ha"
type input "Hap"
type input "Happ"
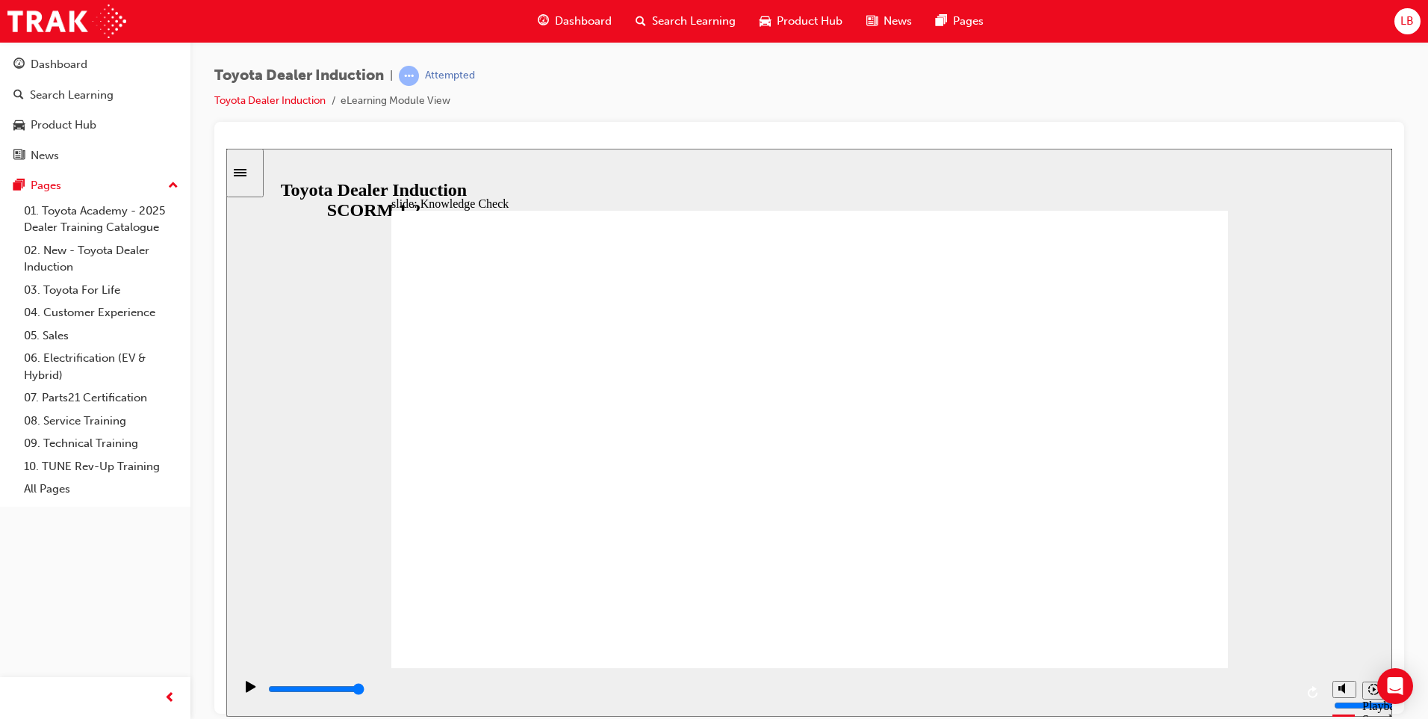
type input "Happi"
type input "Happin"
type input "Happine"
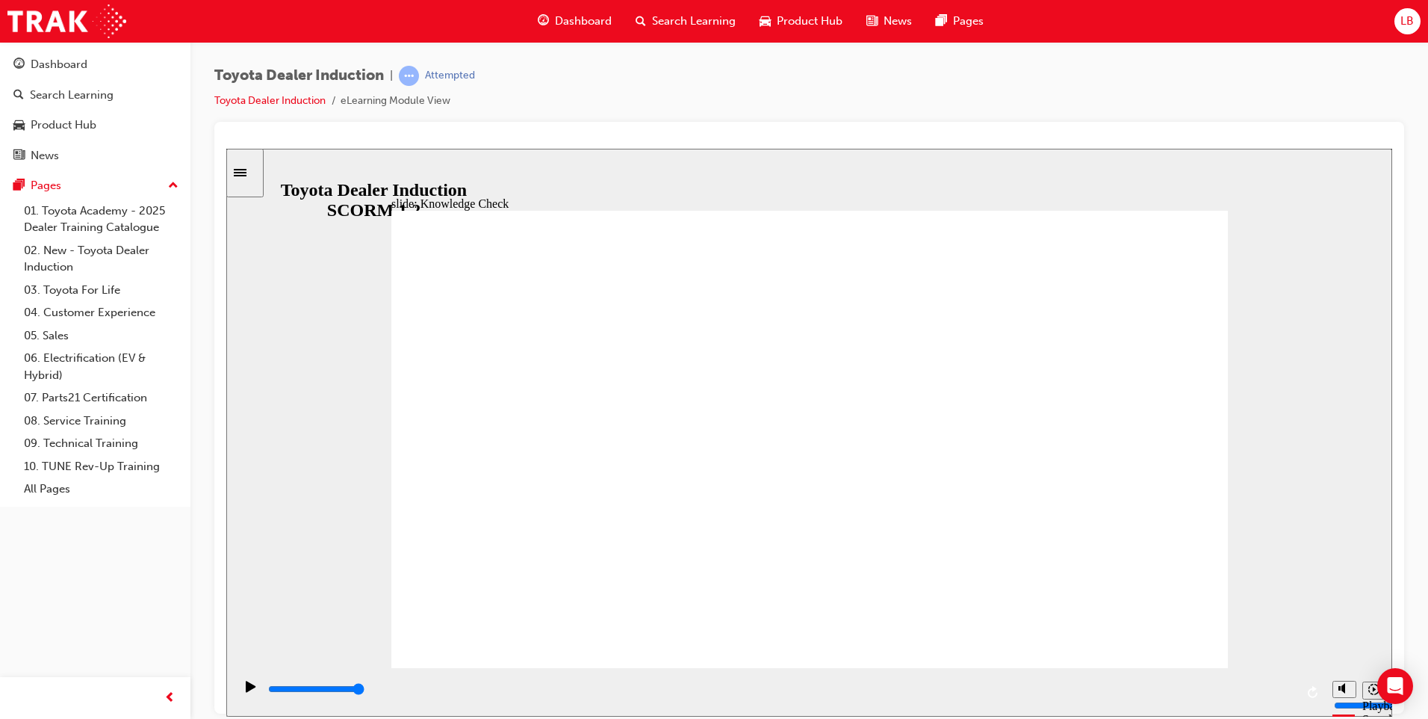
type input "Happine"
type input "Happines"
type input "Happiness"
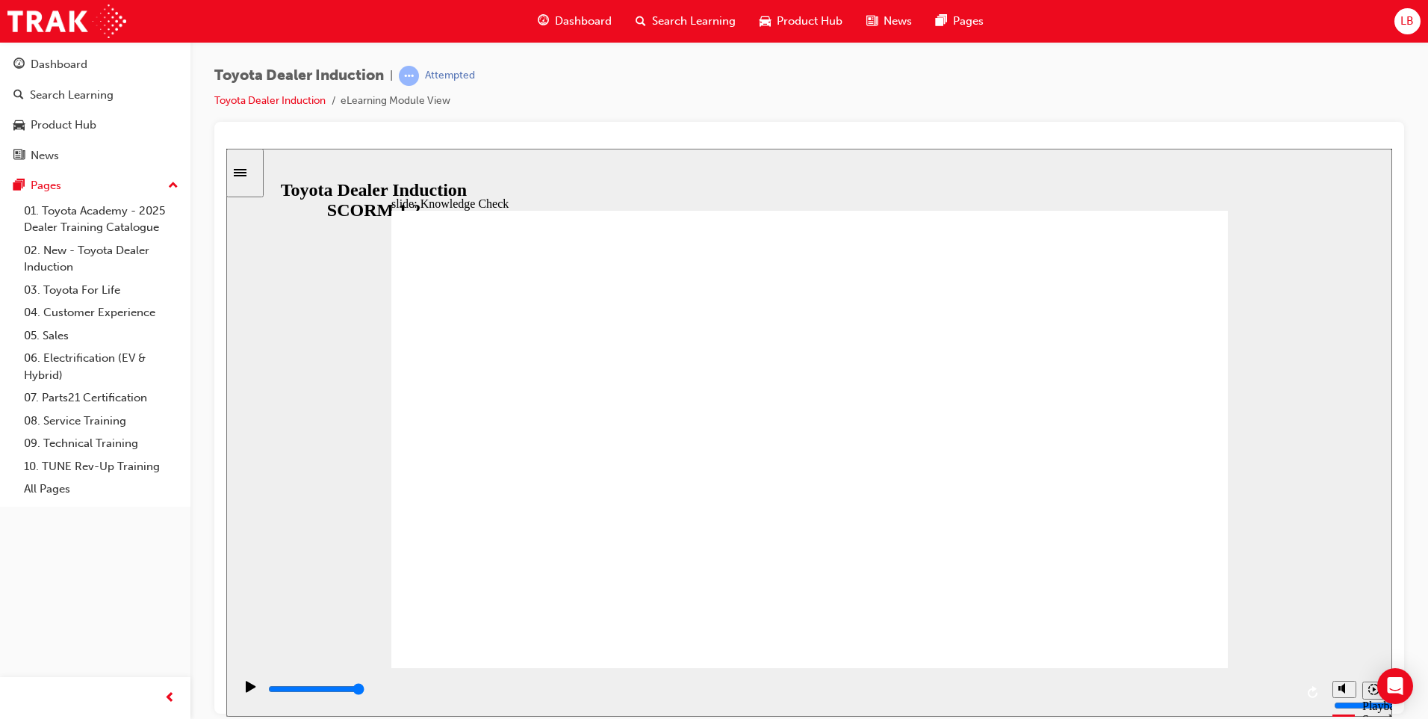
type input "Happiness"
type input "5000"
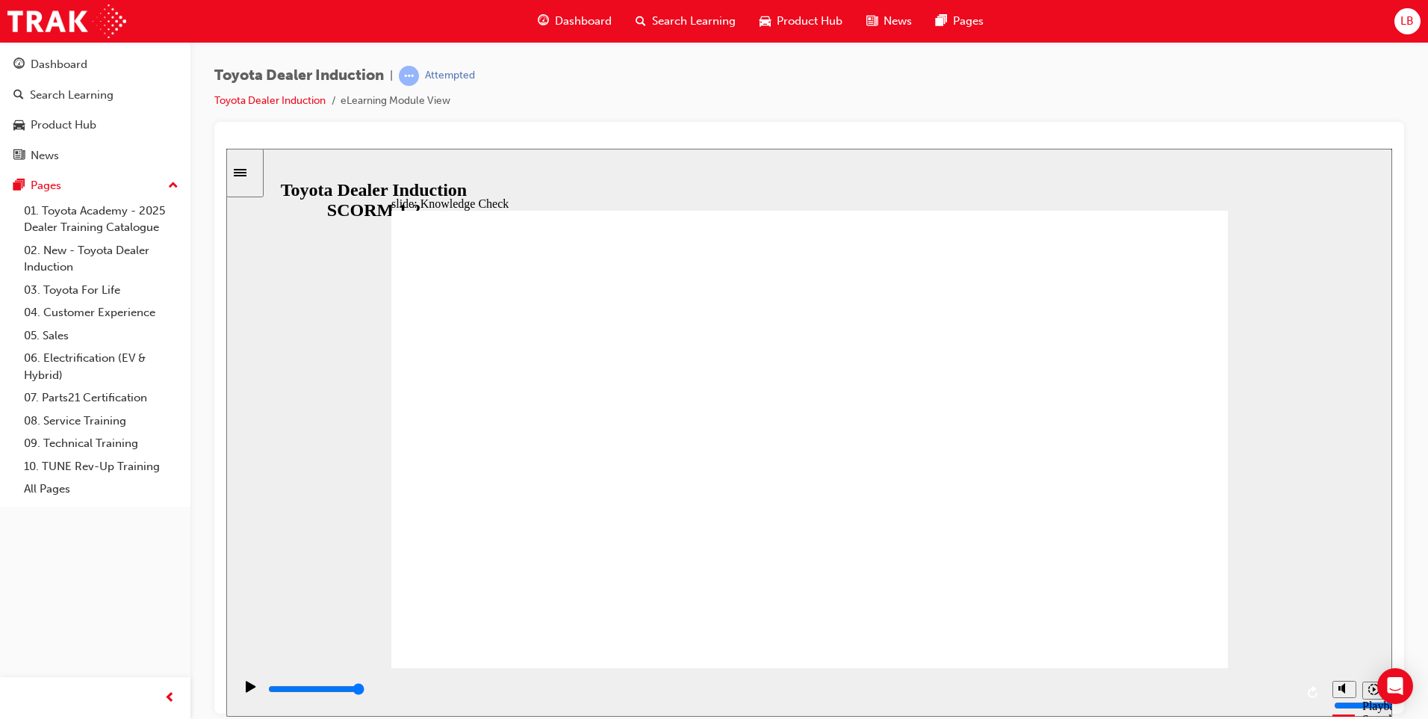
type input "M"
type input "Mo"
type input "Mob"
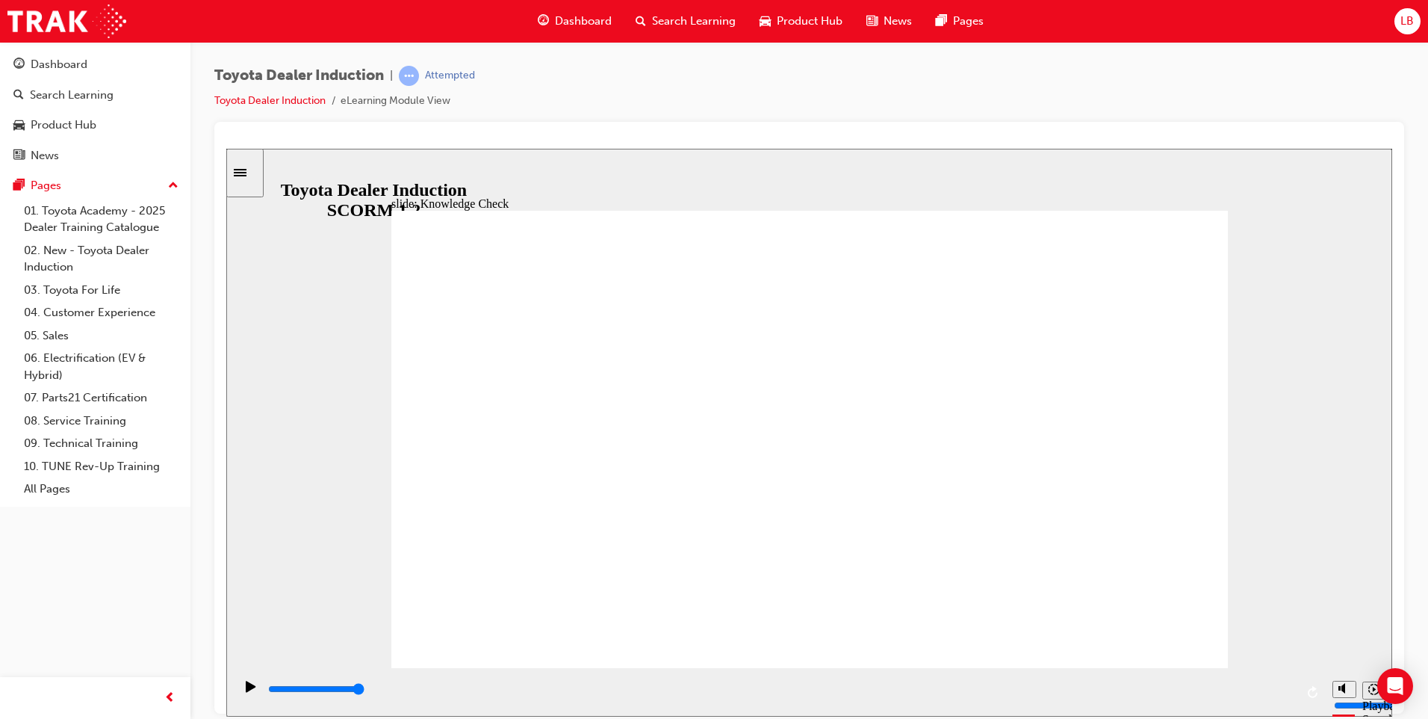
type input "Mob"
type input "Mobi"
type input "Mobil"
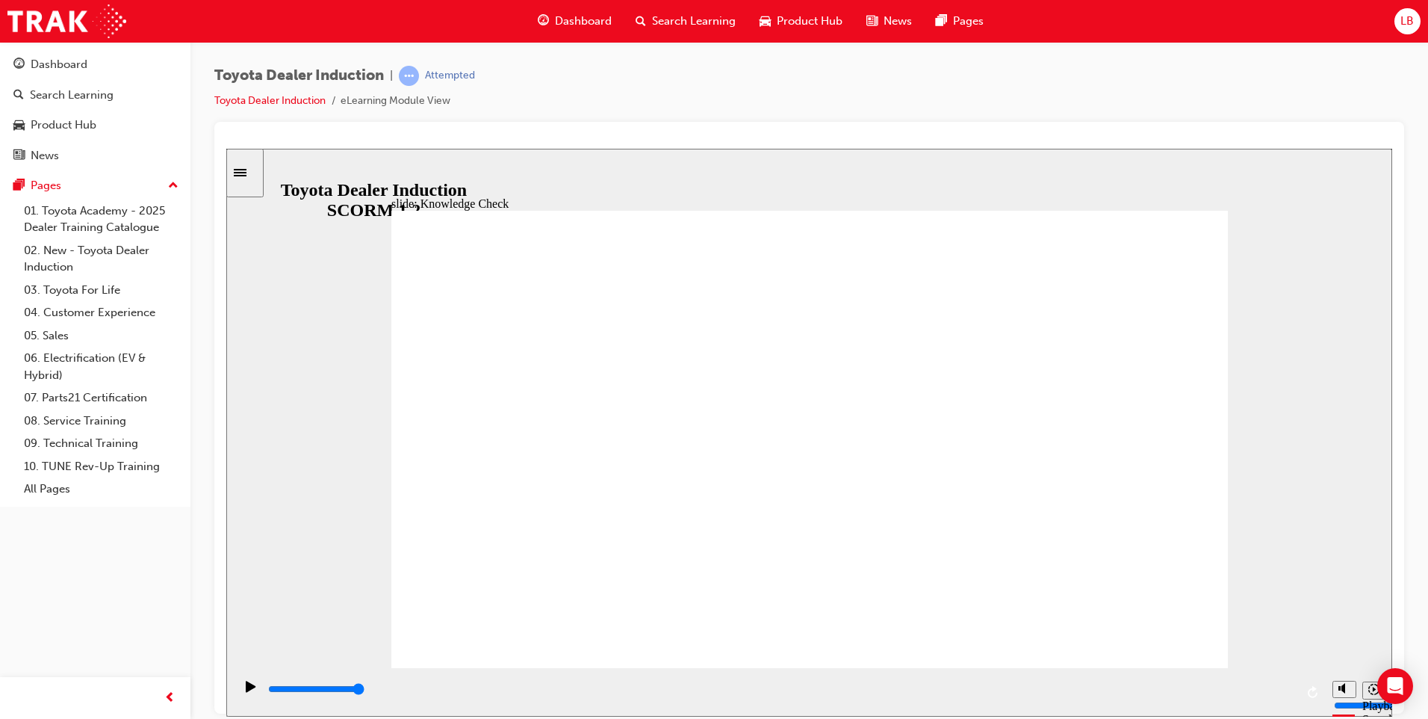
type input "Mobile"
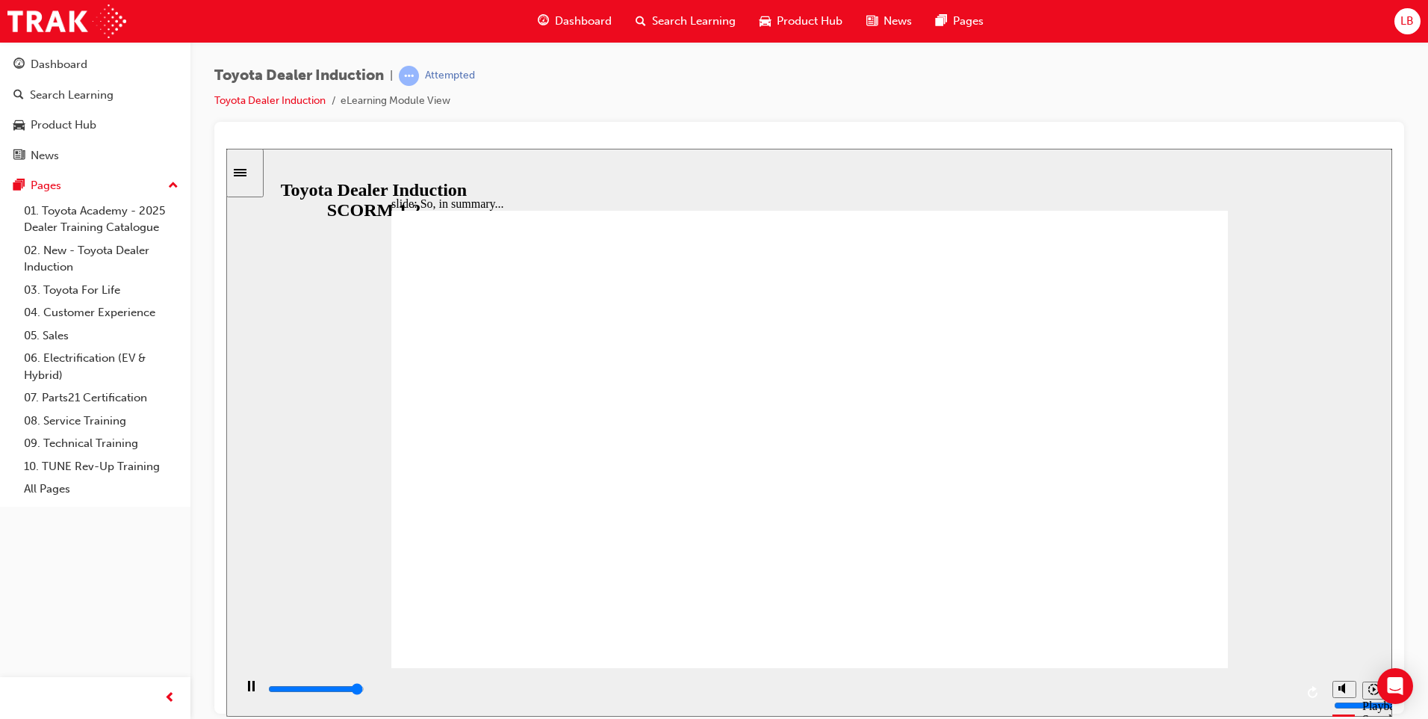
type input "6500"
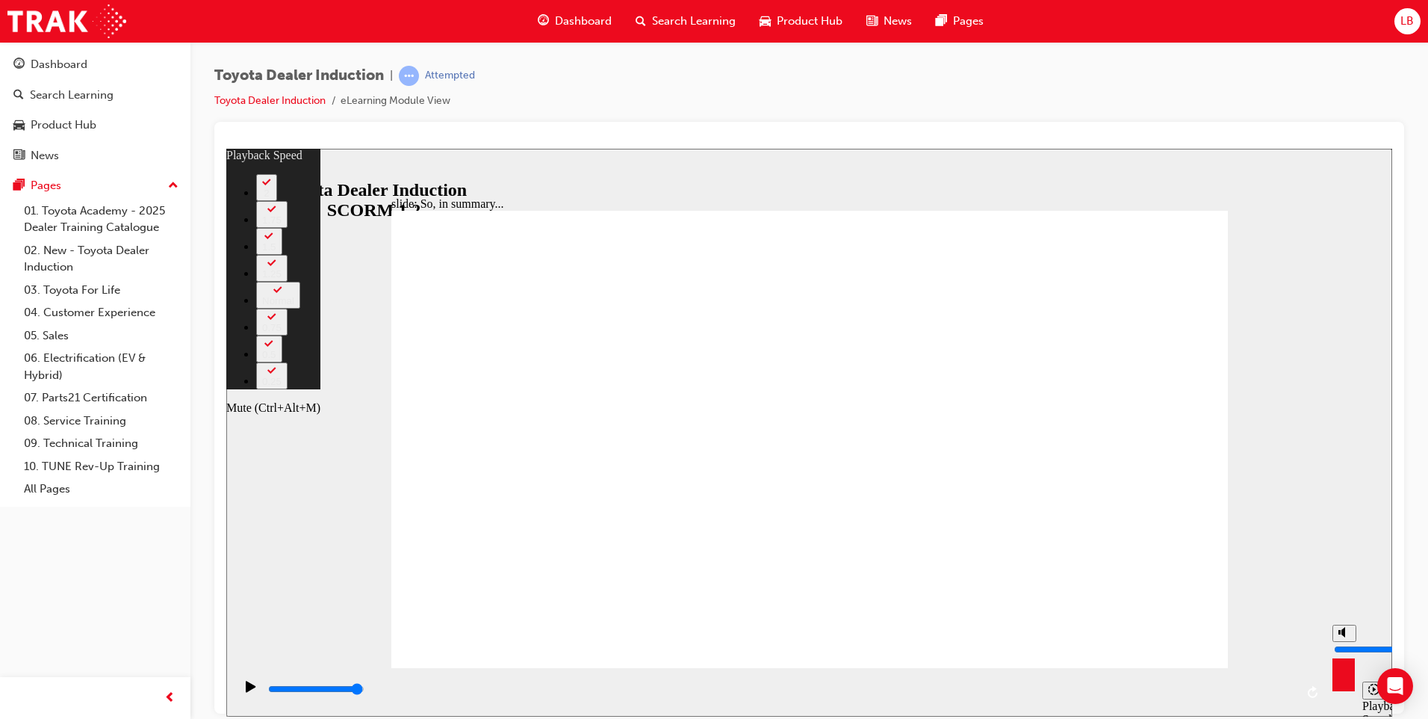
type input "3"
type input "4"
type input "3"
type input "4"
type input "3"
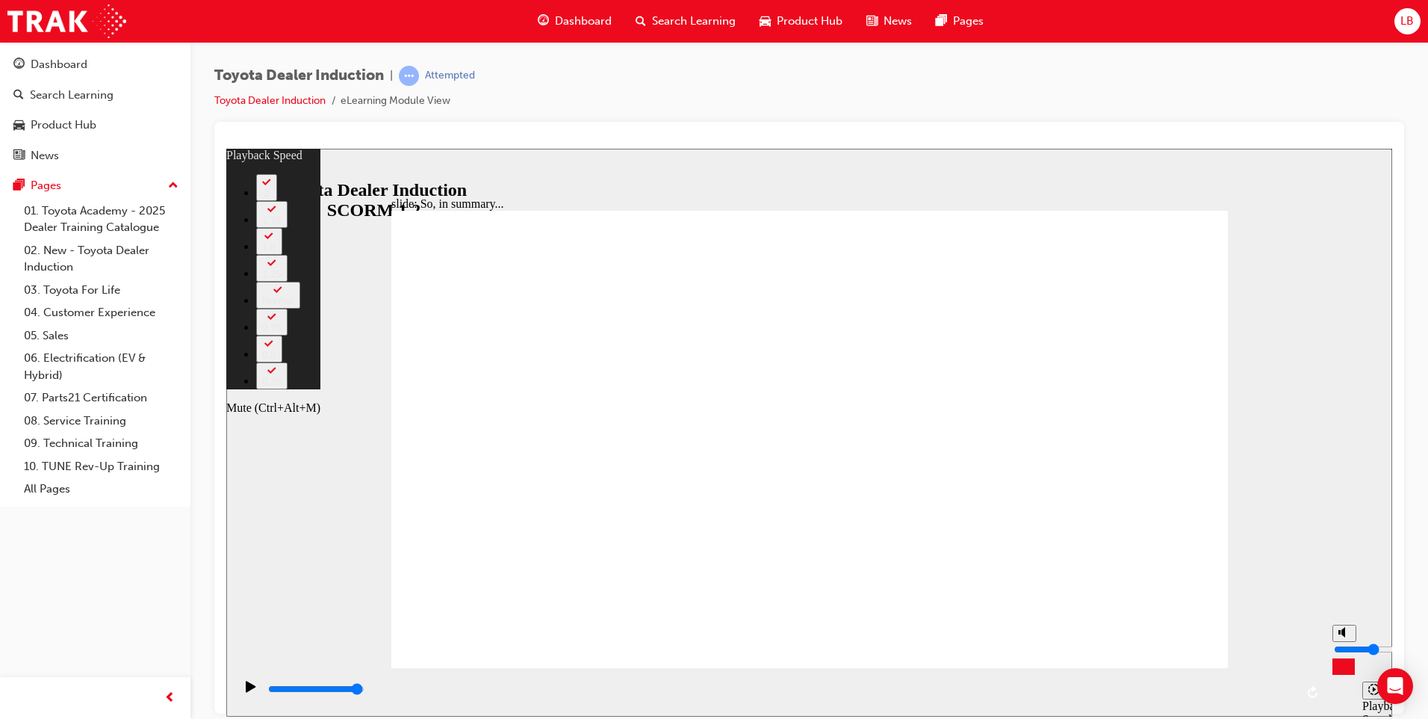
type input "4"
click at [1342, 649] on input "volume" at bounding box center [1382, 648] width 96 height 12
type input "128"
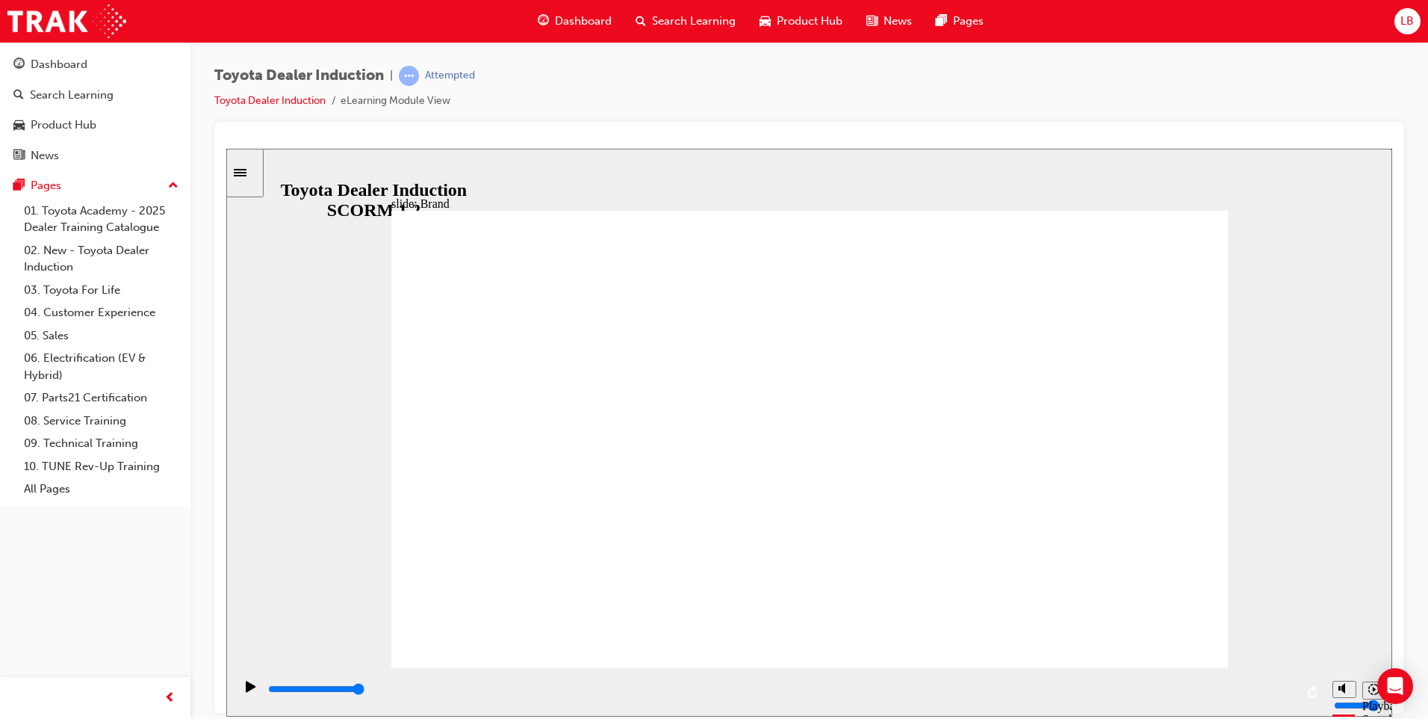
click at [1343, 642] on input "volume" at bounding box center [1382, 648] width 96 height 12
type input "5200"
type input "8"
type input "5300"
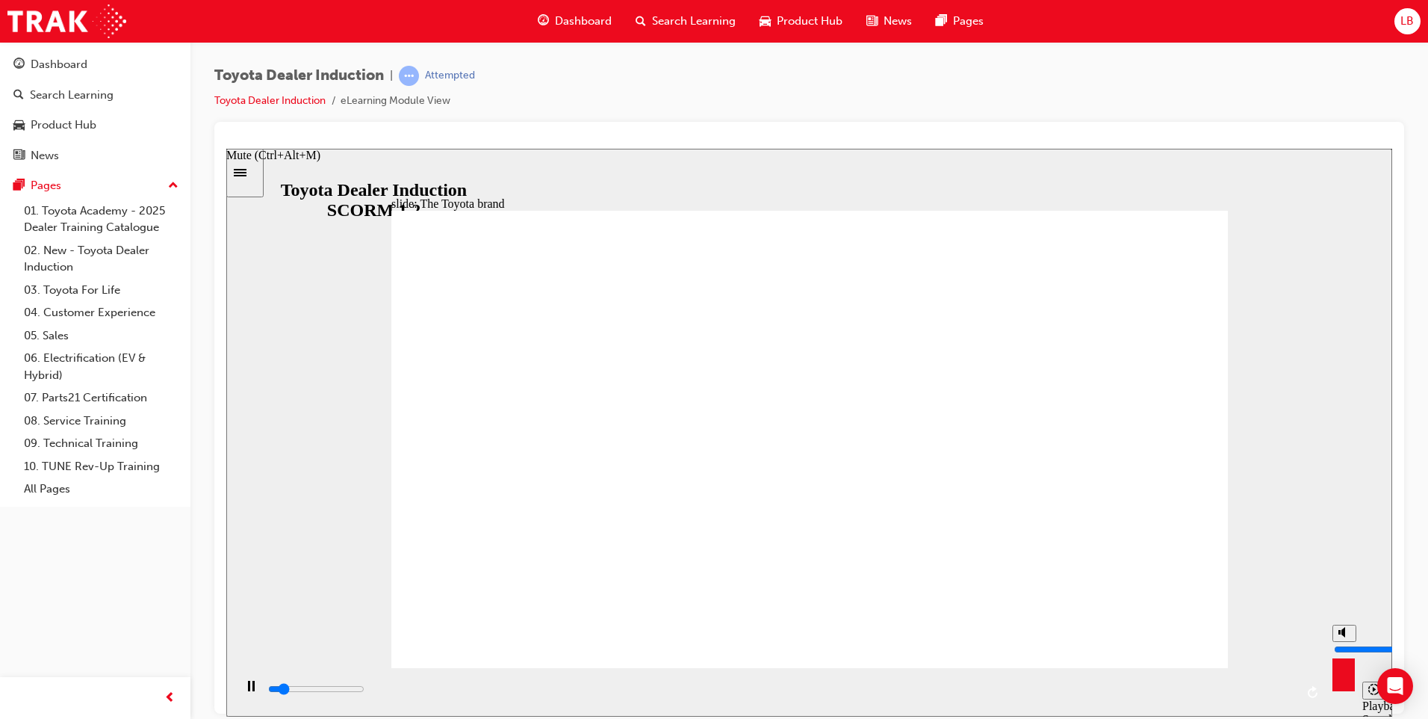
type input "8"
click at [1343, 642] on input "volume" at bounding box center [1382, 648] width 96 height 12
type input "6200"
type input "10"
type input "6300"
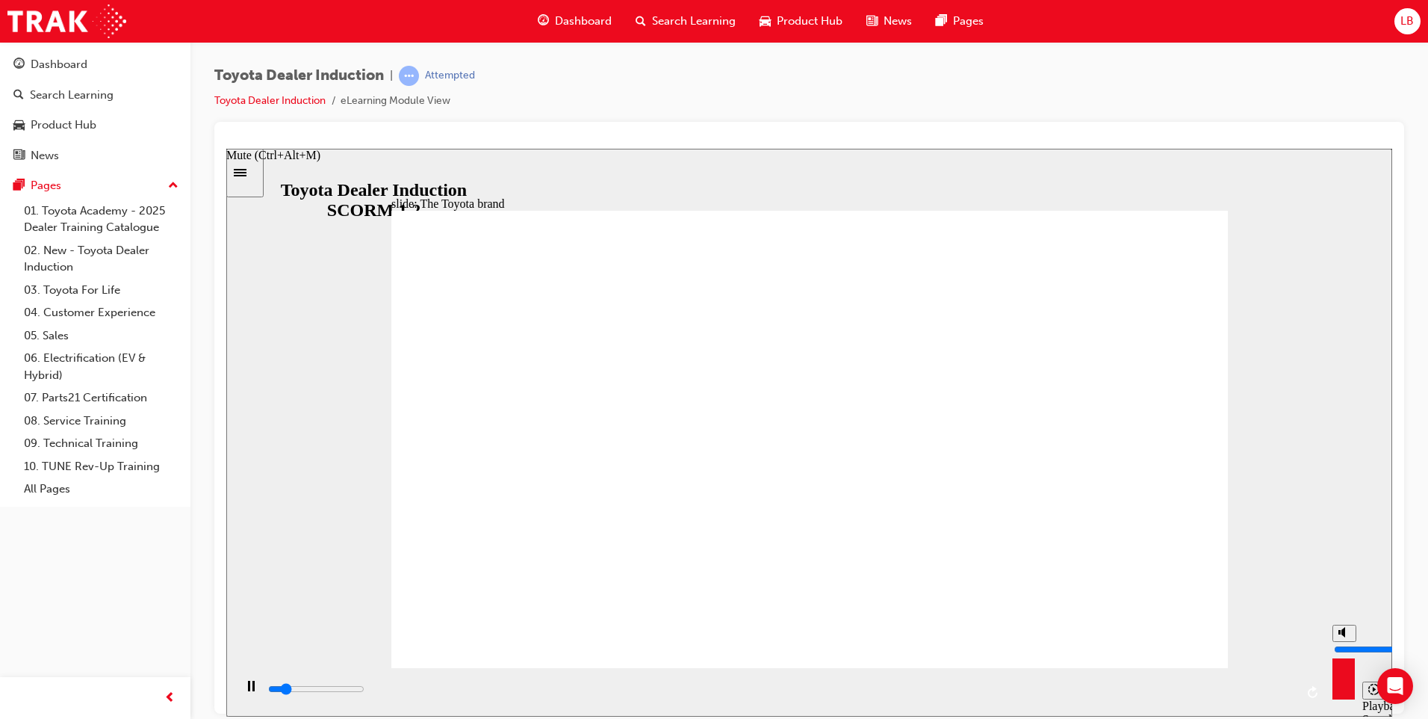
drag, startPoint x: 1343, startPoint y: 634, endPoint x: 1340, endPoint y: 604, distance: 30.0
type input "10"
click at [1340, 642] on input "volume" at bounding box center [1382, 648] width 96 height 12
click at [1412, 481] on div "Toyota Dealer Induction | Attempted Toyota Dealer Induction eLearning Module Vi…" at bounding box center [809, 361] width 1238 height 639
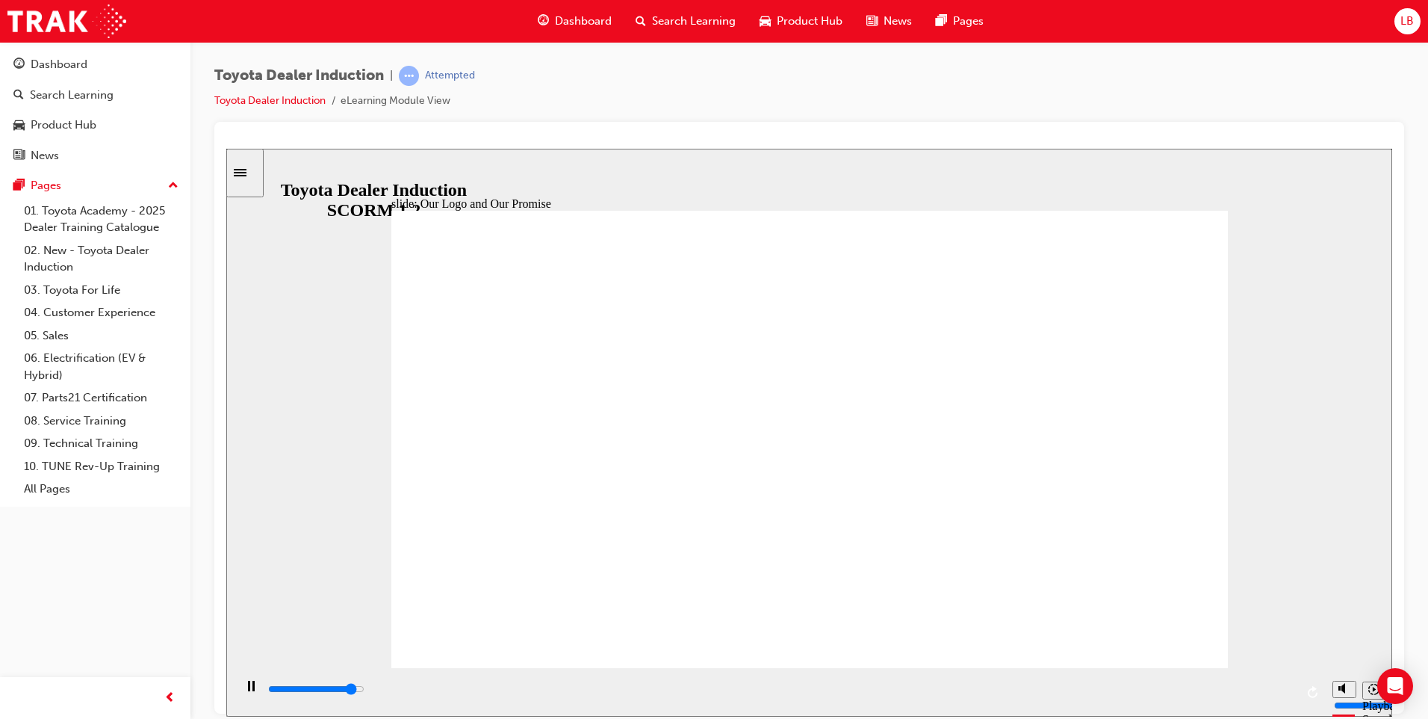
click at [1402, 505] on div at bounding box center [809, 418] width 1190 height 592
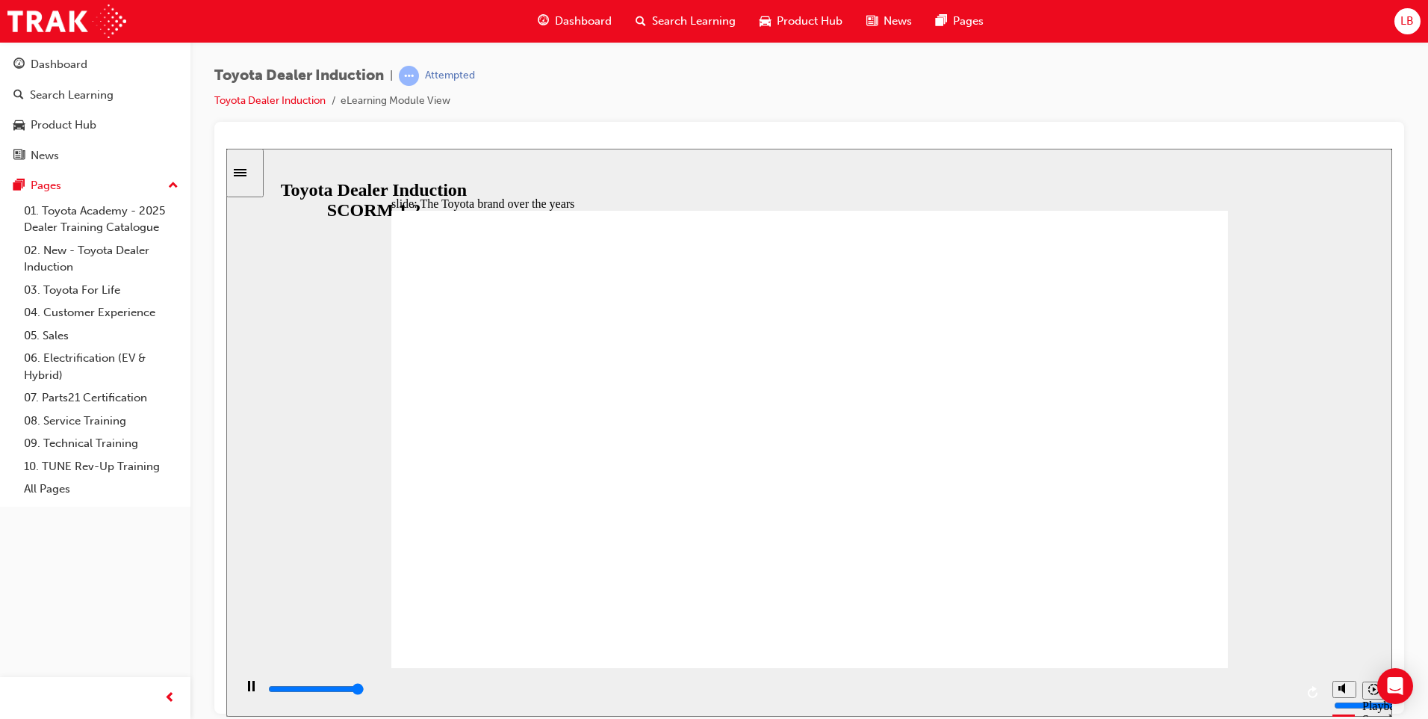
type input "8400"
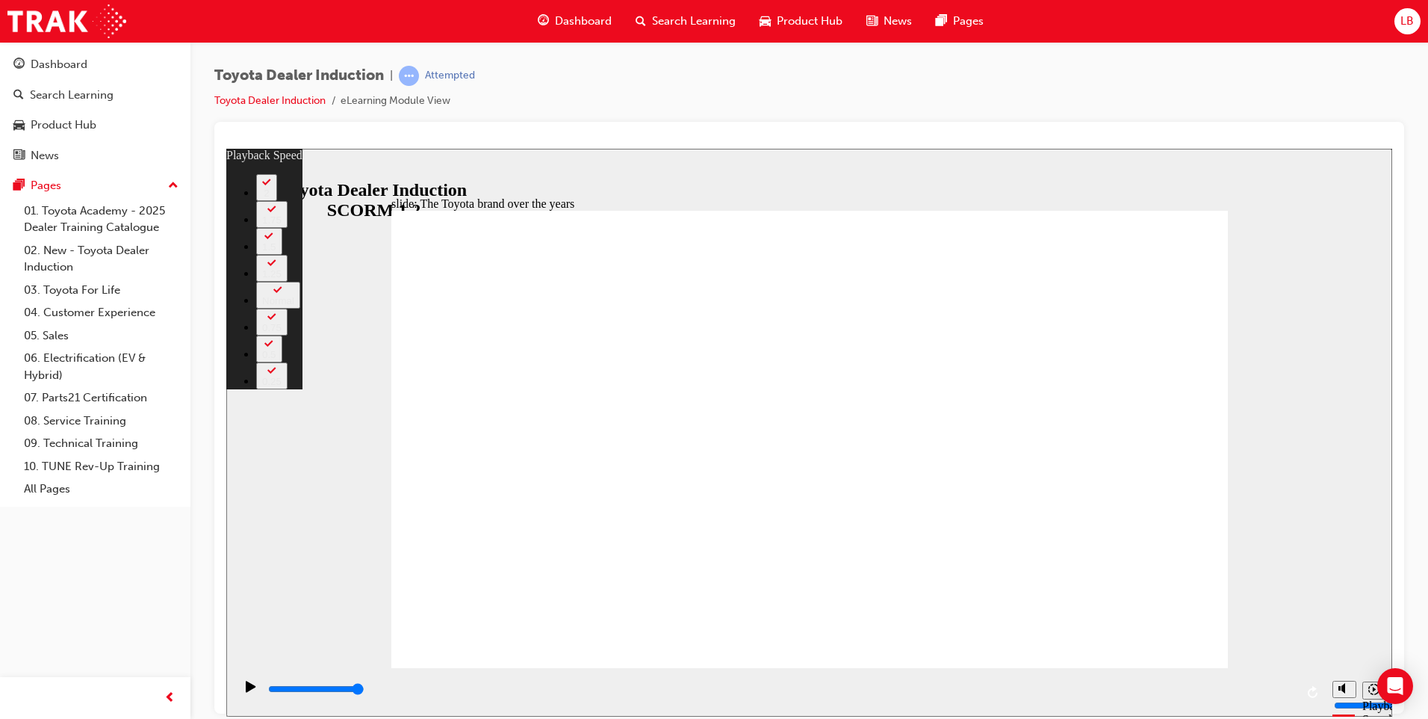
type input "165"
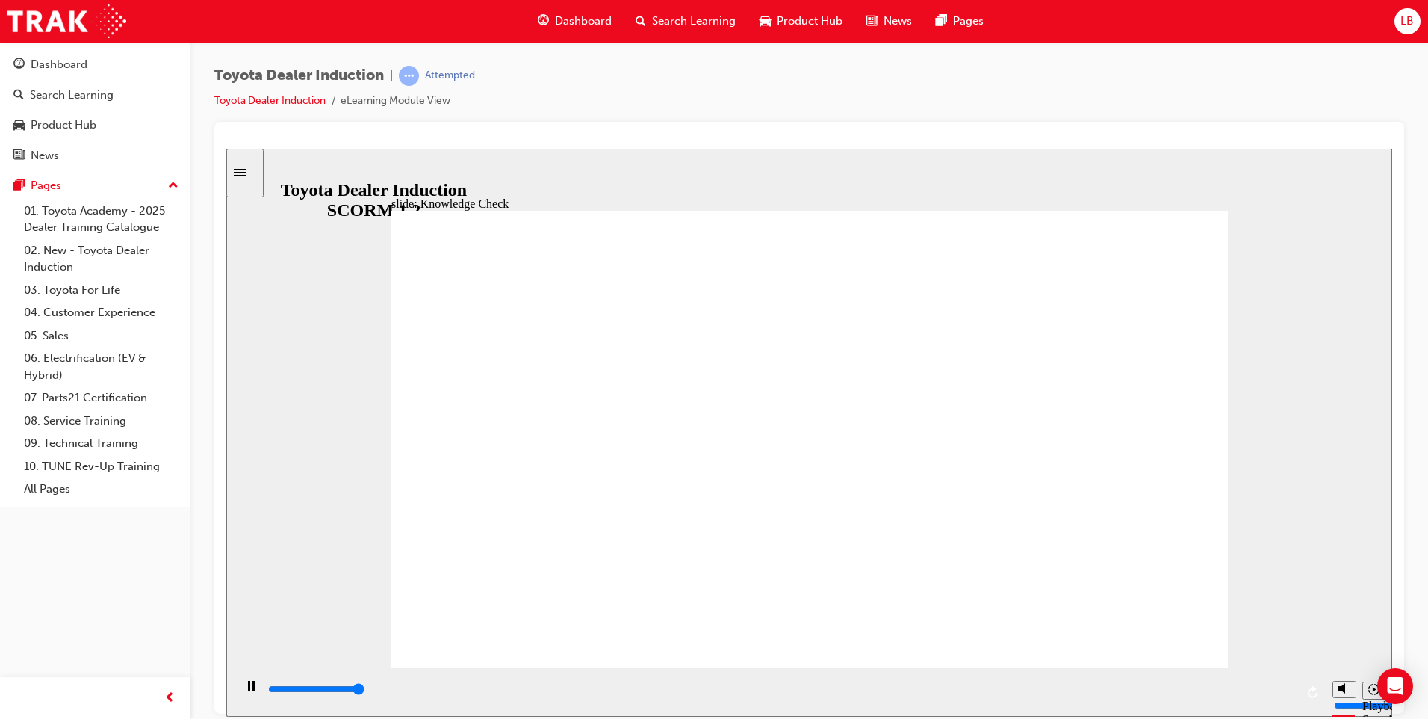
type input "5000"
radio input "true"
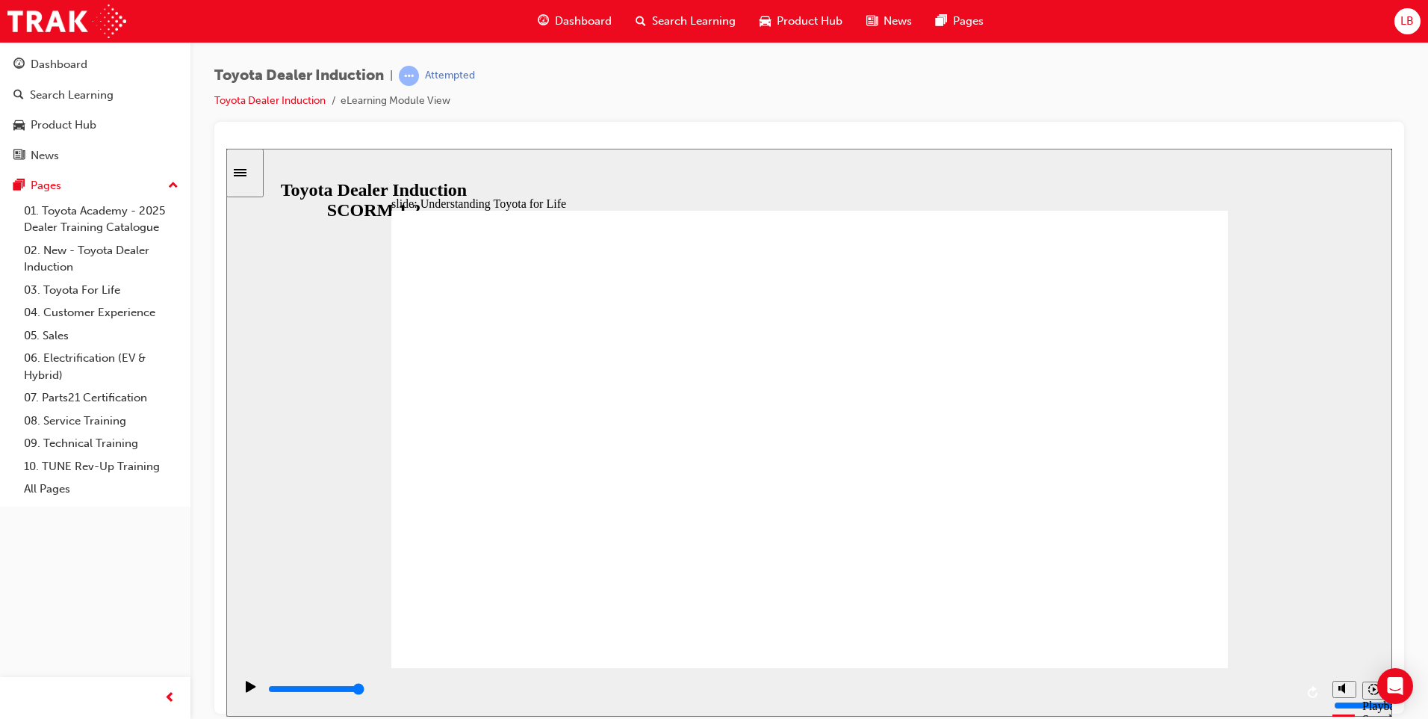
click at [1342, 636] on polygon "Mute (Ctrl+Alt+M)" at bounding box center [1344, 631] width 4 height 10
type input "14000"
type input "0"
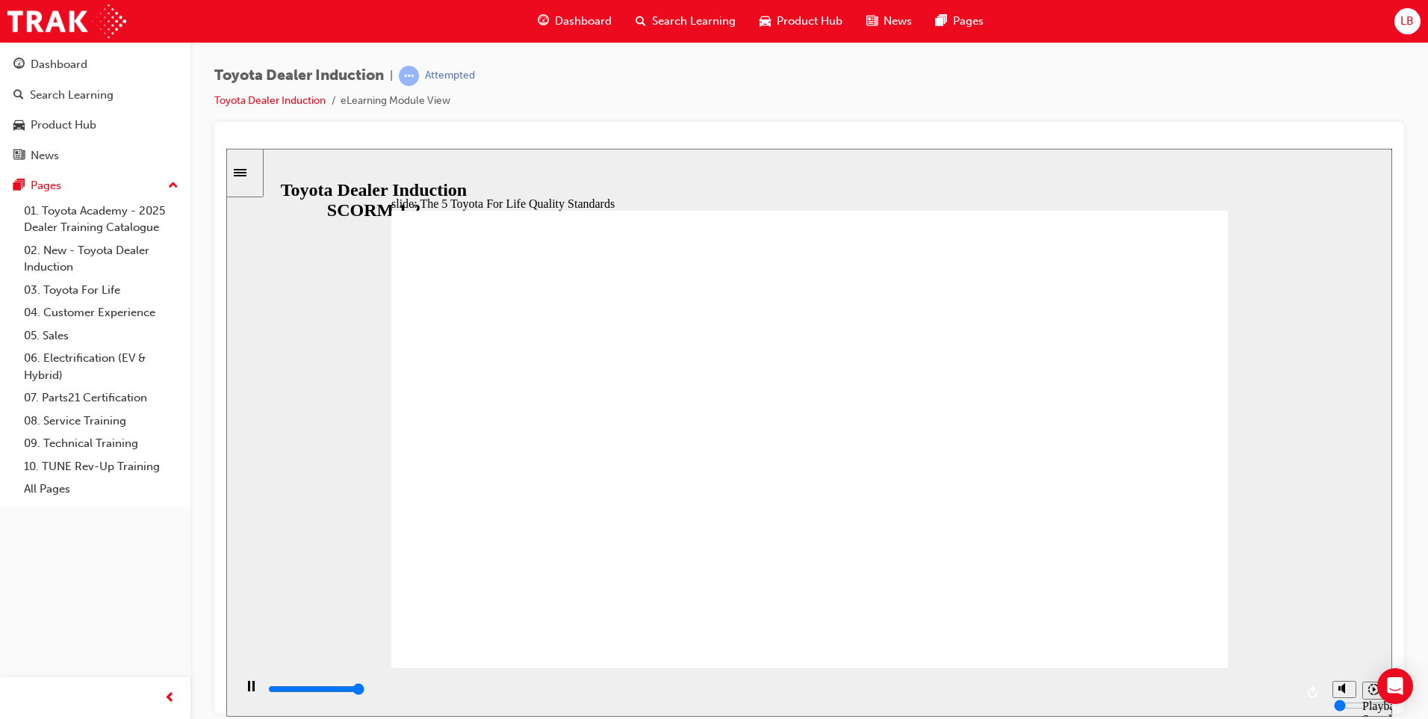
type input "27000"
click at [1344, 687] on div "misc controls" at bounding box center [1344, 663] width 22 height 78
click at [1345, 654] on input "volume" at bounding box center [1382, 648] width 96 height 12
drag, startPoint x: 1343, startPoint y: 657, endPoint x: 1343, endPoint y: 648, distance: 9.0
click at [1343, 648] on input "volume" at bounding box center [1382, 648] width 96 height 12
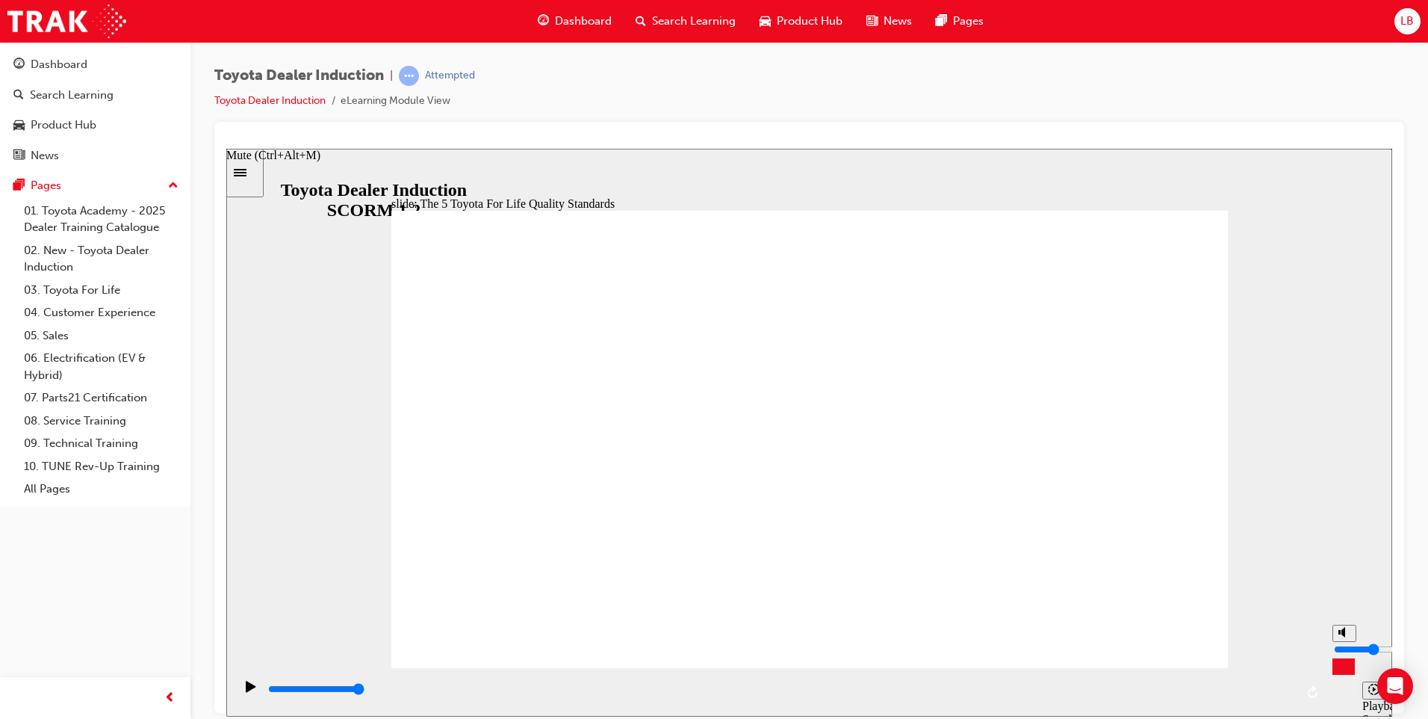
click at [1347, 636] on icon "Mute (Ctrl+Alt+M)" at bounding box center [1345, 631] width 12 height 10
click at [1346, 636] on icon "Unmute (Ctrl+Alt+M)" at bounding box center [1345, 631] width 12 height 10
drag, startPoint x: 1344, startPoint y: 648, endPoint x: 1344, endPoint y: 636, distance: 11.2
type input "7"
click at [1344, 642] on input "volume" at bounding box center [1382, 648] width 96 height 12
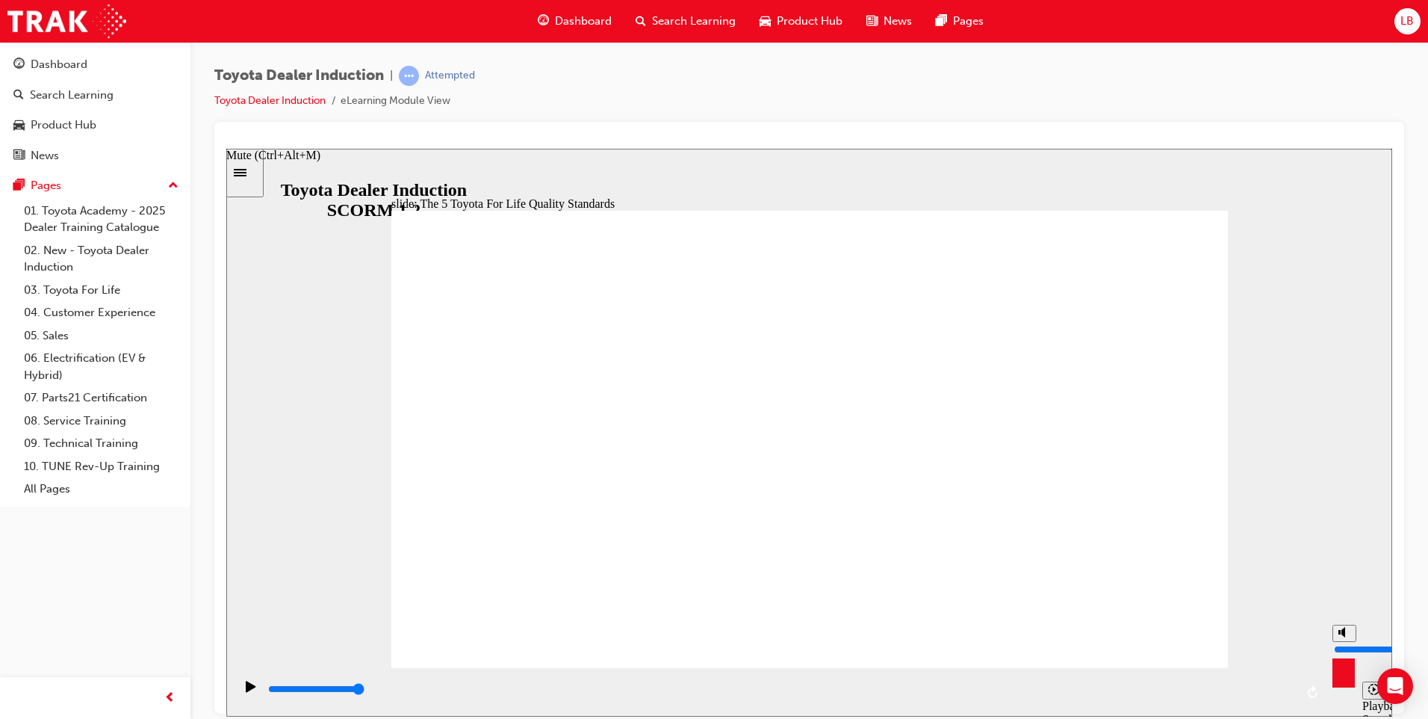
click at [1342, 687] on div "misc controls" at bounding box center [1344, 669] width 22 height 56
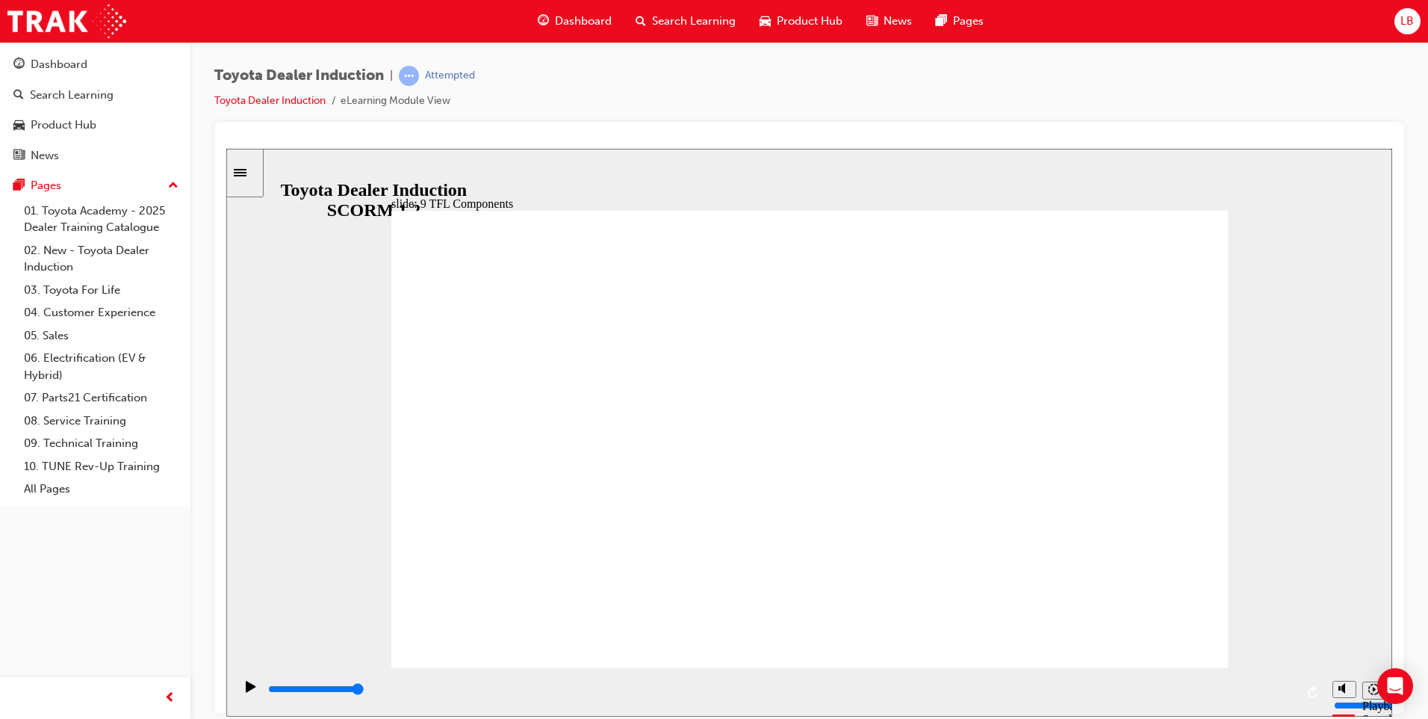
type input "35700"
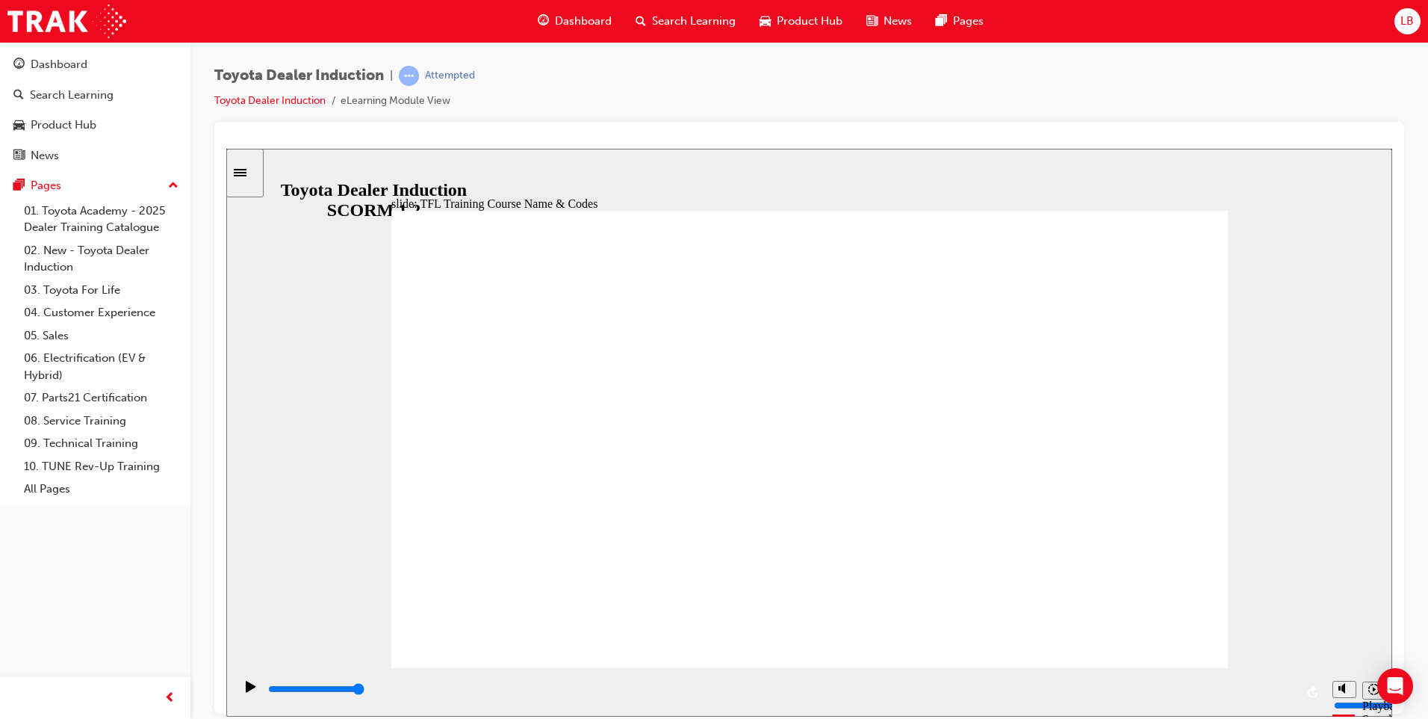
click at [252, 690] on rect "Pause (Ctrl+Alt+P)" at bounding box center [253, 685] width 2 height 10
type input "3200"
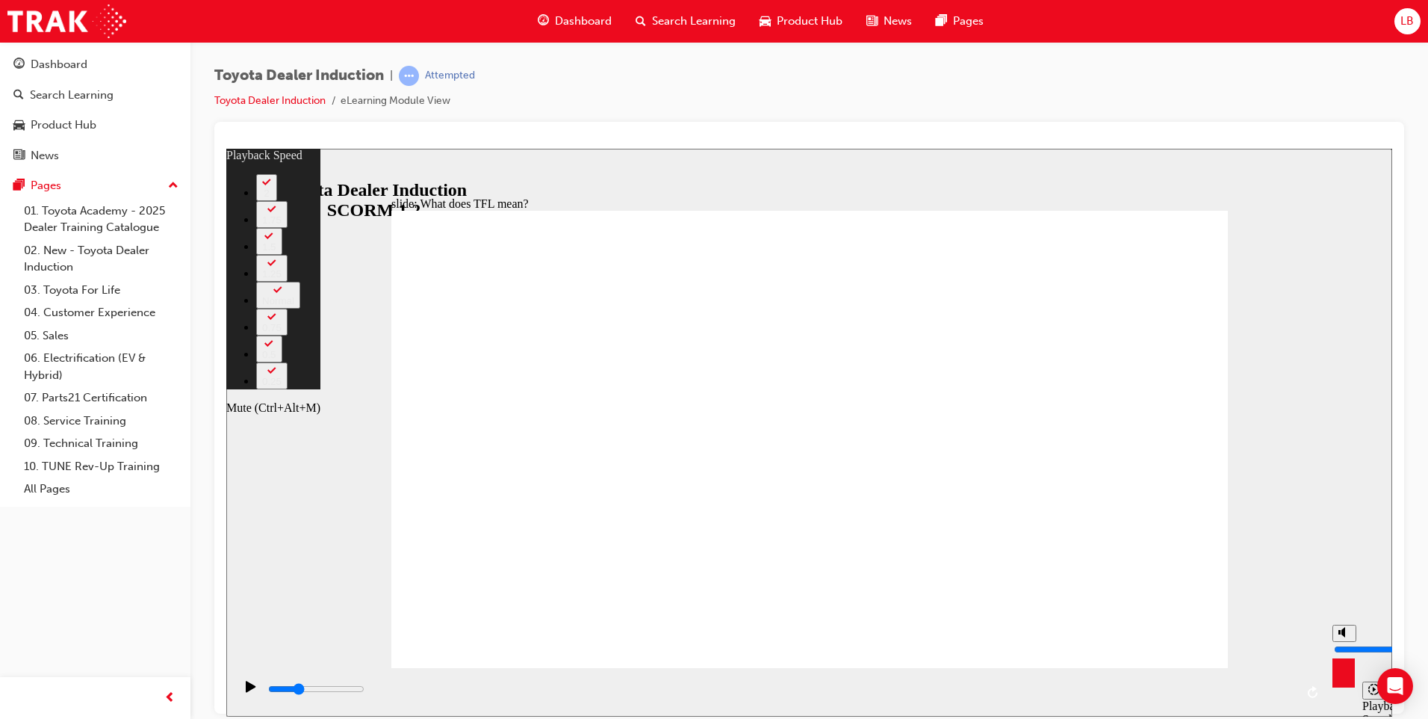
click at [1345, 642] on input "volume" at bounding box center [1382, 648] width 96 height 12
type input "25"
type input "8"
type input "25"
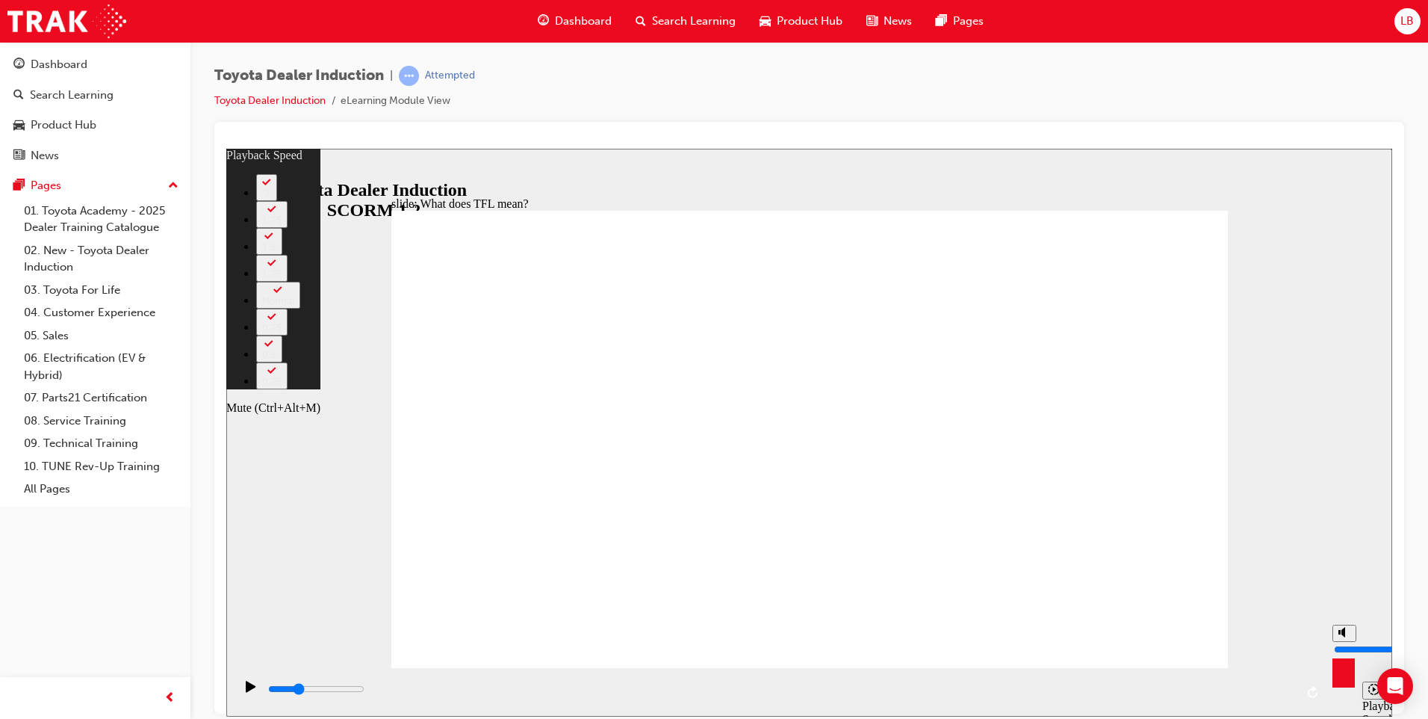
type input "8"
type input "9"
type input "25"
type input "9"
type input "25"
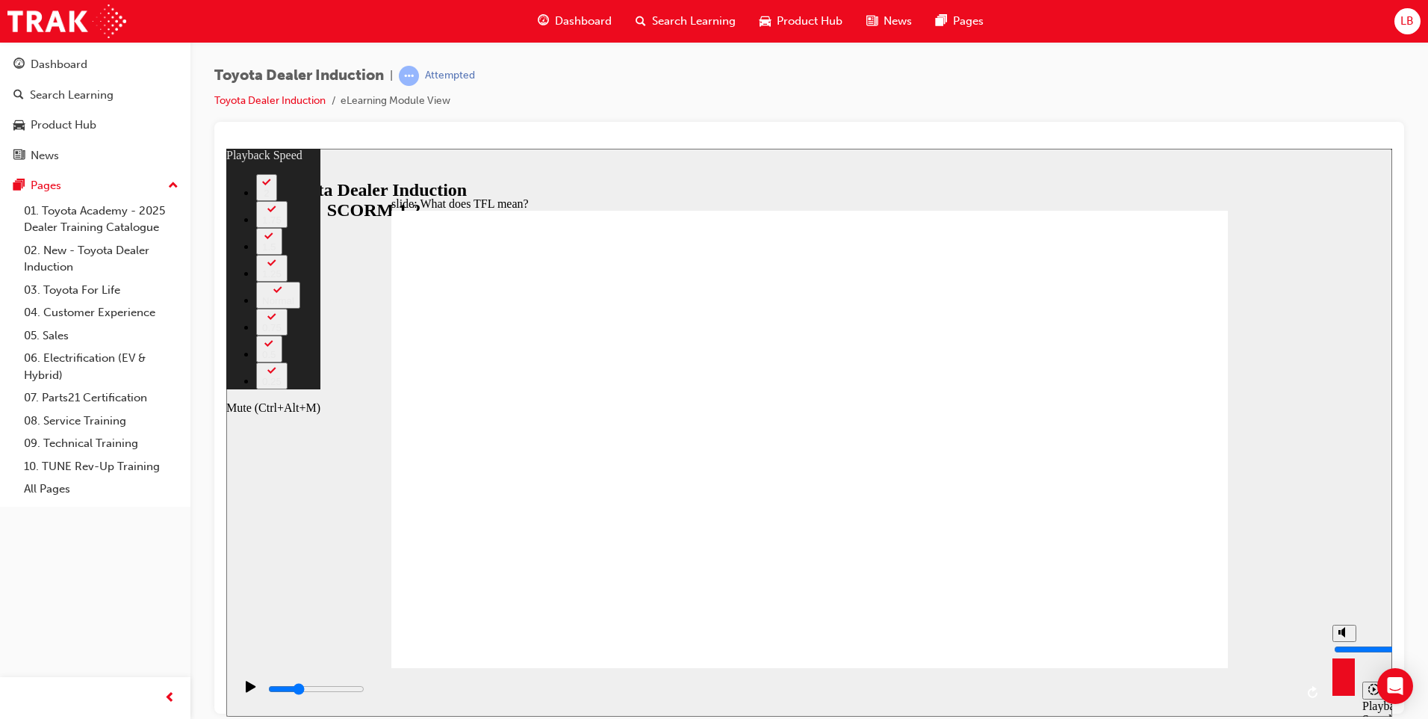
type input "9"
click at [1344, 642] on input "volume" at bounding box center [1382, 648] width 96 height 12
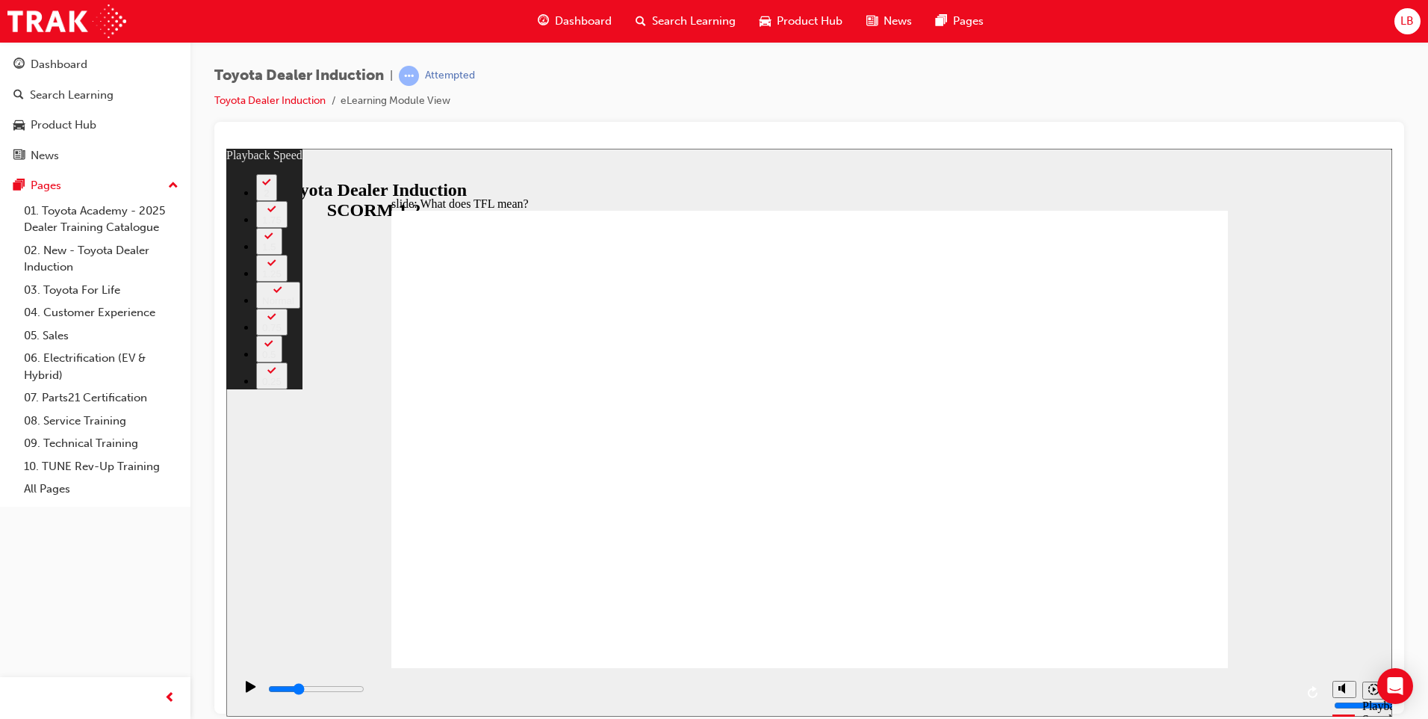
type input "76"
type input "3500"
type input "76"
type input "4400"
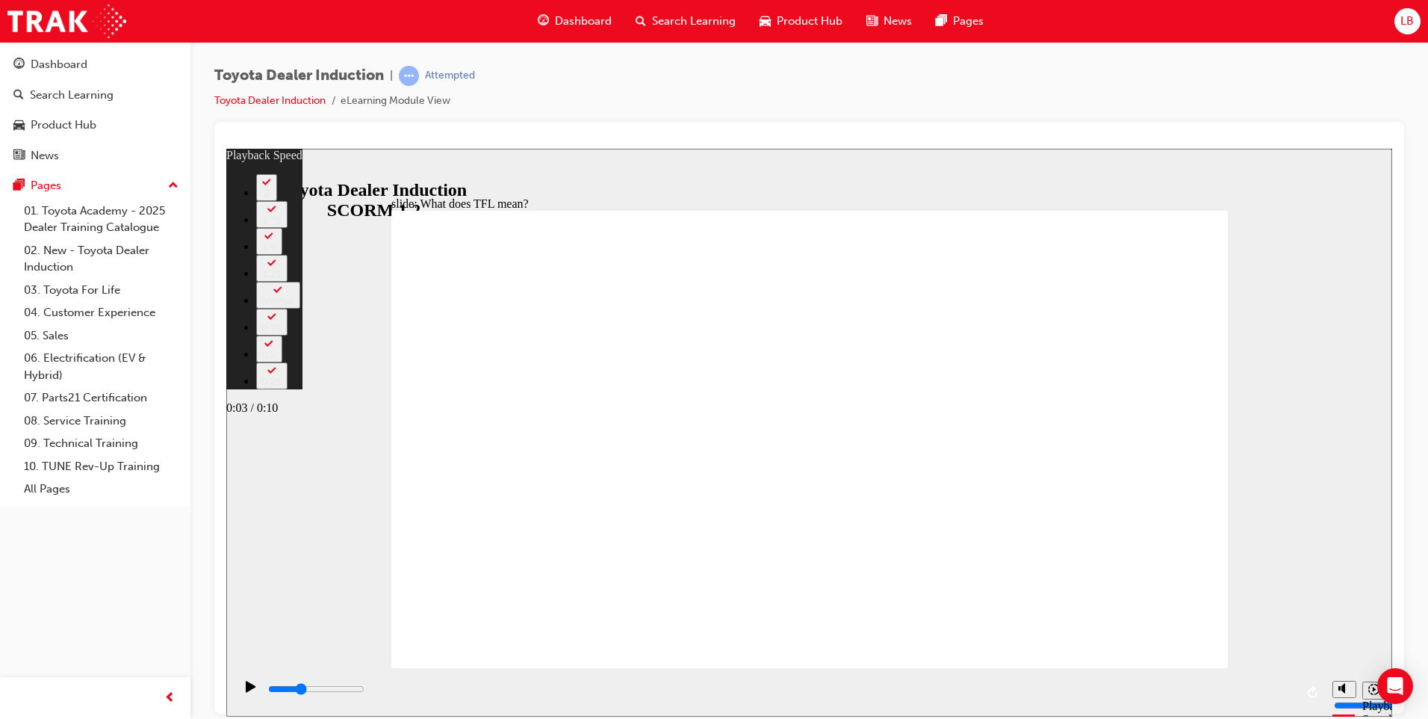
type input "76"
type input "5200"
type input "76"
drag, startPoint x: 594, startPoint y: 690, endPoint x: 812, endPoint y: 683, distance: 218.3
click at [812, 683] on div "playback controls" at bounding box center [781, 692] width 1029 height 22
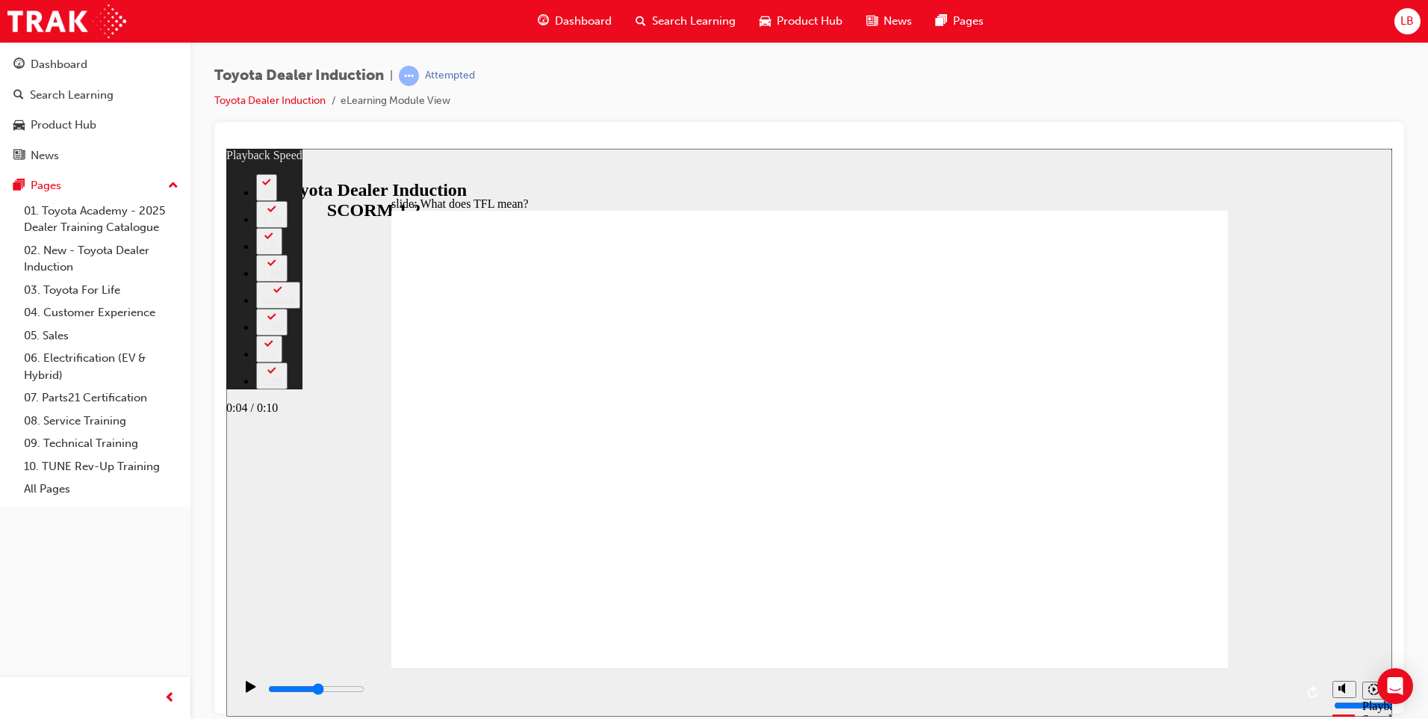
type input "5800"
type input "139"
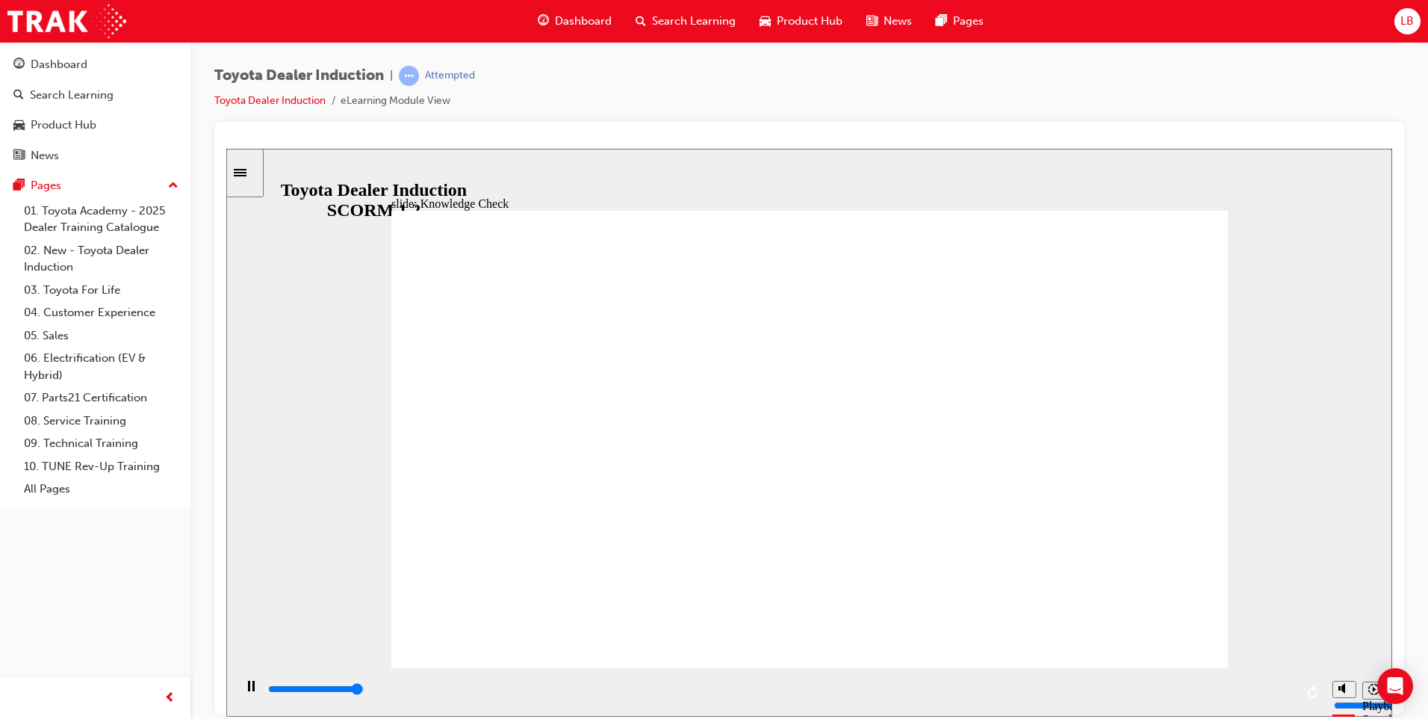
type input "5000"
radio input "true"
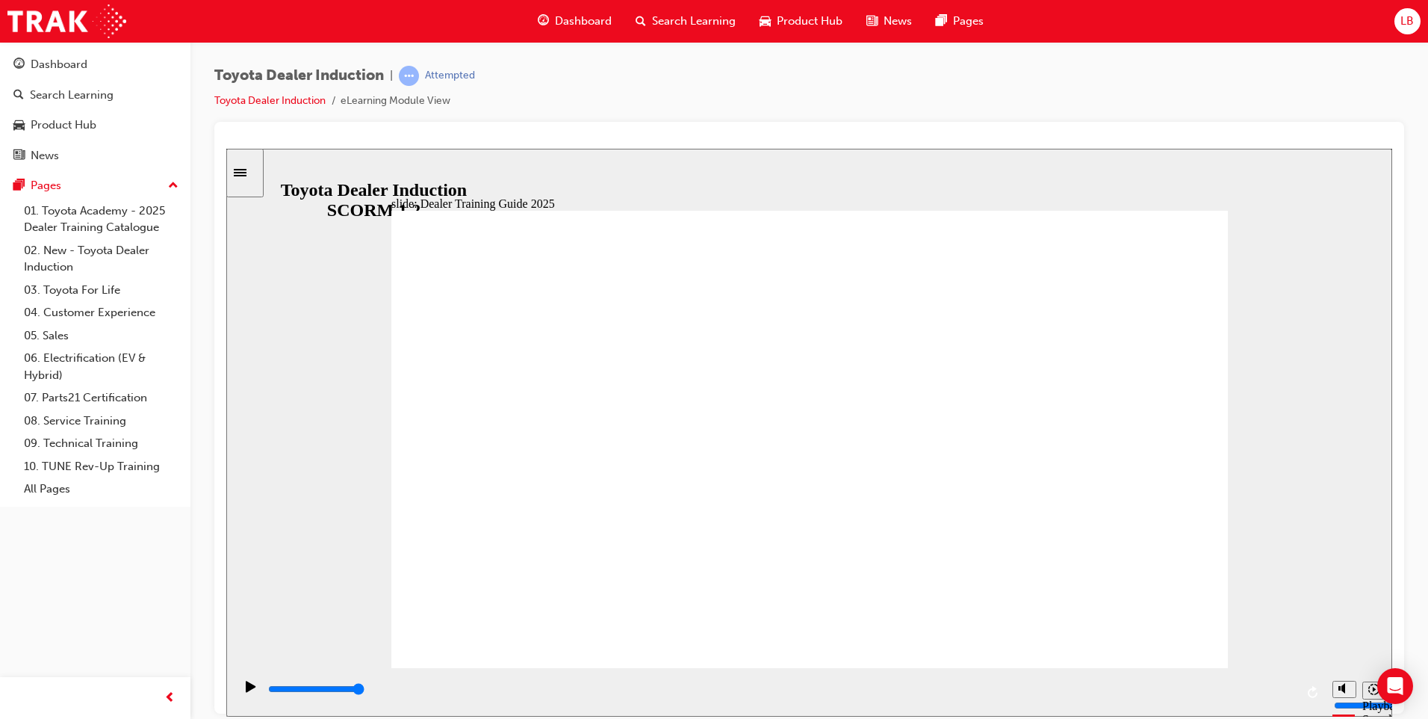
type input "30900"
type input "5000"
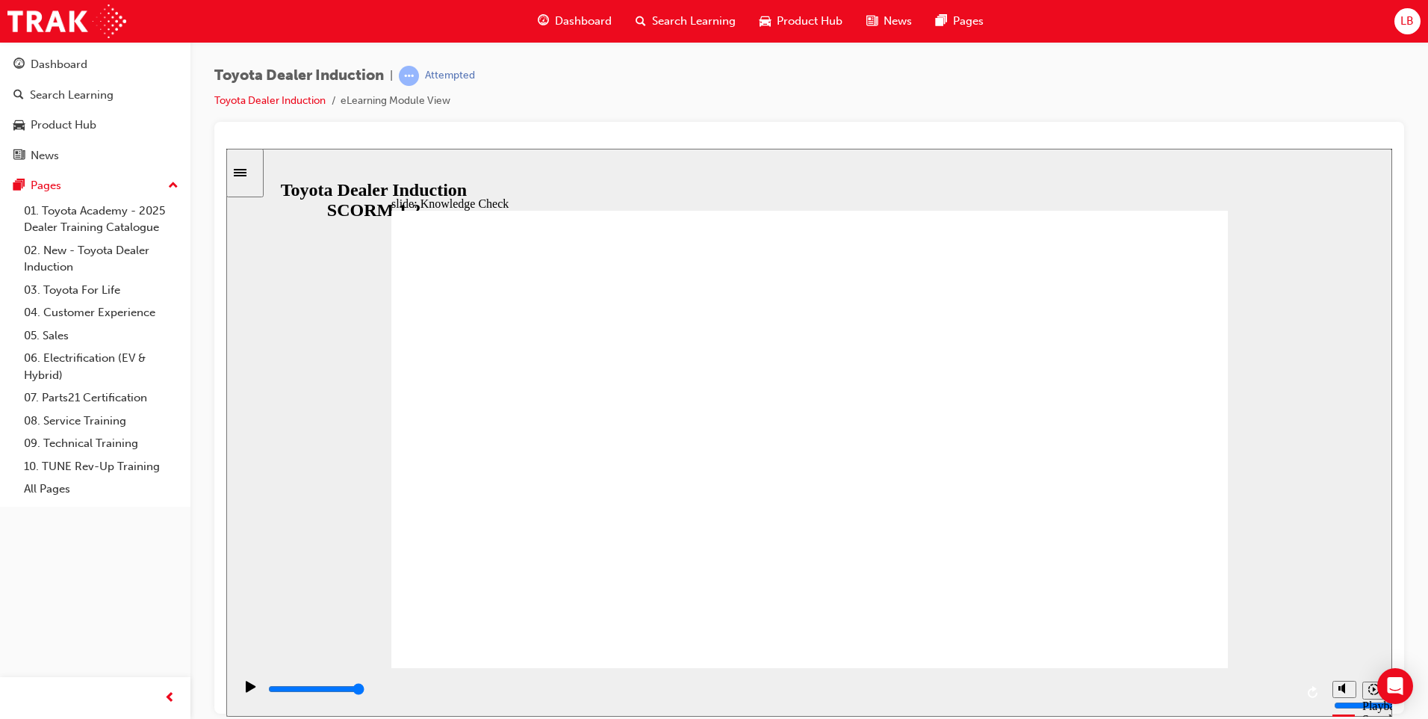
radio input "true"
click at [248, 690] on icon "Pause (Ctrl+Alt+P)" at bounding box center [251, 685] width 7 height 10
click at [246, 691] on icon "Play (Ctrl+Alt+P)" at bounding box center [251, 685] width 10 height 11
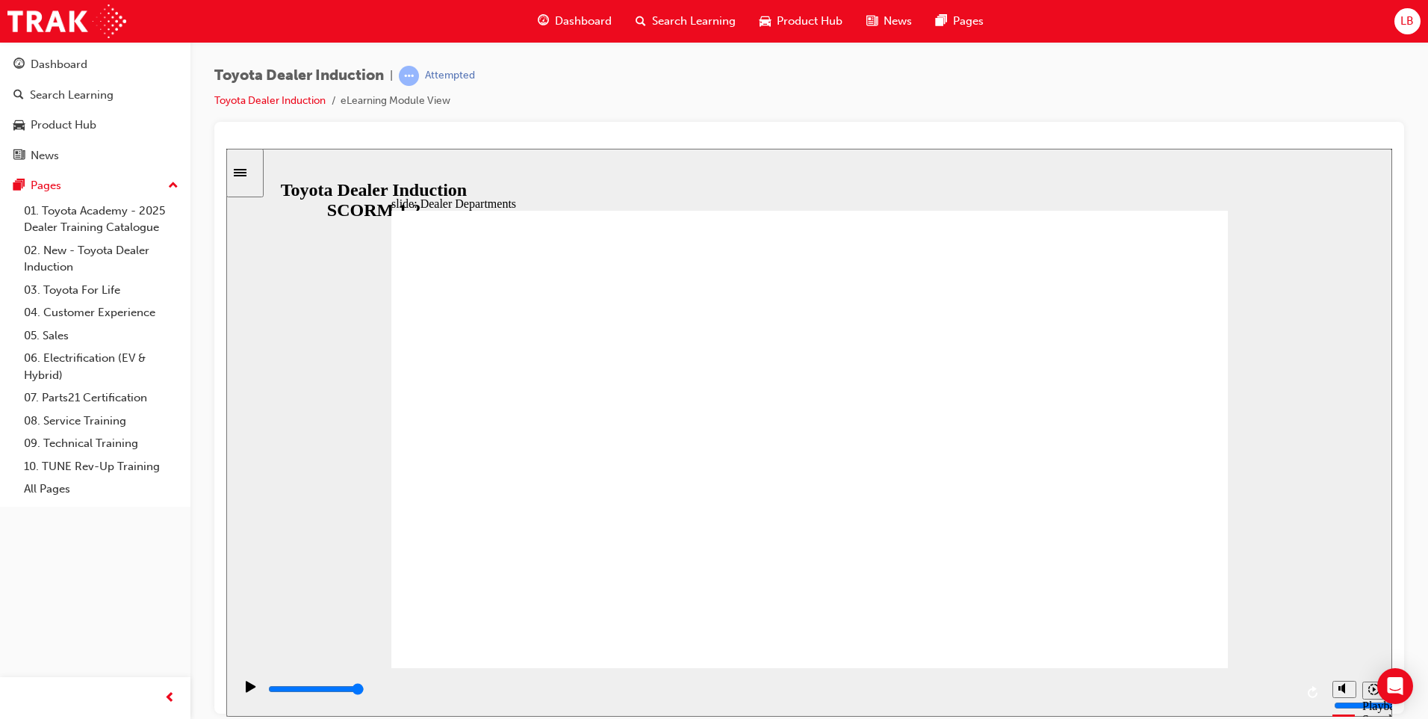
type input "14500"
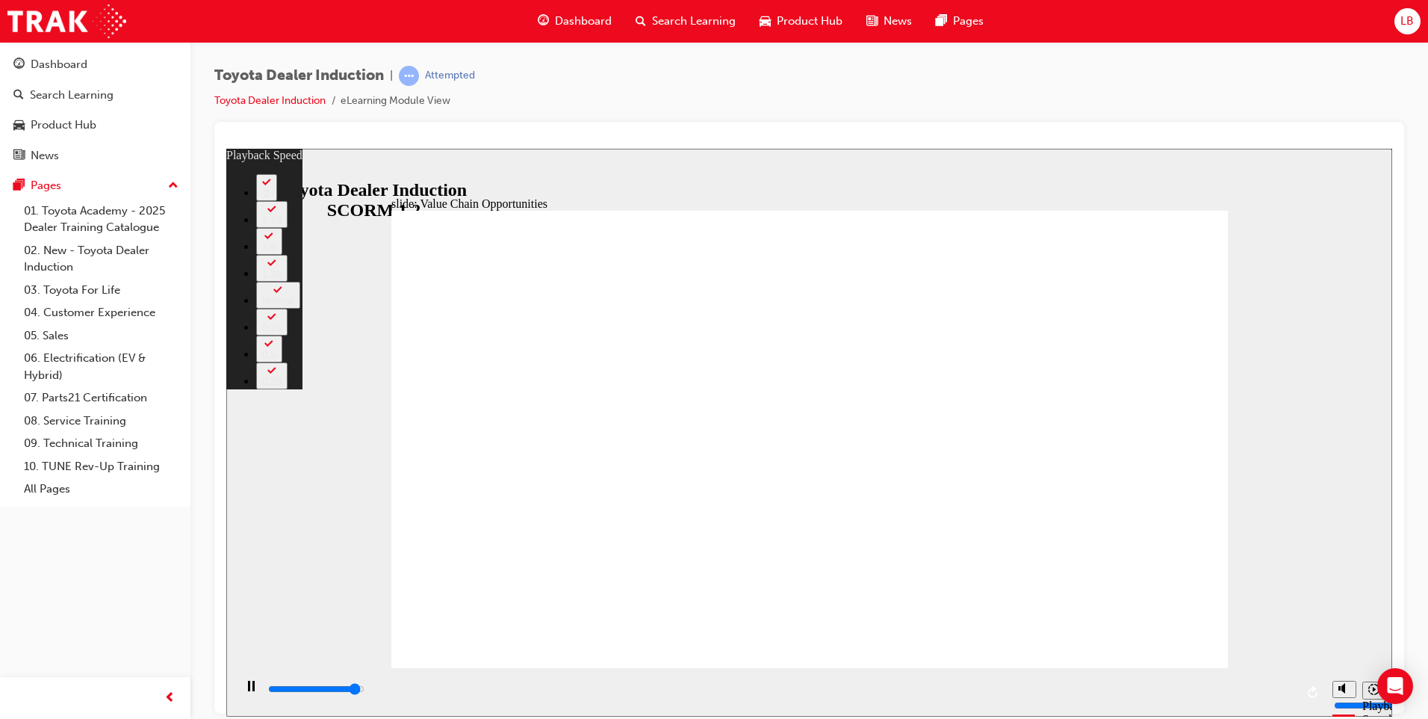
type input "10800"
type input "0"
type input "10900"
type input "0"
type input "11100"
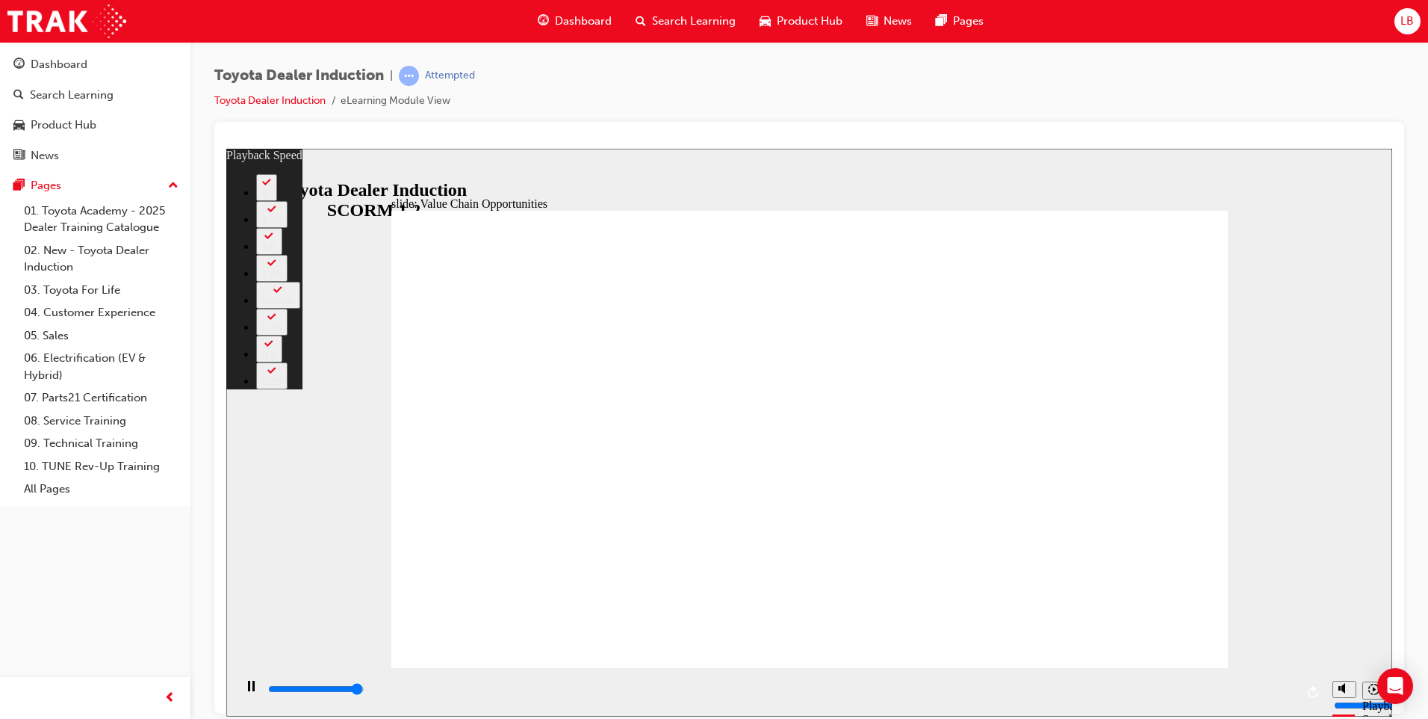
type input "0"
type input "11200"
type input "0"
type input "11300"
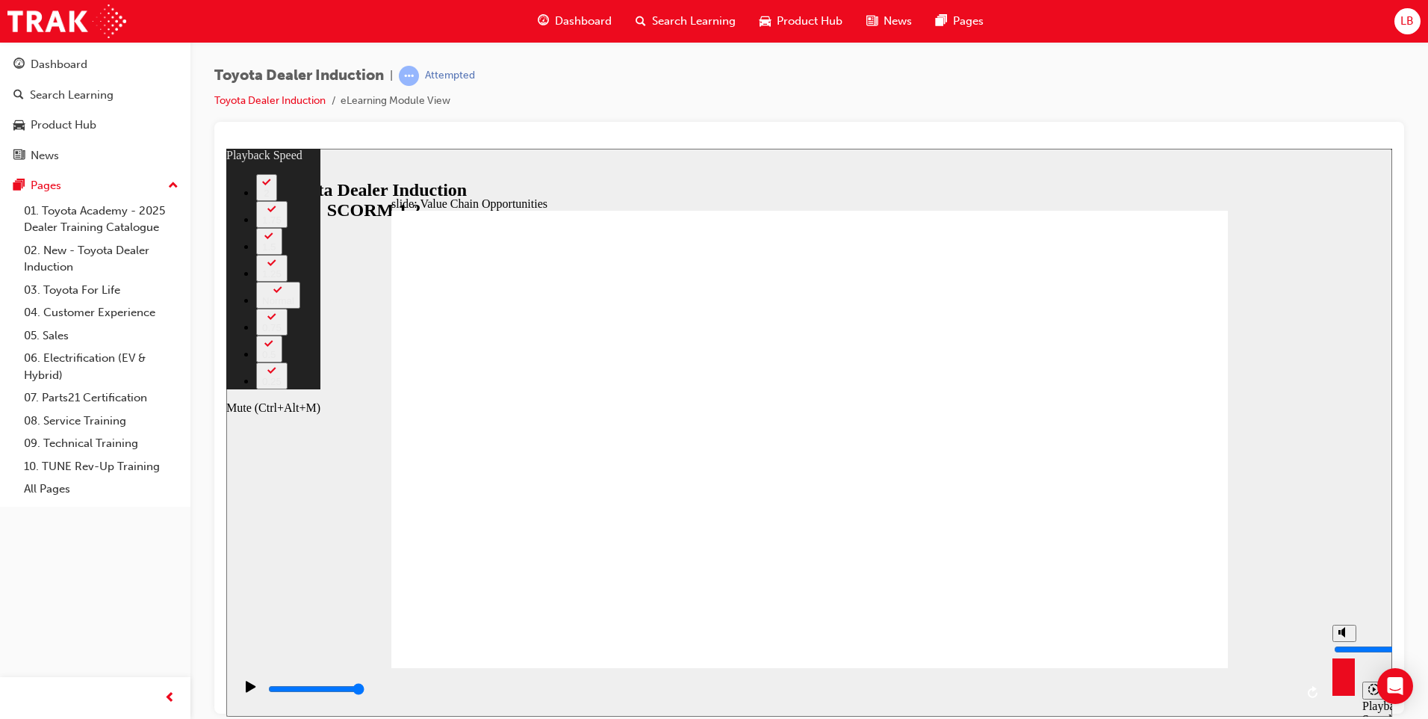
type input "51"
type input "4"
type input "51"
type input "4"
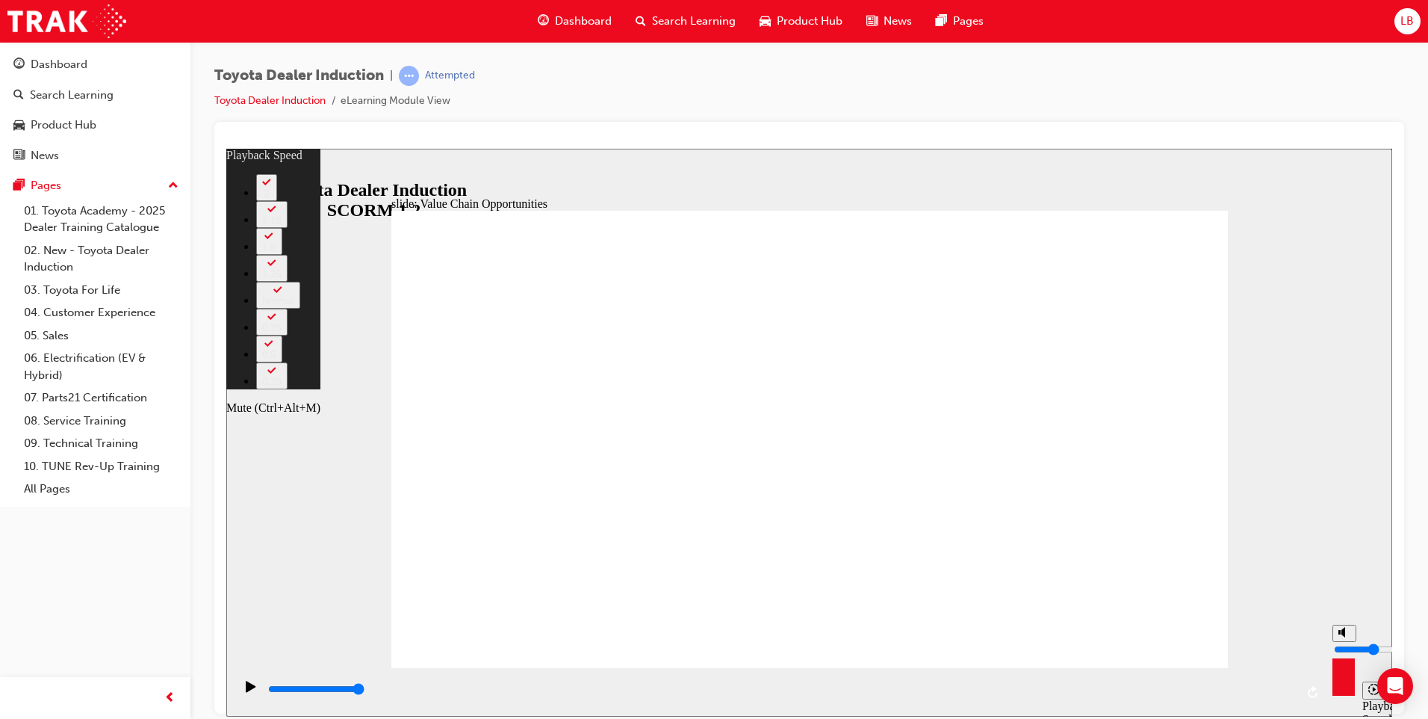
click at [1344, 648] on input "volume" at bounding box center [1382, 648] width 96 height 12
type input "52"
type input "5"
type input "52"
type input "5"
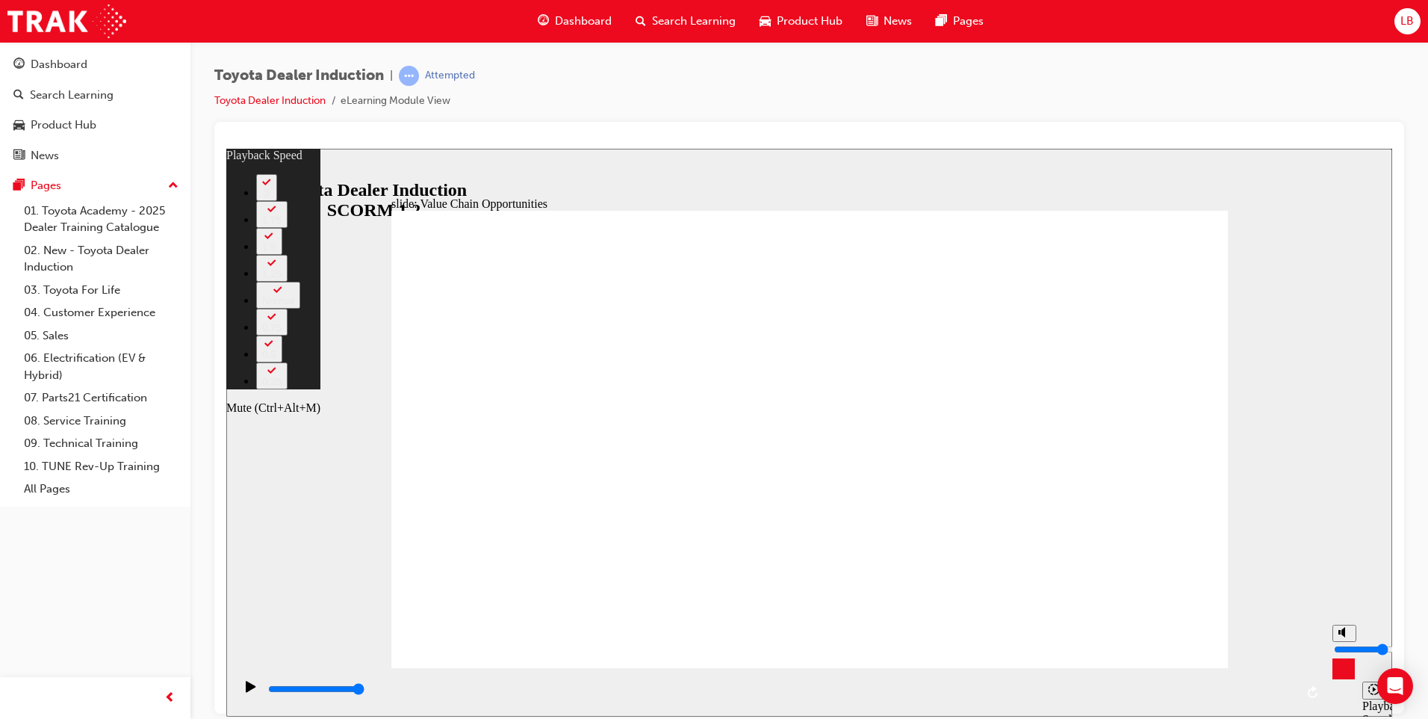
type input "52"
type input "5"
click at [1342, 644] on input "volume" at bounding box center [1382, 648] width 96 height 12
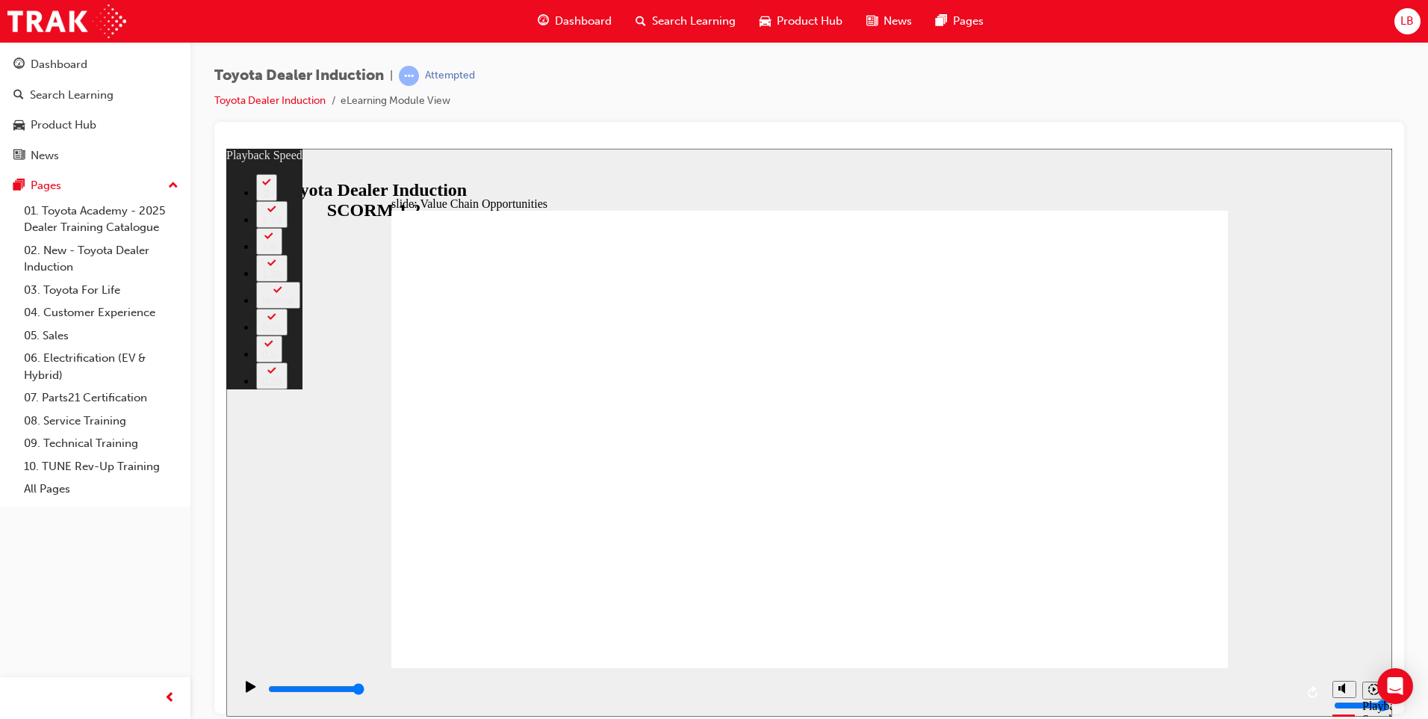
click at [1415, 453] on div "Toyota Dealer Induction | Attempted Toyota Dealer Induction eLearning Module Vi…" at bounding box center [809, 361] width 1238 height 639
type input "63"
click at [247, 689] on icon "Play (Ctrl+Alt+P)" at bounding box center [251, 685] width 10 height 11
type input "11300"
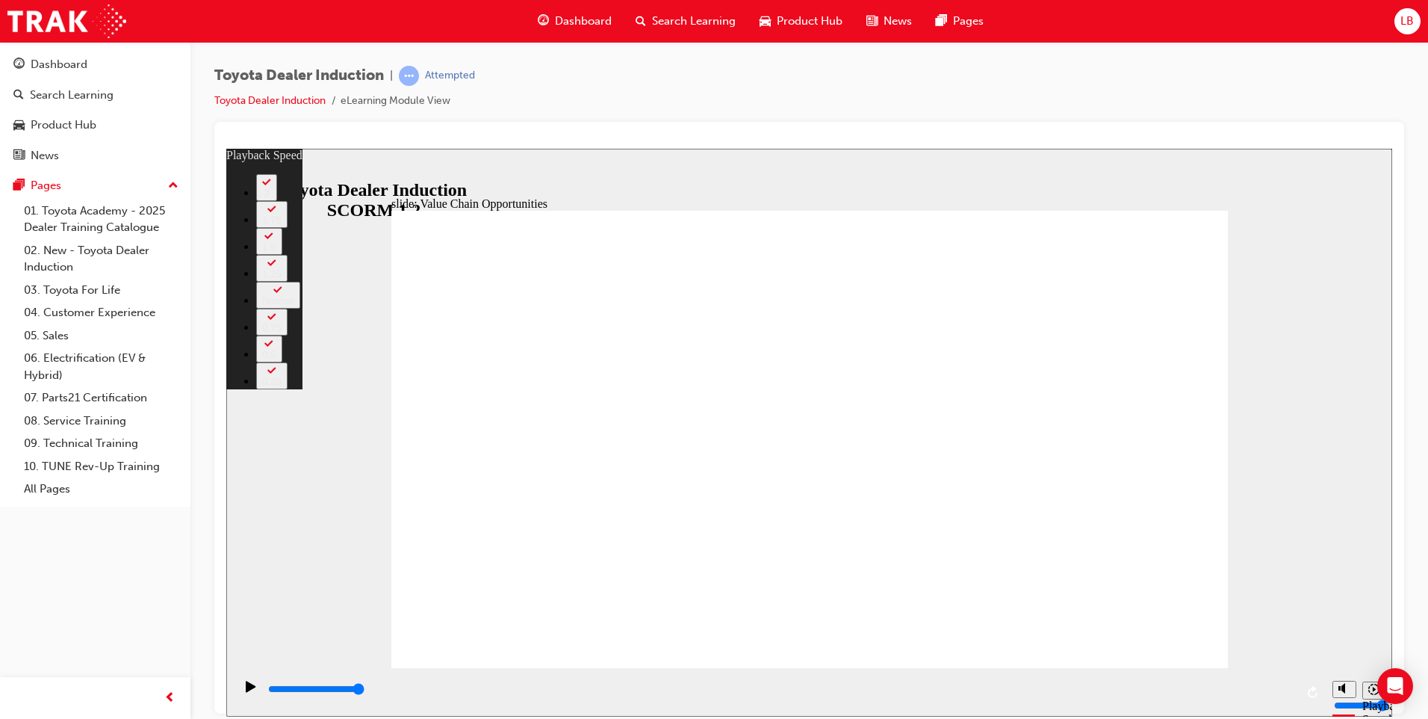
type input "64"
click at [247, 689] on icon "Play (Ctrl+Alt+P)" at bounding box center [251, 685] width 10 height 11
type input "11300"
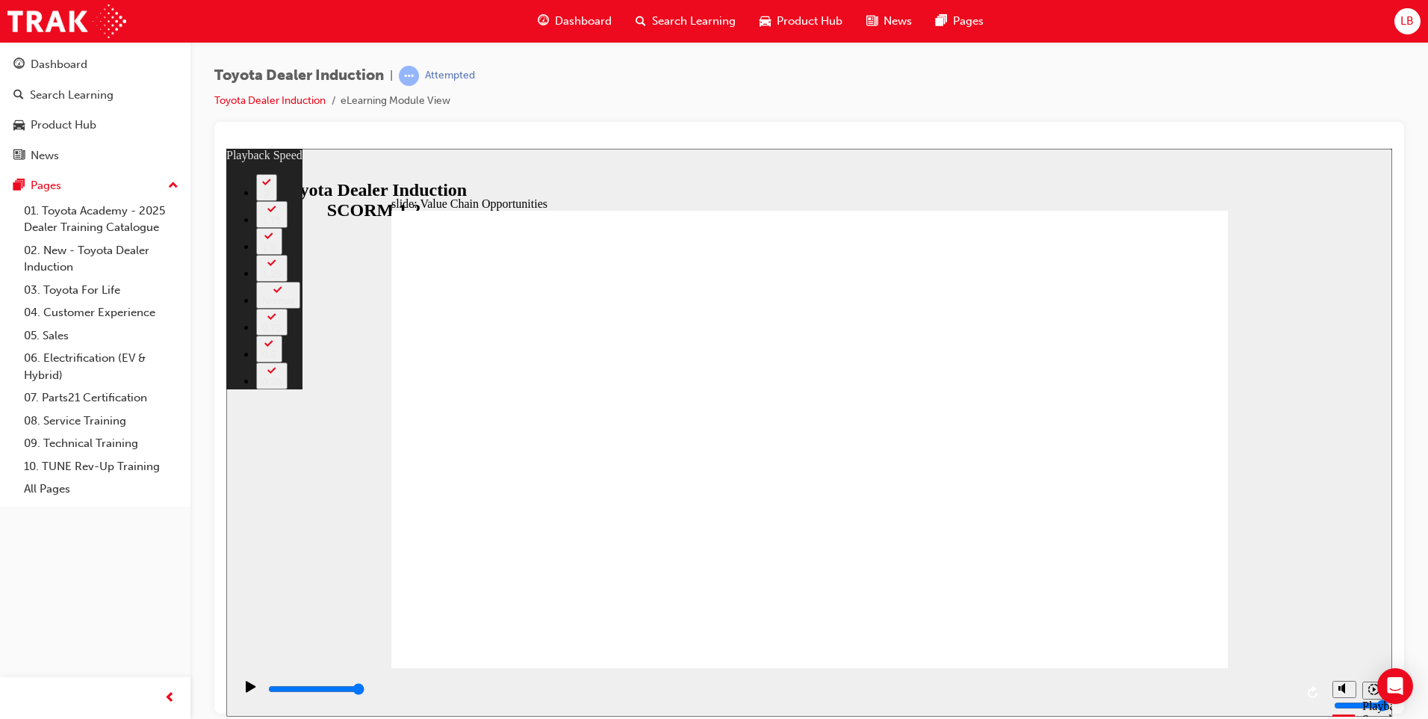
type input "48"
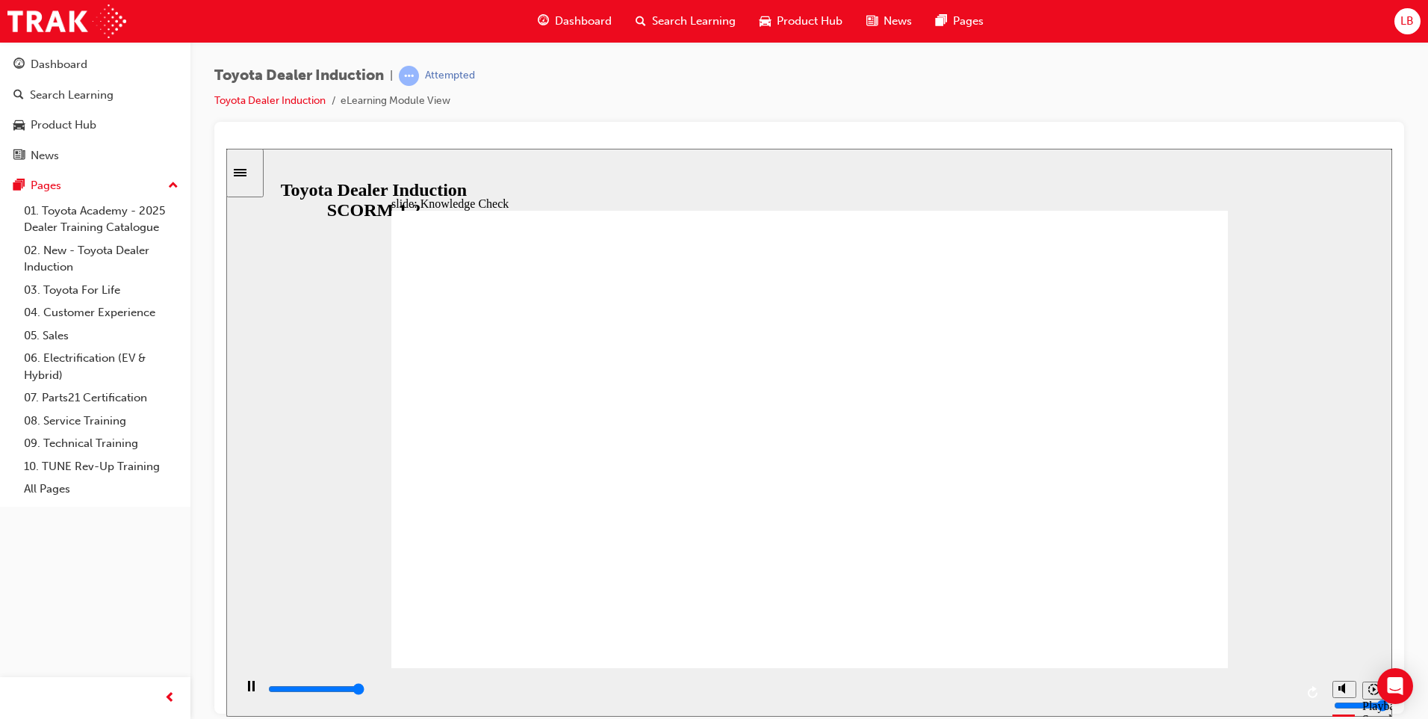
type input "5000"
radio input "true"
type input "5000"
radio input "true"
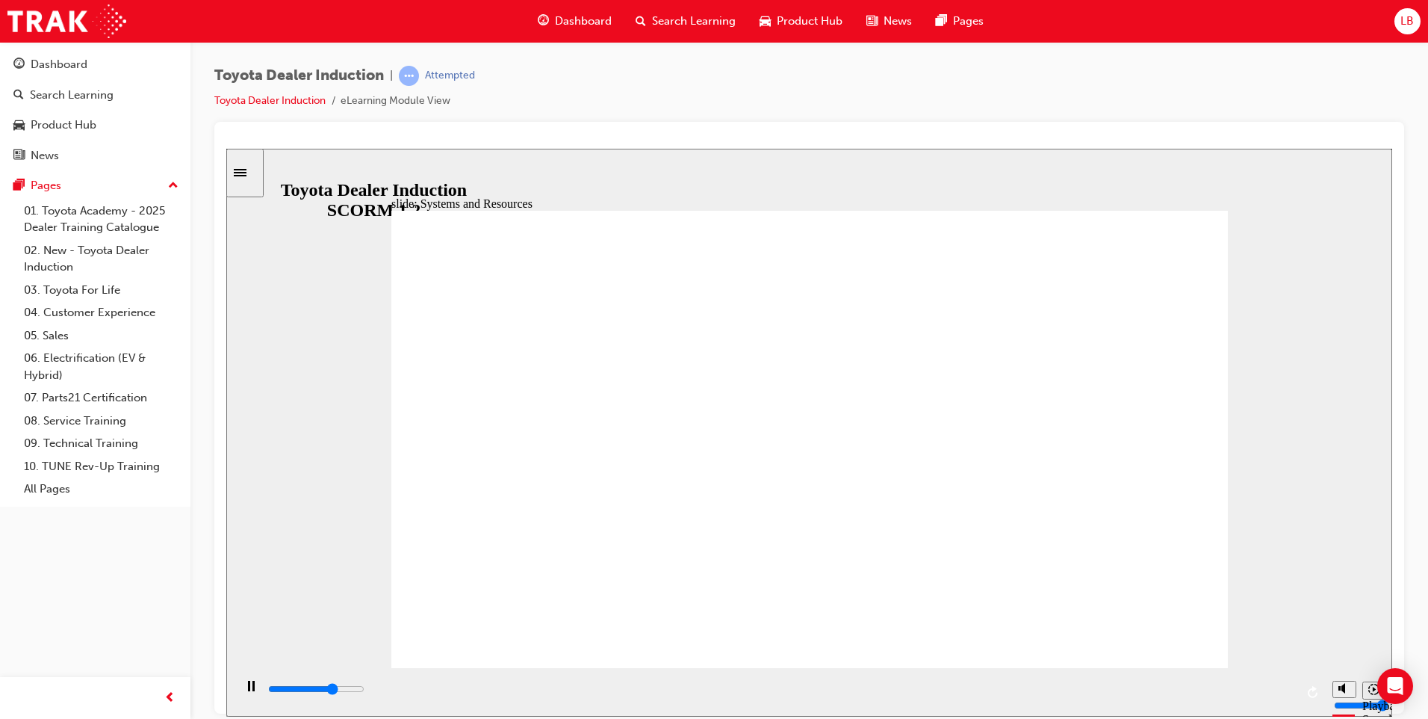
type input "14300"
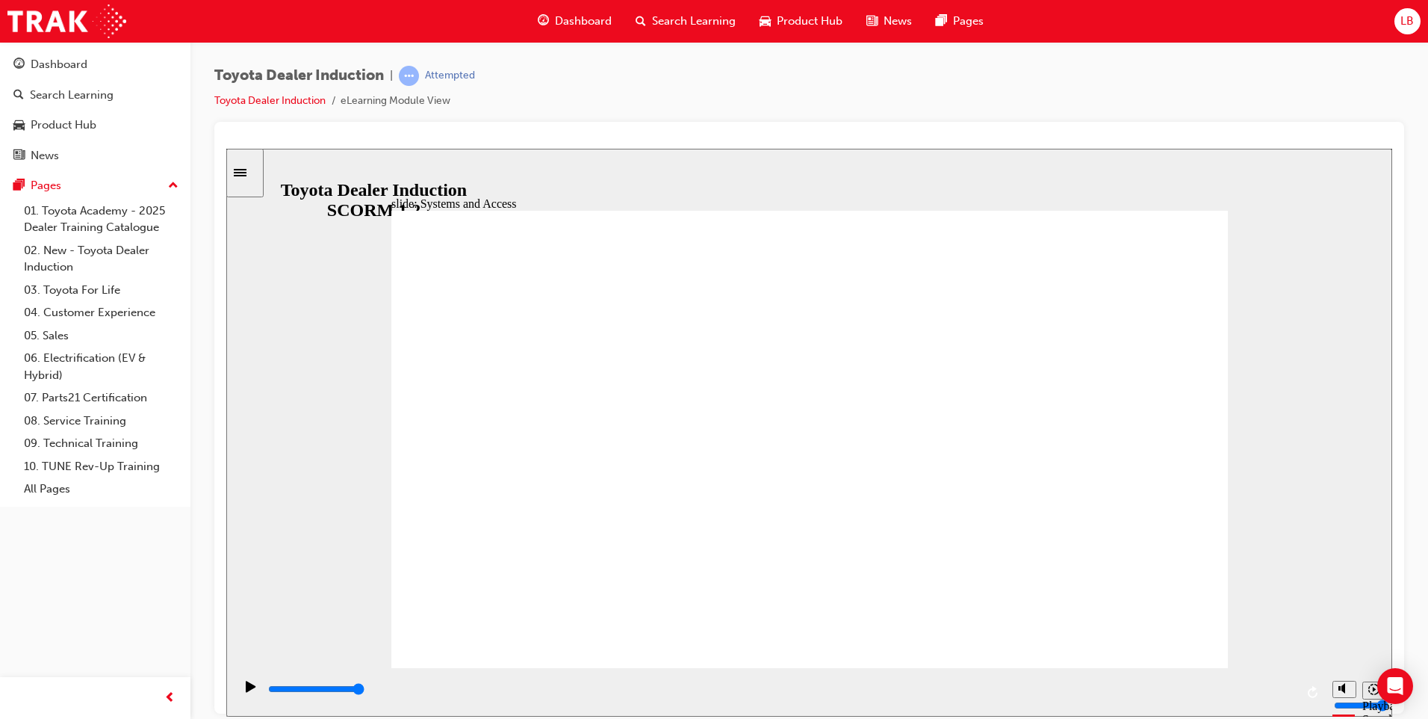
click at [1347, 634] on circle "Mute (Ctrl+Alt+M)" at bounding box center [1345, 631] width 5 height 5
type input "0"
click at [246, 690] on icon "Play (Ctrl+Alt+P)" at bounding box center [251, 685] width 10 height 11
type input "14300"
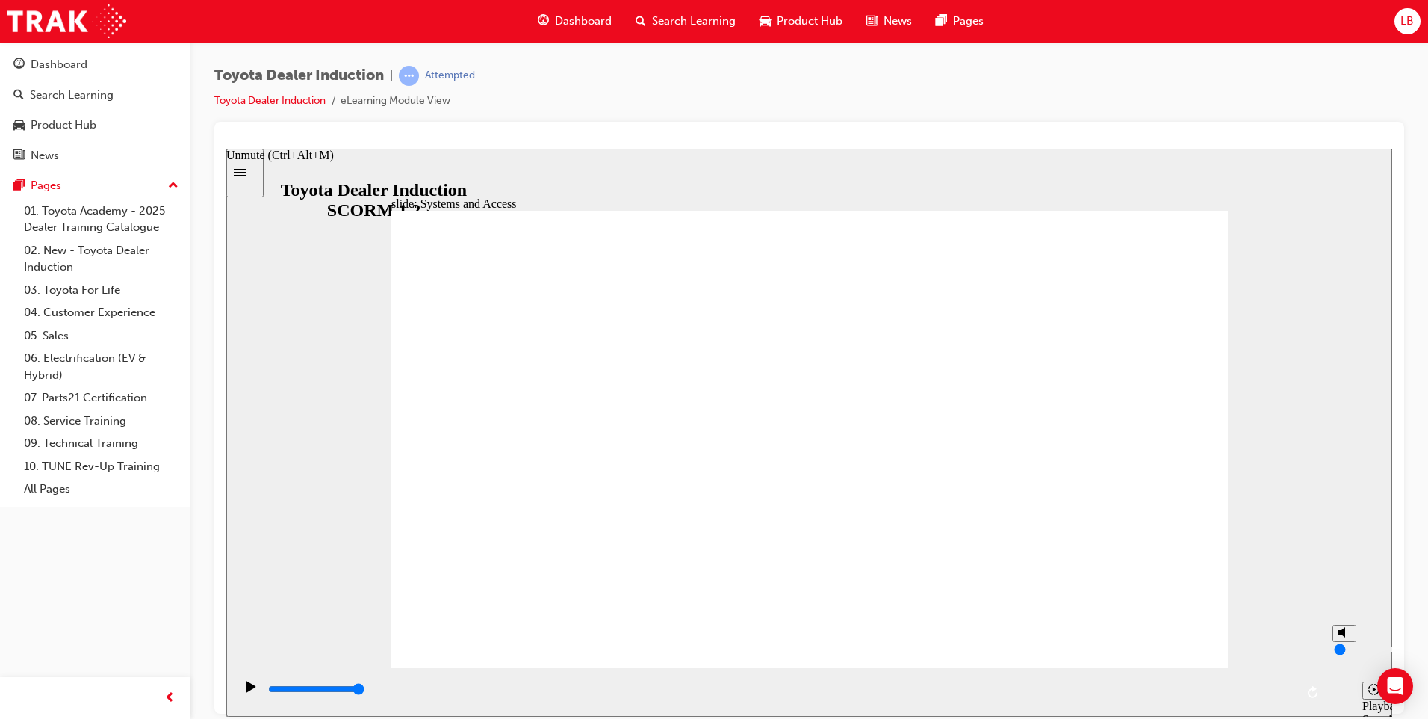
click at [1344, 636] on polygon "Unmute (Ctrl+Alt+M)" at bounding box center [1344, 631] width 4 height 10
type input "5"
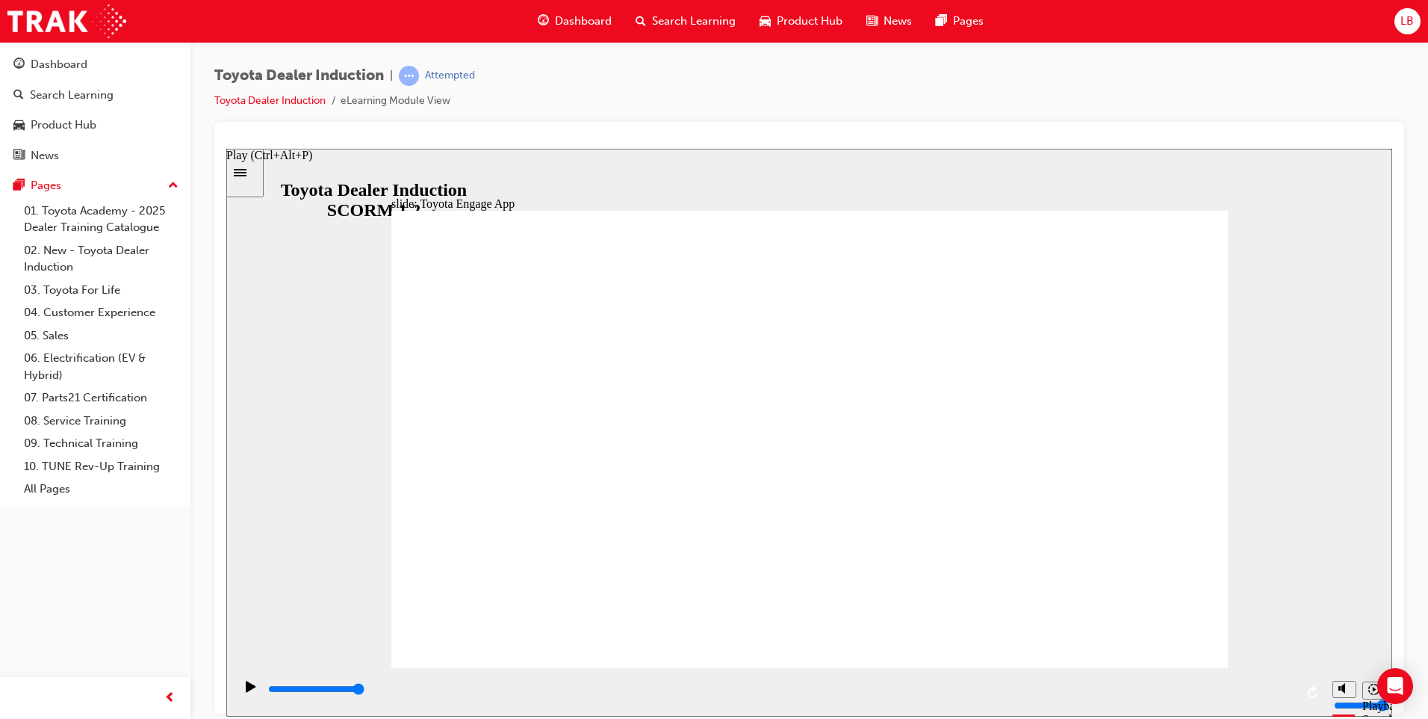
click at [246, 691] on icon "Play (Ctrl+Alt+P)" at bounding box center [251, 685] width 10 height 11
click at [1311, 691] on icon "Replay (Ctrl+Alt+R)" at bounding box center [1314, 691] width 12 height 12
click at [1311, 692] on icon "Replay (Ctrl+Alt+R)" at bounding box center [1314, 691] width 12 height 12
drag, startPoint x: 182, startPoint y: 668, endPoint x: 238, endPoint y: 693, distance: 61.5
click at [238, 693] on div "playback controls" at bounding box center [779, 691] width 1091 height 49
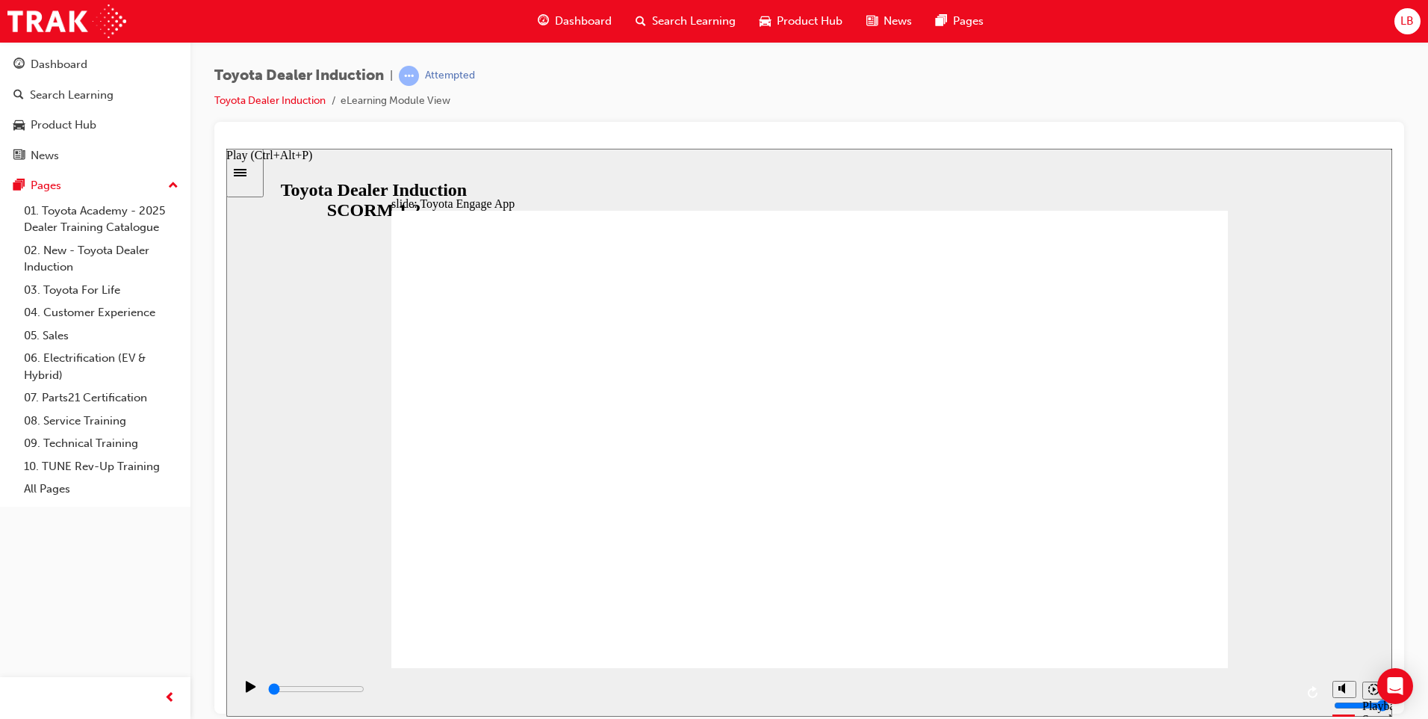
click at [248, 691] on icon "Play (Ctrl+Alt+P)" at bounding box center [251, 685] width 10 height 11
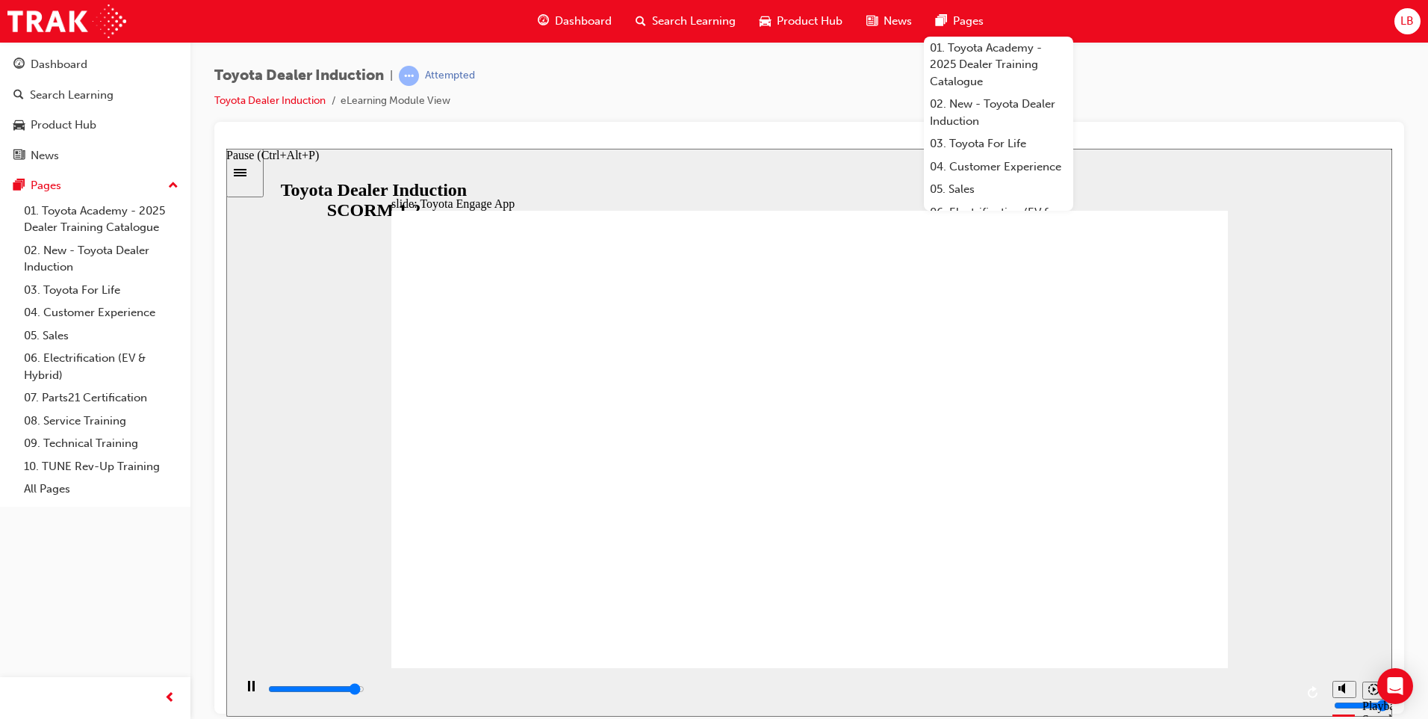
click at [251, 692] on div "Pause (Ctrl+Alt+P)" at bounding box center [250, 692] width 25 height 25
click at [240, 687] on div "Play (Ctrl+Alt+P)" at bounding box center [250, 692] width 25 height 25
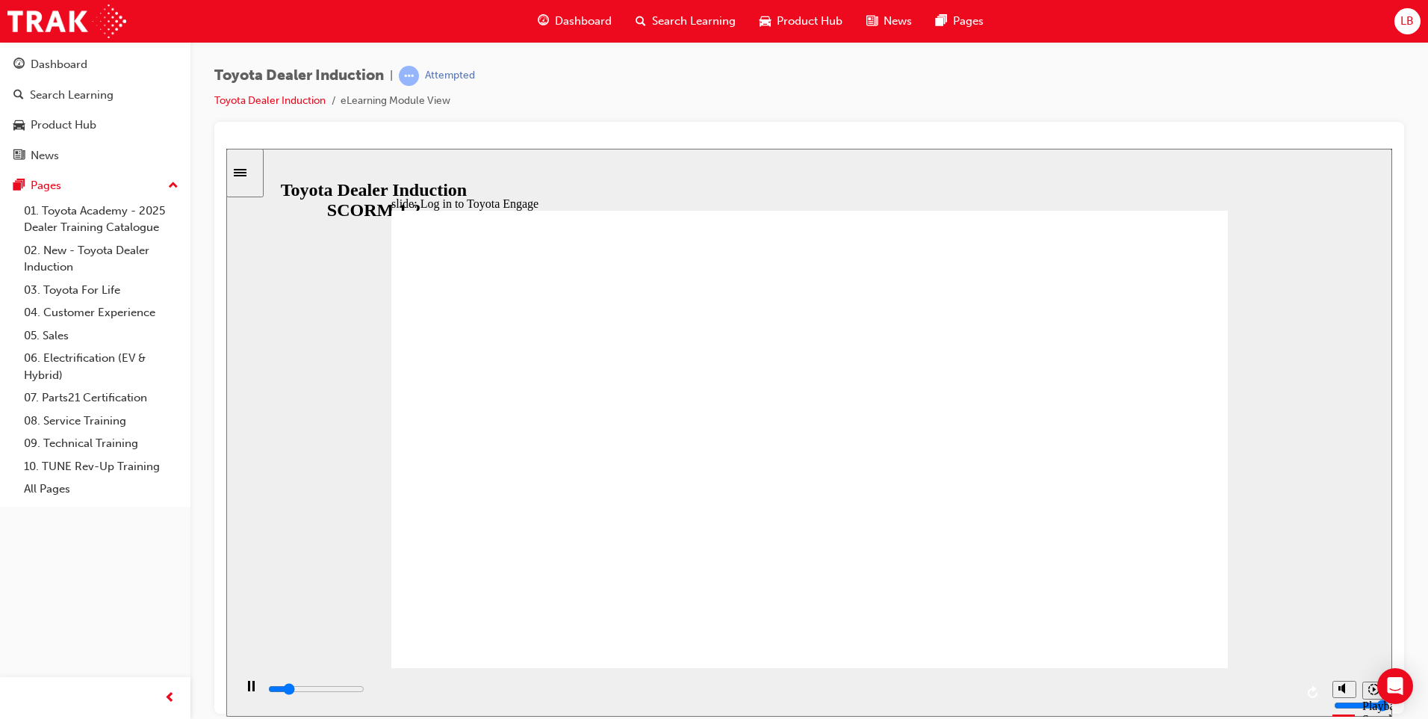
type input "6800"
click at [1317, 695] on icon "Replay (Ctrl+Alt+R)" at bounding box center [1313, 691] width 10 height 12
click at [1313, 690] on icon "Replay (Ctrl+Alt+R)" at bounding box center [1313, 691] width 10 height 12
click at [246, 691] on icon "Play (Ctrl+Alt+P)" at bounding box center [251, 685] width 10 height 11
drag, startPoint x: 1293, startPoint y: 689, endPoint x: 247, endPoint y: 682, distance: 1046.6
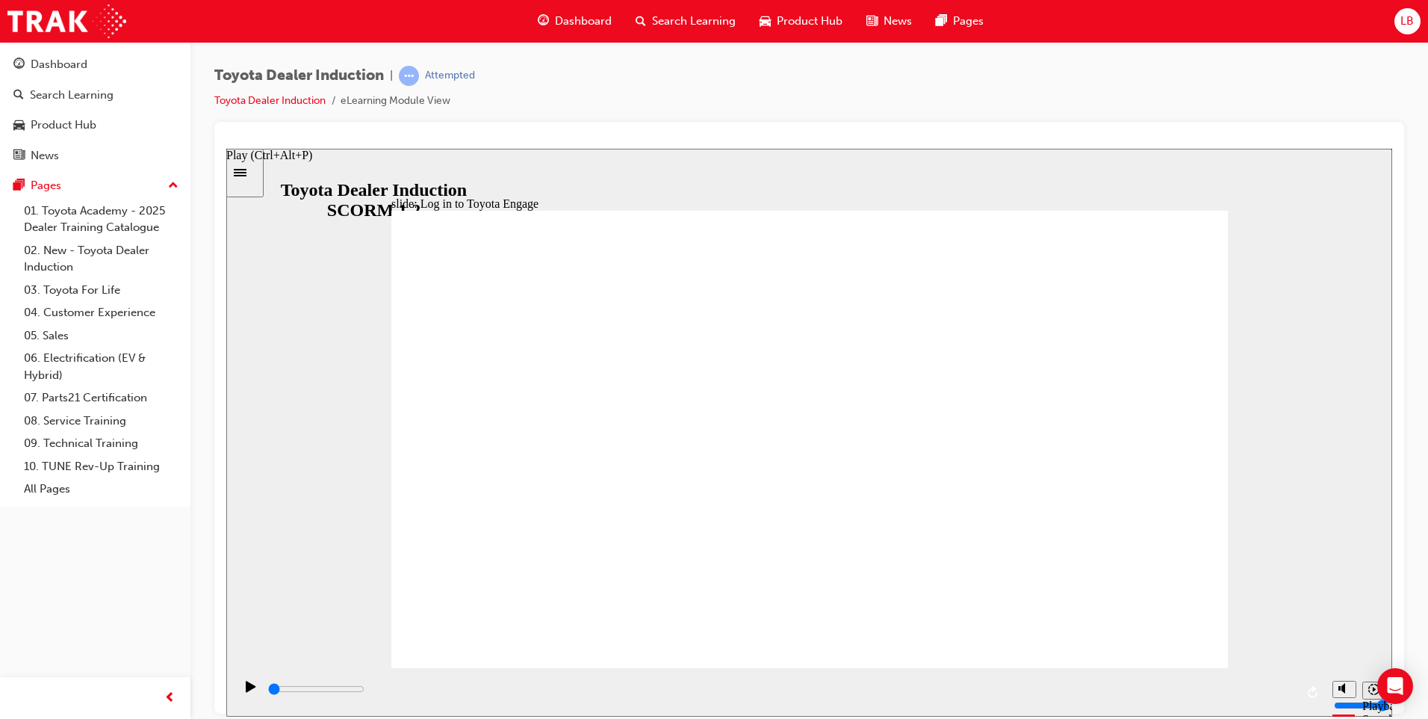
click at [246, 691] on icon "Play (Ctrl+Alt+P)" at bounding box center [251, 685] width 10 height 11
click at [248, 690] on rect "Pause (Ctrl+Alt+P)" at bounding box center [249, 685] width 2 height 10
type input "0"
